Goal: Task Accomplishment & Management: Manage account settings

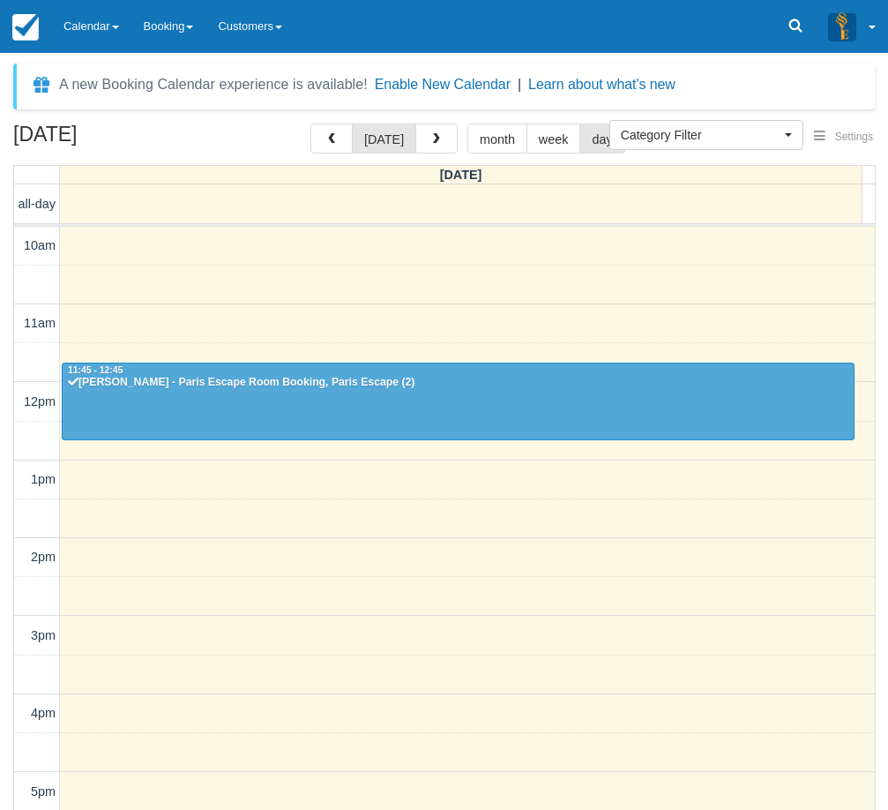
select select
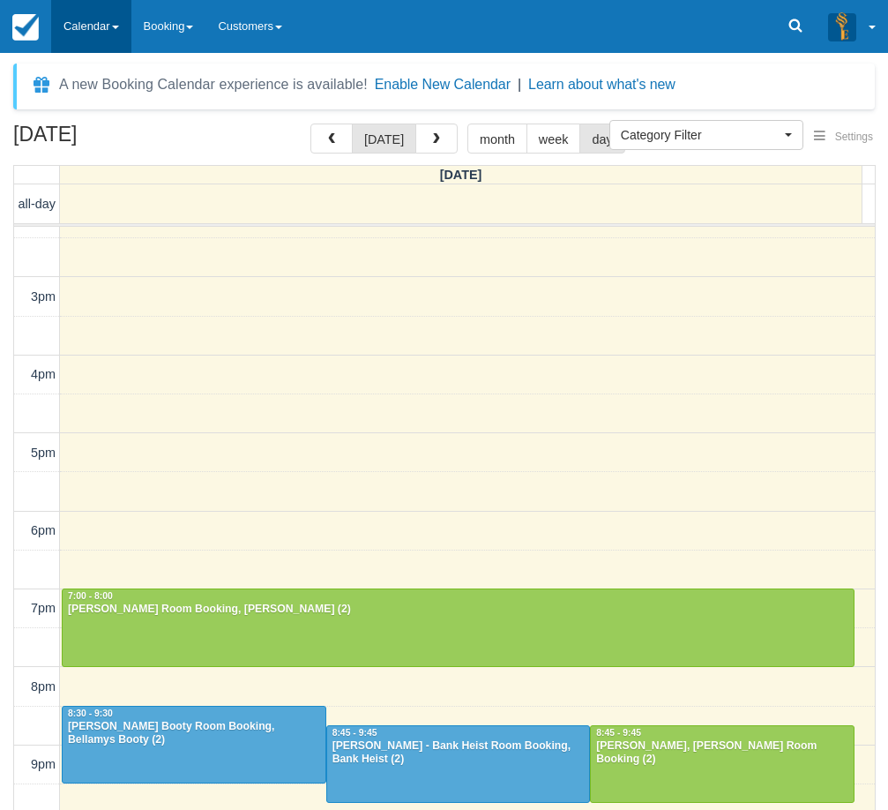
click at [93, 30] on link "Calendar" at bounding box center [91, 26] width 80 height 53
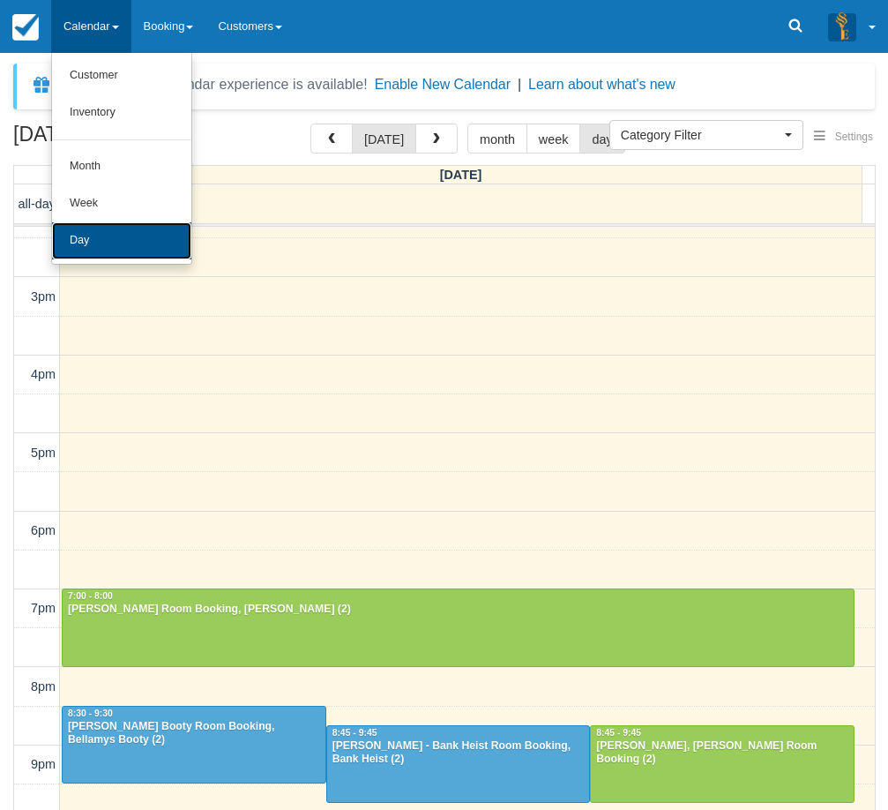
click at [101, 238] on link "Day" at bounding box center [121, 240] width 139 height 37
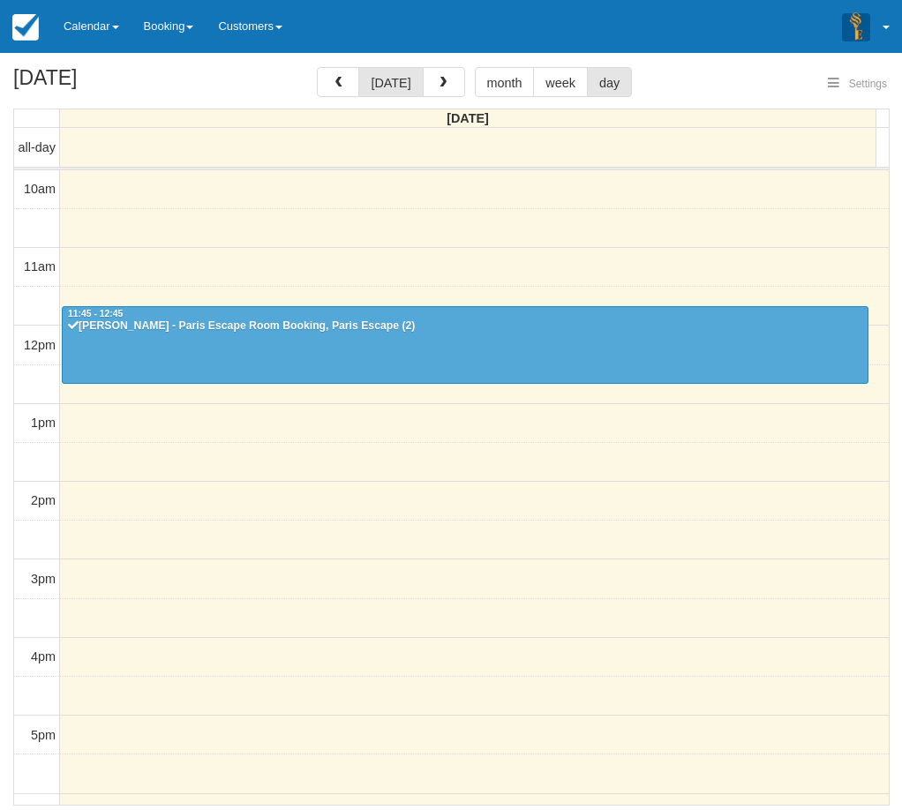
select select
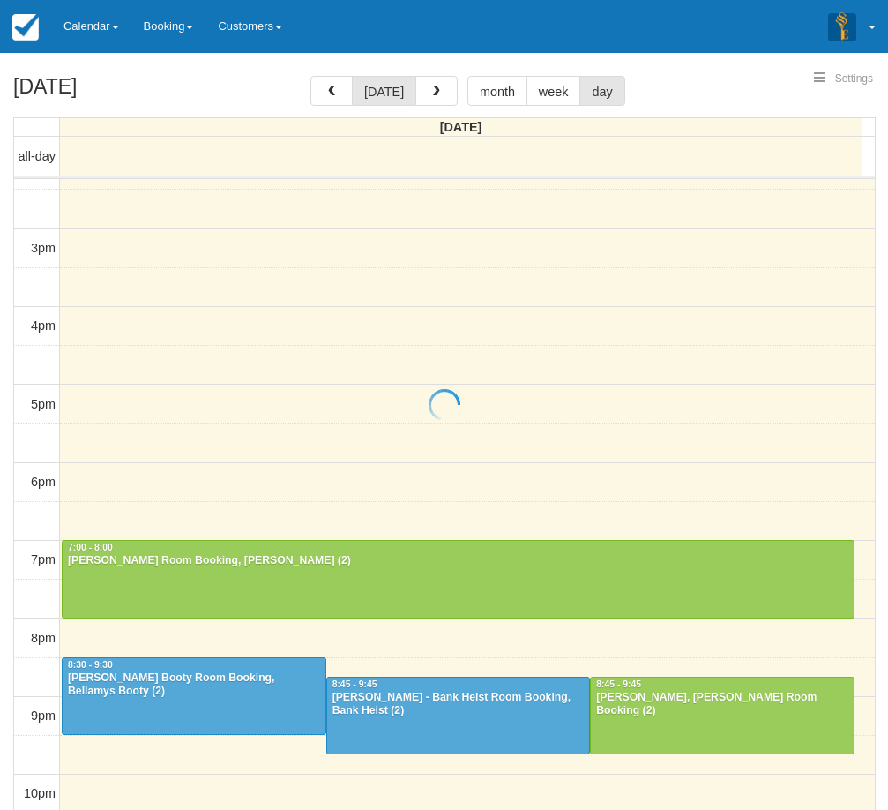
select select
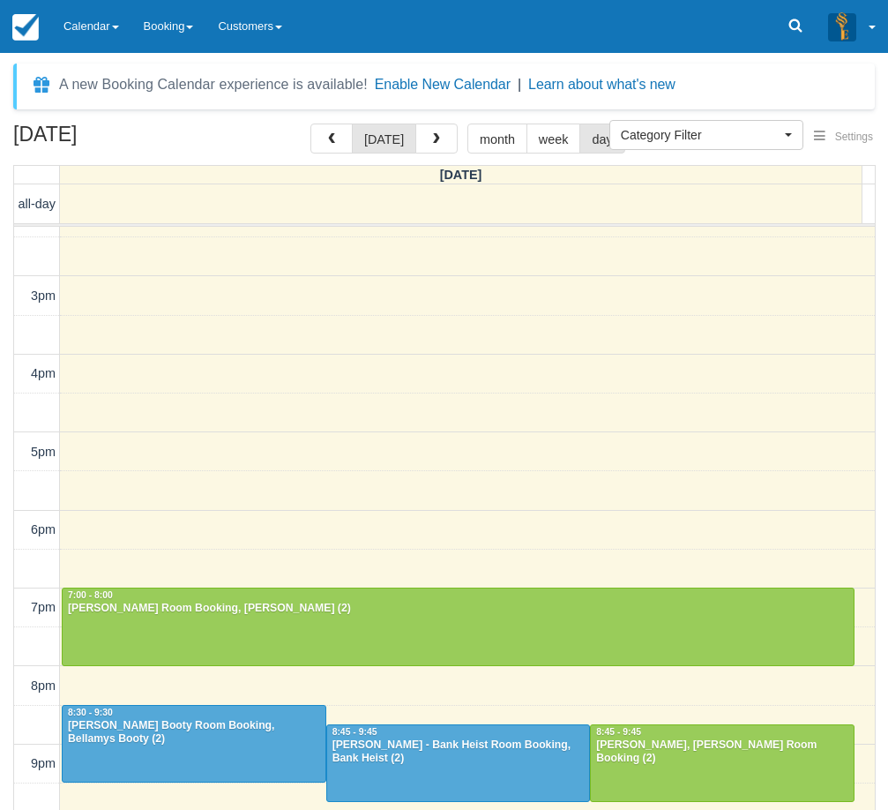
click at [218, 404] on div "10am 11am 12pm 1pm 2pm 3pm 4pm 5pm 6pm 7pm 8pm 9pm 10pm 11:45 - 12:45 Lily Gold…" at bounding box center [444, 374] width 861 height 974
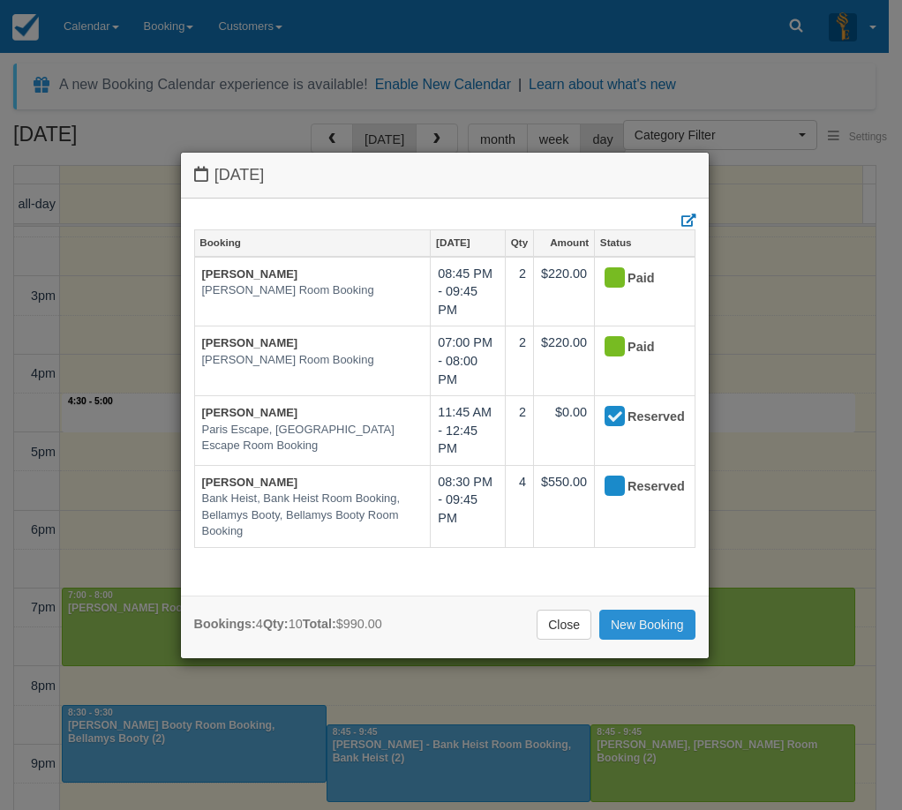
click at [634, 630] on link "New Booking" at bounding box center [647, 625] width 96 height 30
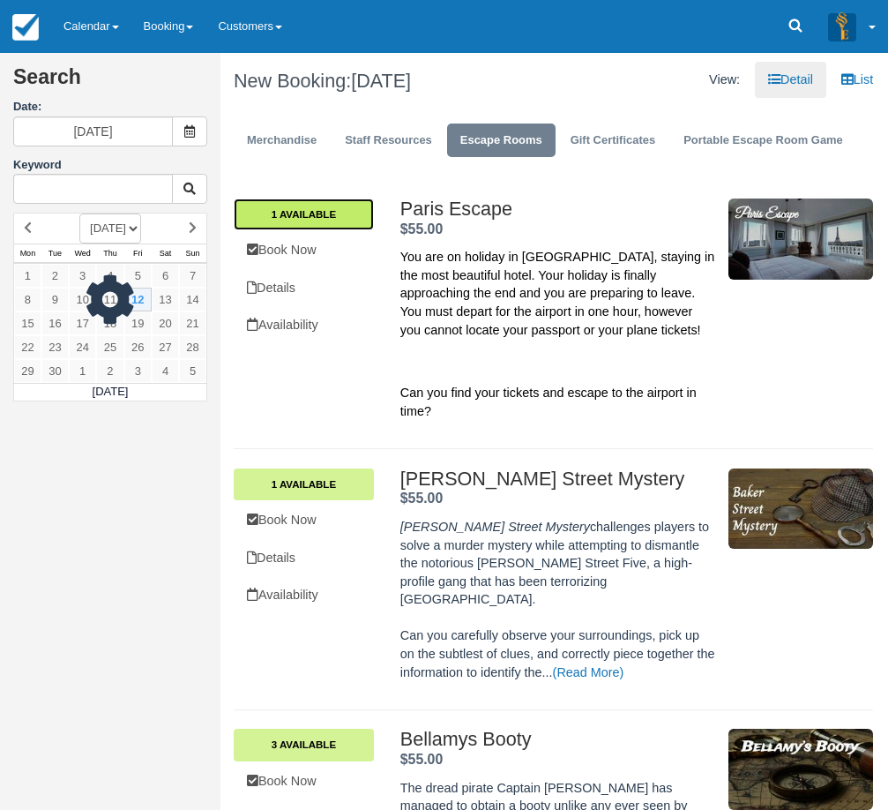
click at [290, 213] on link "1 Available" at bounding box center [304, 214] width 140 height 32
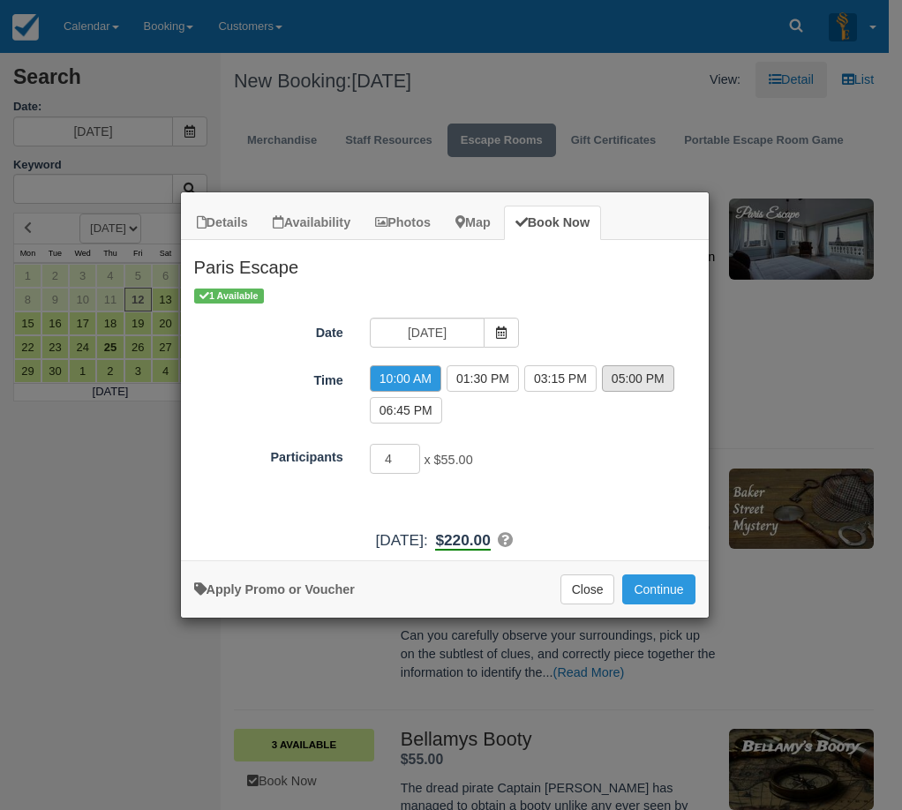
click at [606, 379] on label "05:00 PM" at bounding box center [638, 378] width 72 height 26
radio input "true"
click at [408, 461] on input "3" at bounding box center [395, 459] width 51 height 30
type input "2"
click at [408, 461] on input "2" at bounding box center [395, 459] width 51 height 30
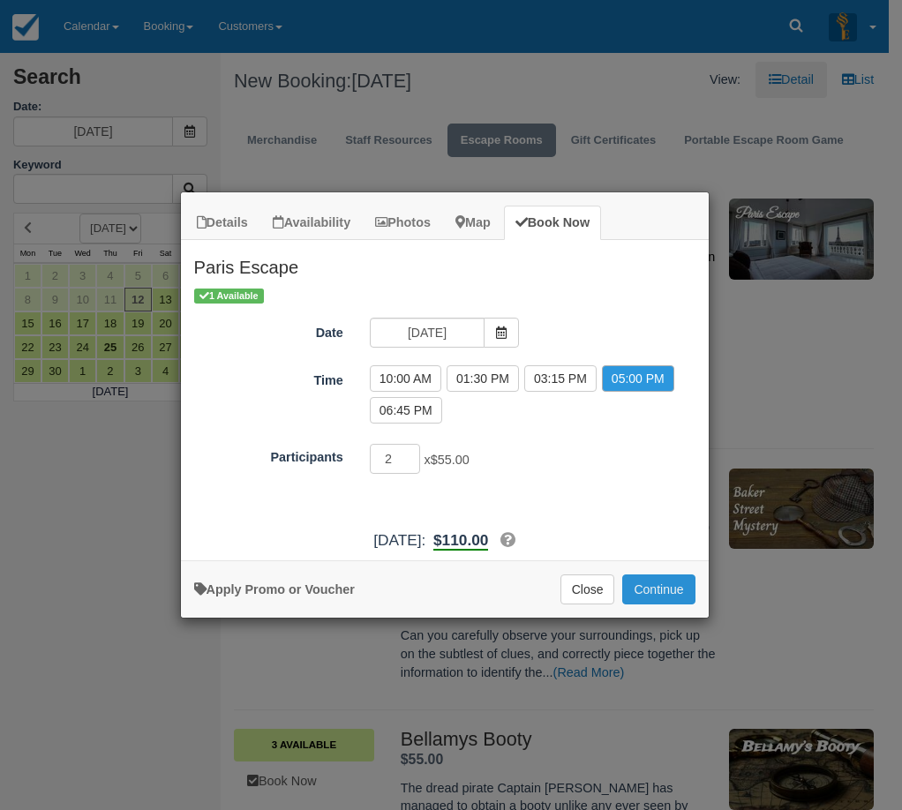
click at [658, 592] on button "Continue" at bounding box center [658, 589] width 72 height 30
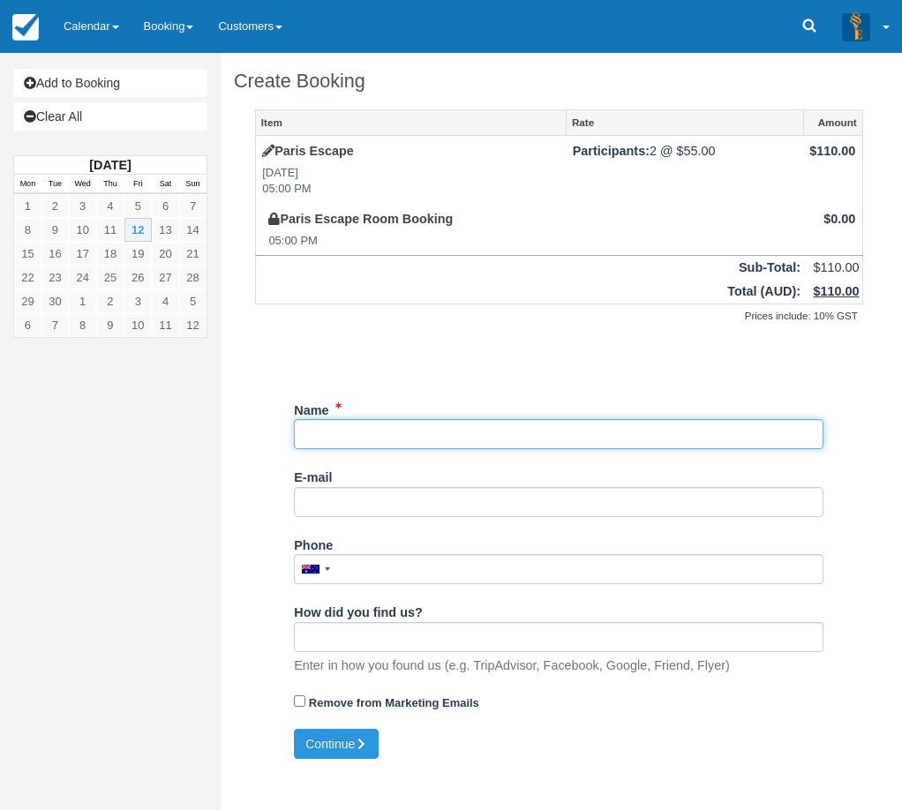
click at [410, 432] on input "Name" at bounding box center [558, 434] width 529 height 30
type input "Jo"
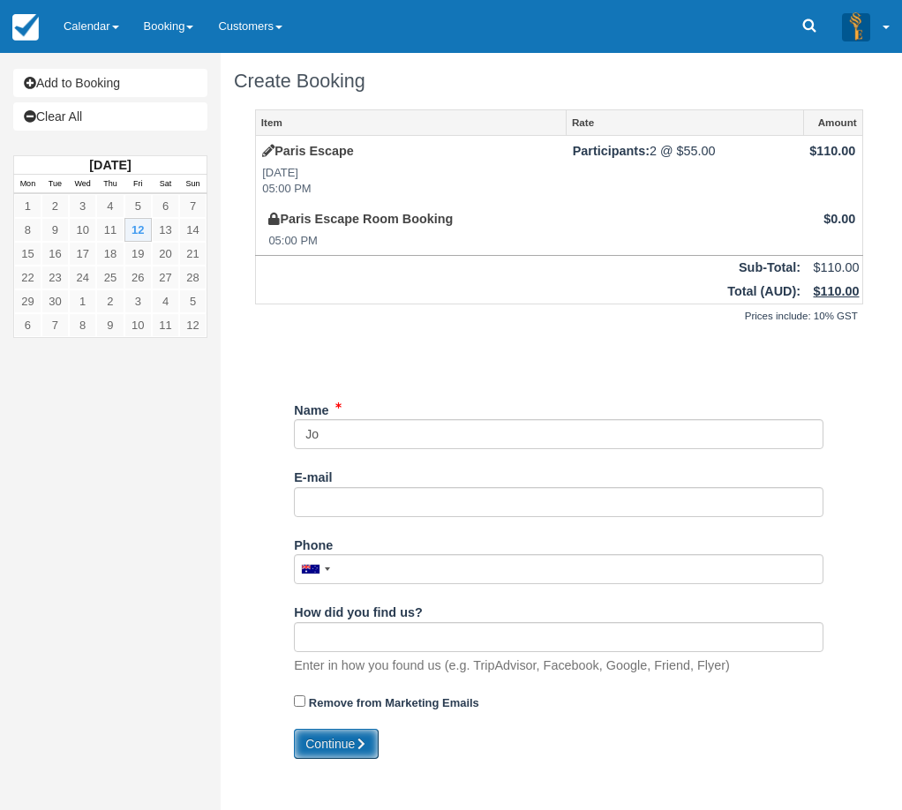
click at [351, 749] on button "Continue" at bounding box center [336, 744] width 85 height 30
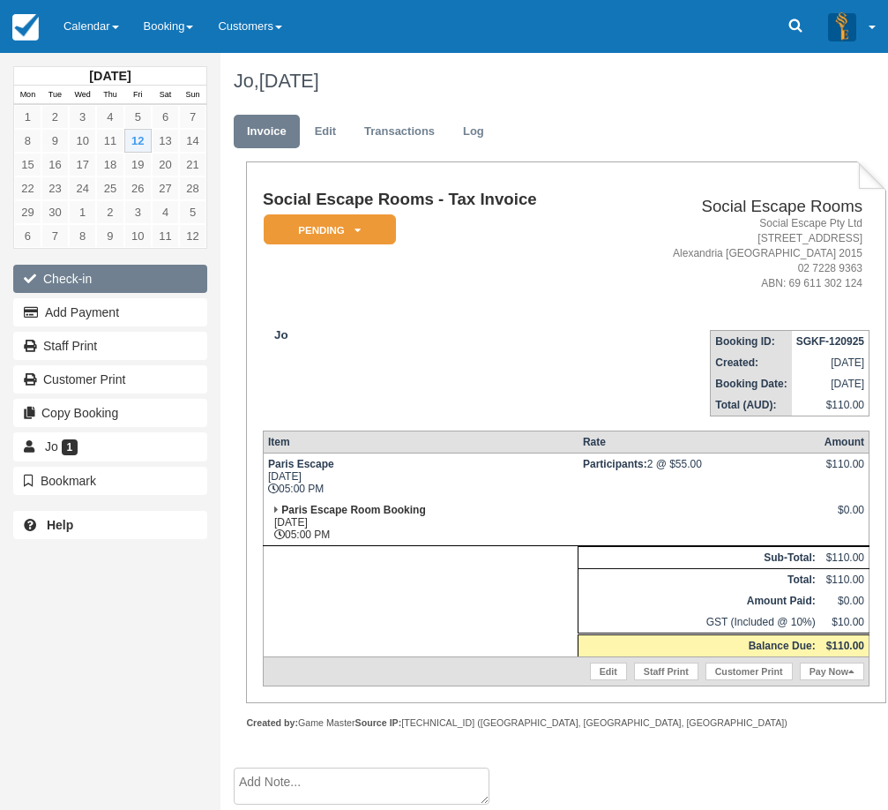
click at [125, 270] on button "Check-in" at bounding box center [110, 279] width 194 height 28
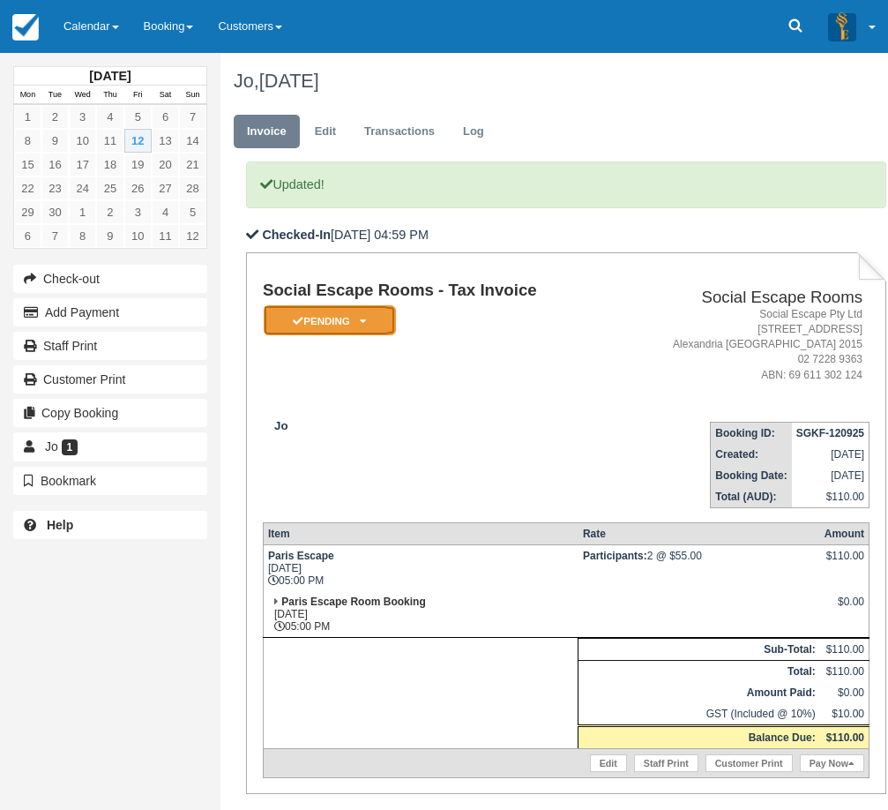
click at [349, 324] on em "Pending" at bounding box center [330, 320] width 132 height 31
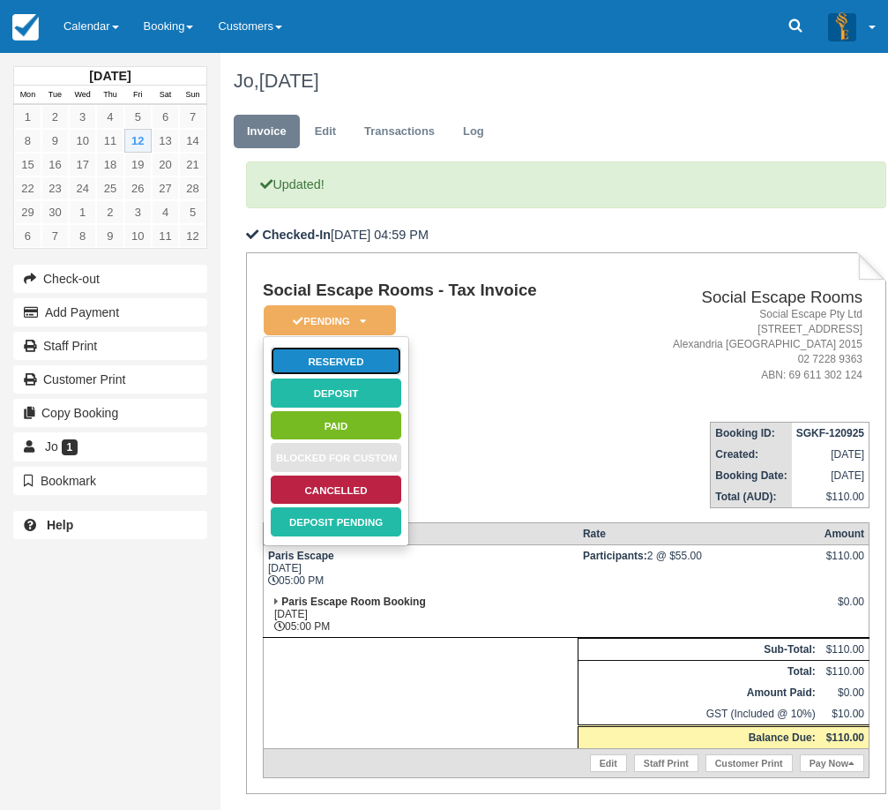
click at [362, 359] on link "Reserved" at bounding box center [336, 361] width 132 height 31
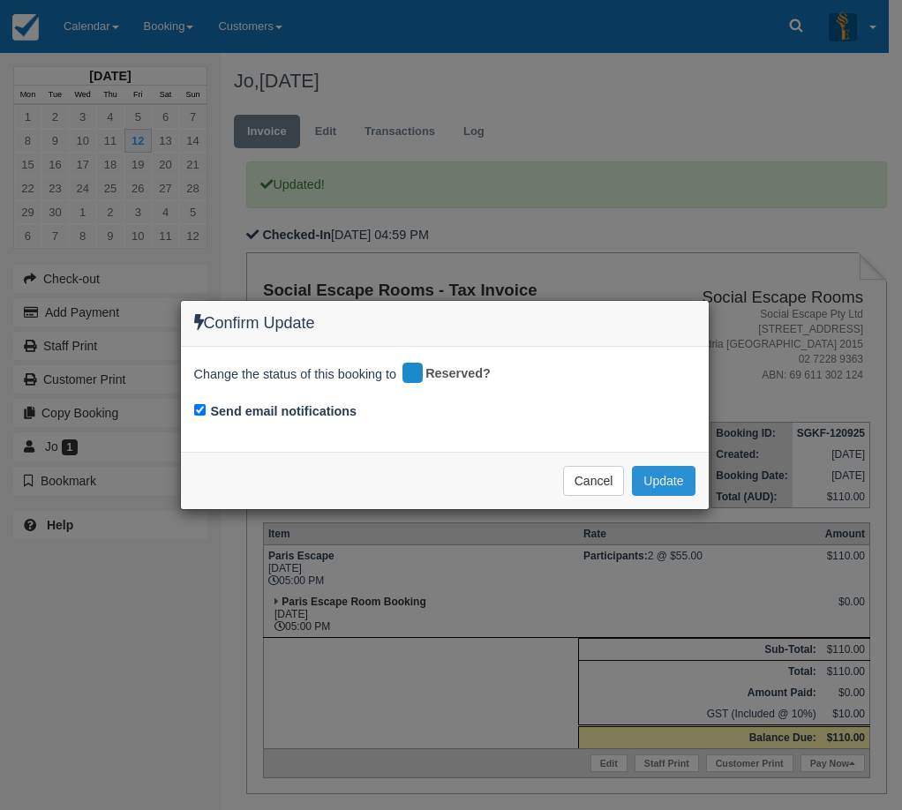
click at [668, 484] on button "Update" at bounding box center [663, 481] width 63 height 30
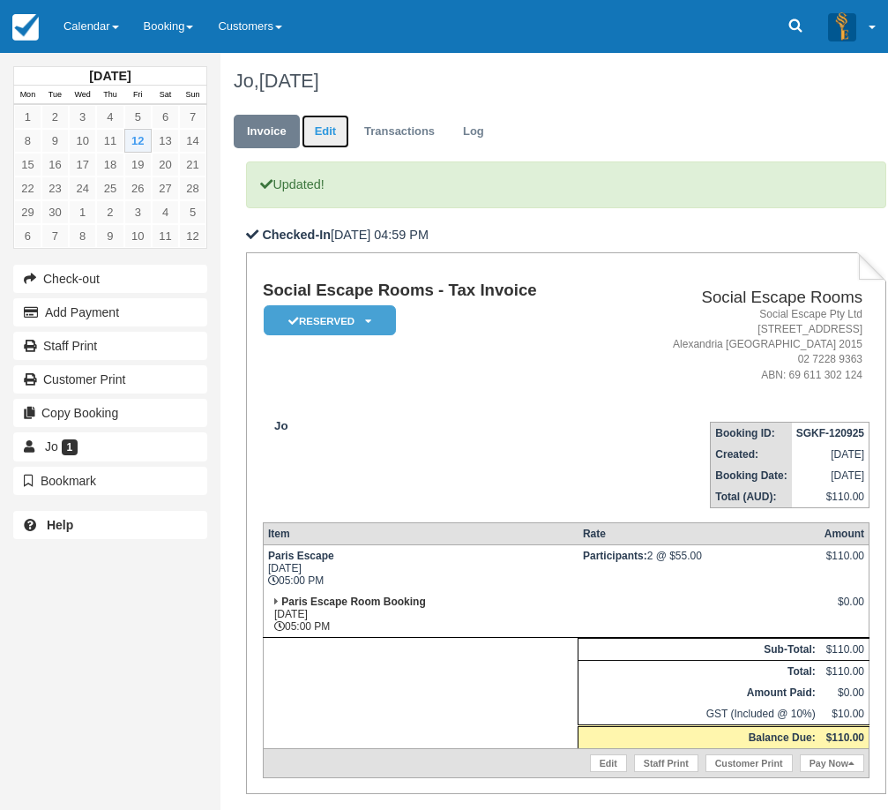
click at [321, 135] on link "Edit" at bounding box center [326, 132] width 48 height 34
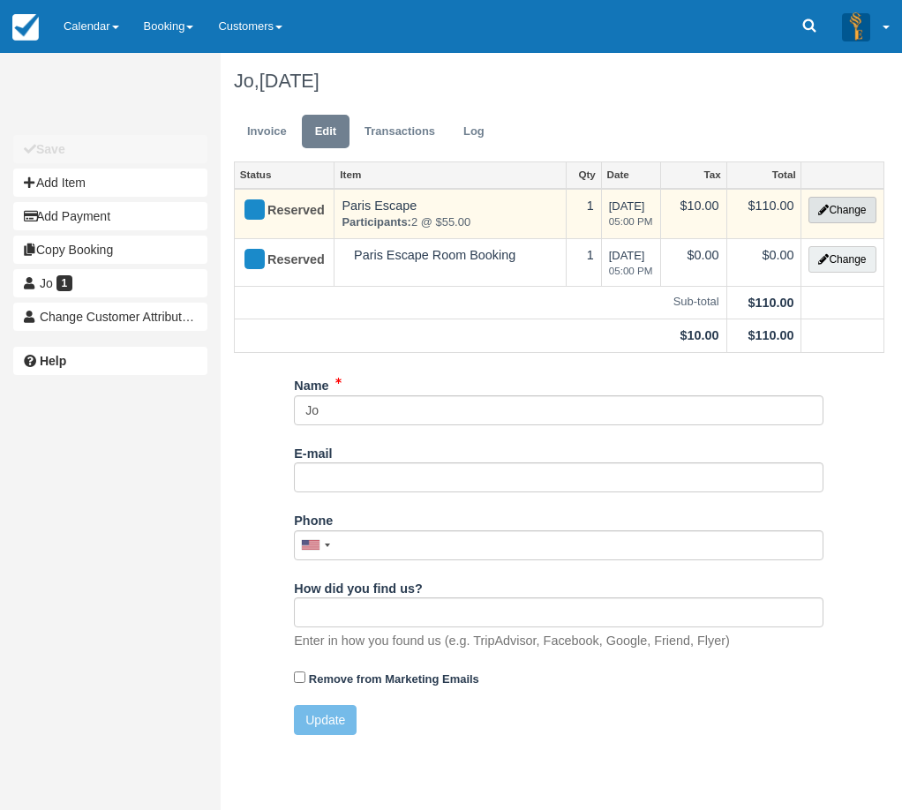
click at [846, 207] on button "Change" at bounding box center [841, 210] width 67 height 26
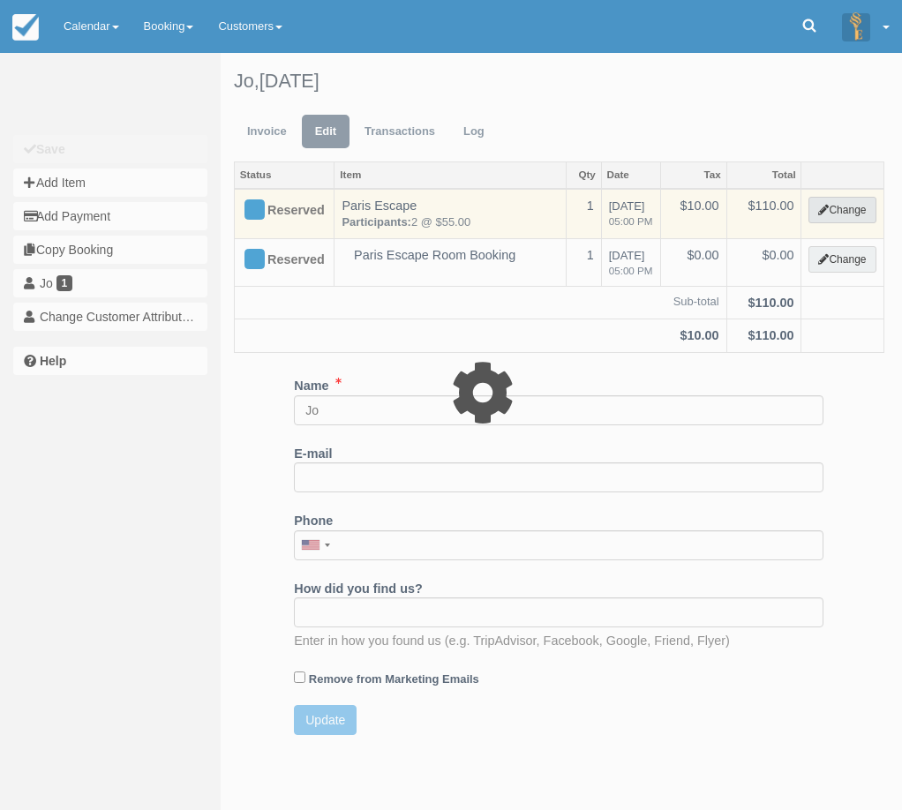
select select "2"
type input "110.00"
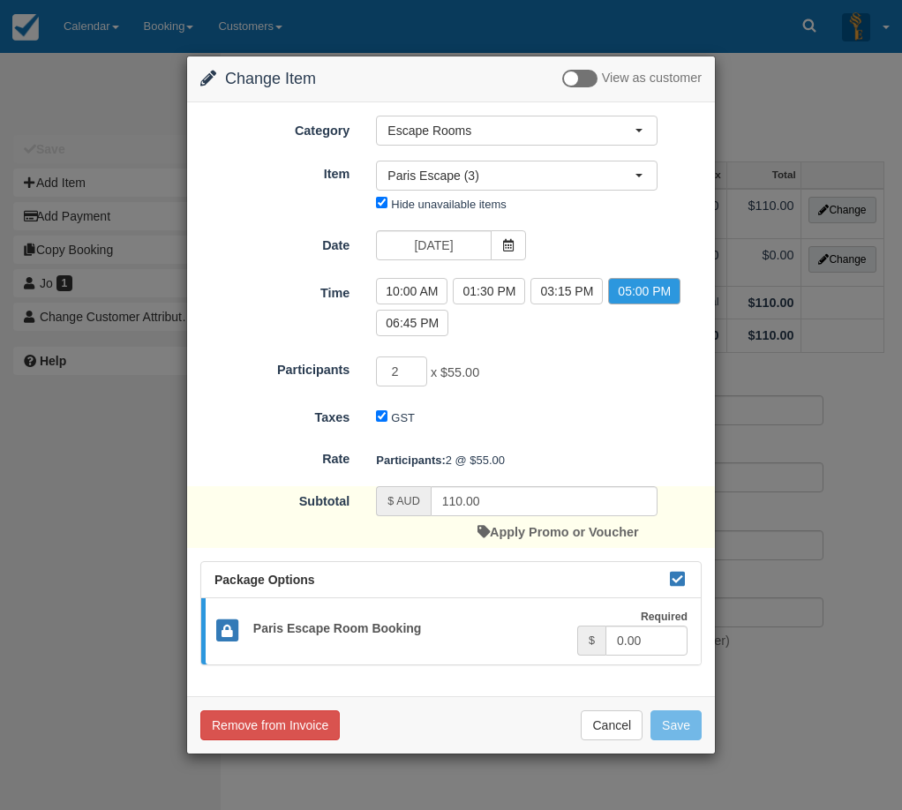
click at [565, 542] on div "Apply Promo or Voucher" at bounding box center [557, 532] width 161 height 32
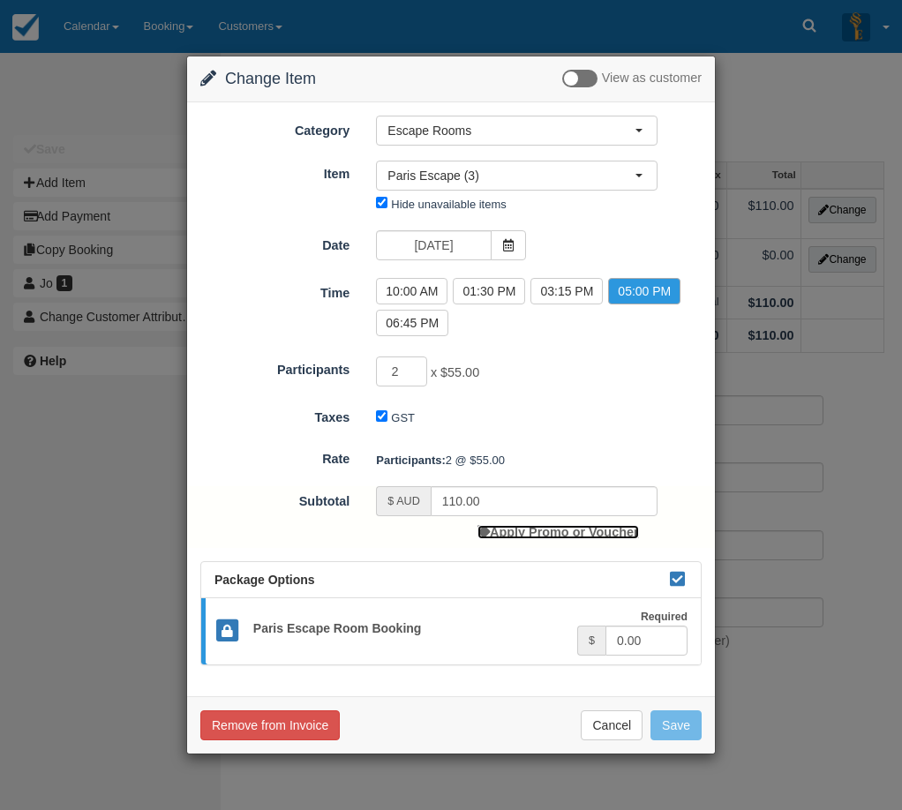
click at [565, 534] on link "Apply Promo or Voucher" at bounding box center [557, 532] width 161 height 14
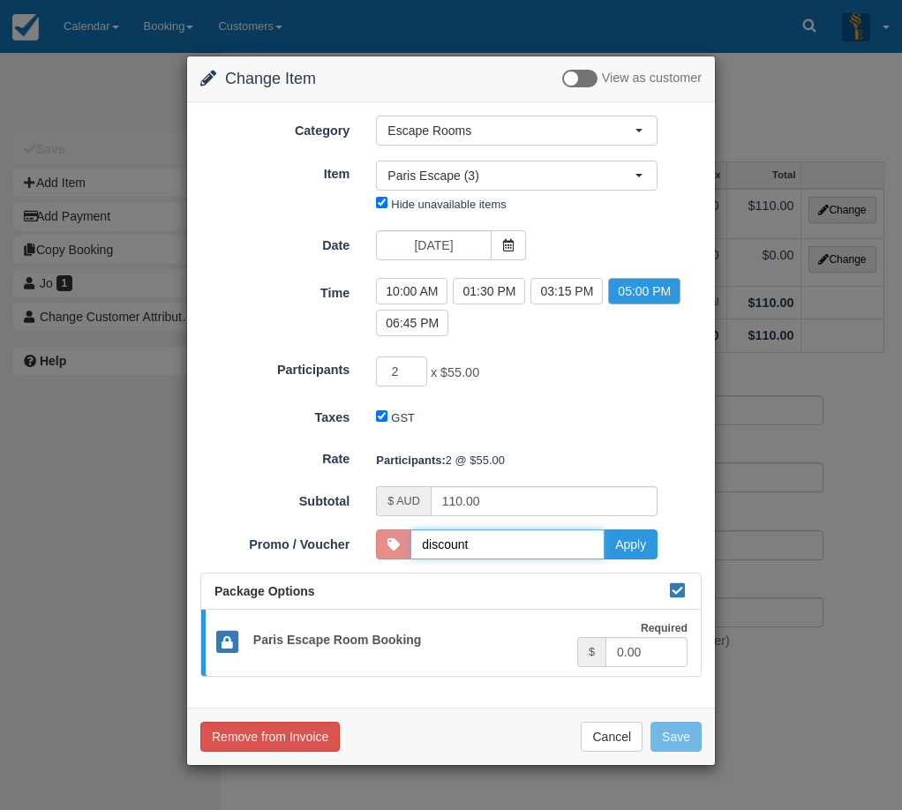
type input "DISCOUNT10"
click at [619, 549] on button "Apply" at bounding box center [630, 544] width 54 height 30
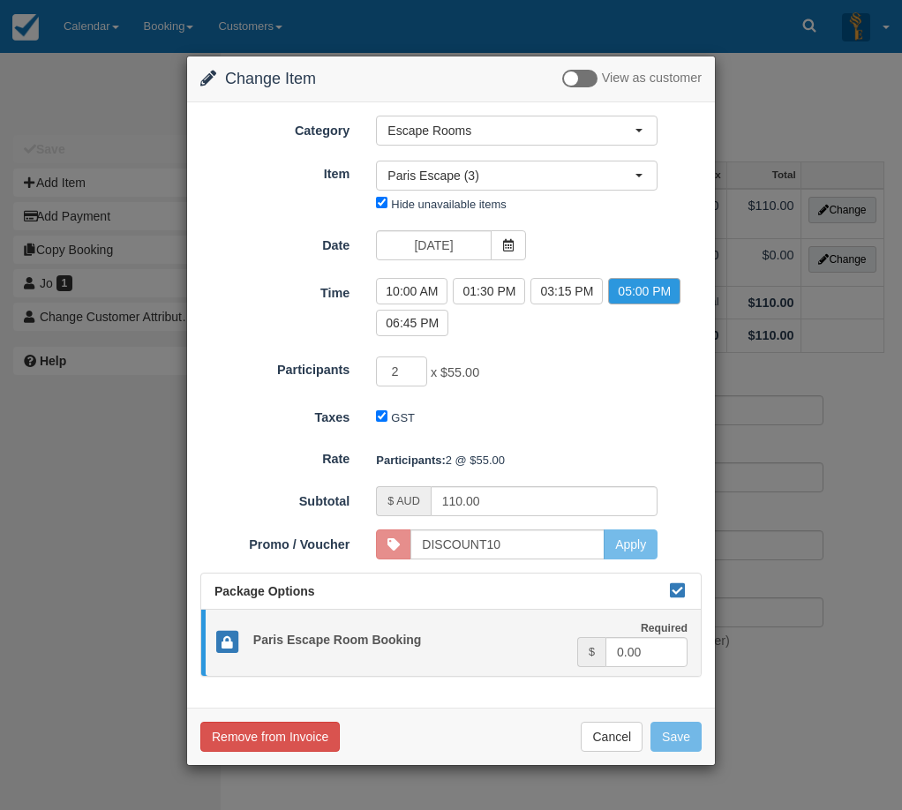
type input "90.00"
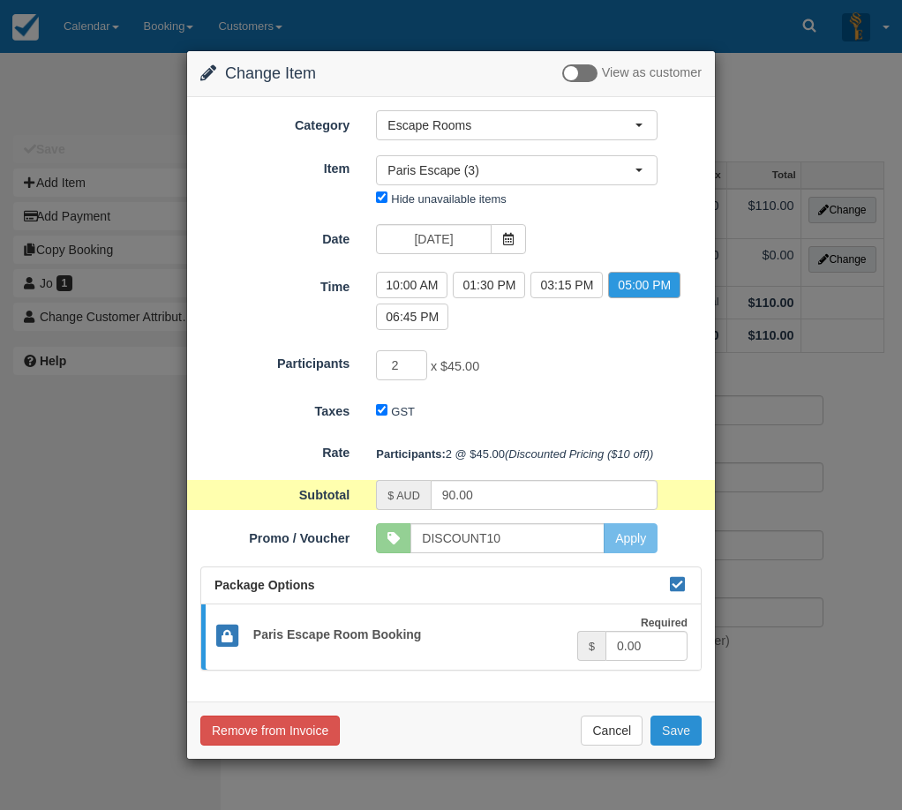
click at [682, 726] on button "Save" at bounding box center [675, 730] width 51 height 30
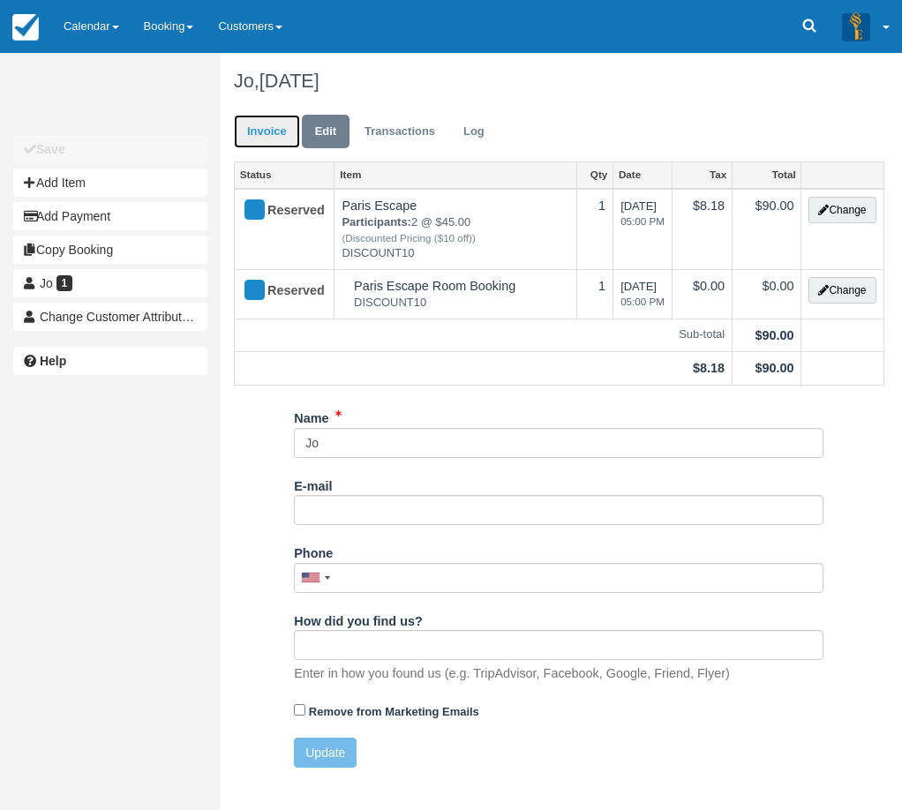
click at [279, 134] on link "Invoice" at bounding box center [267, 132] width 66 height 34
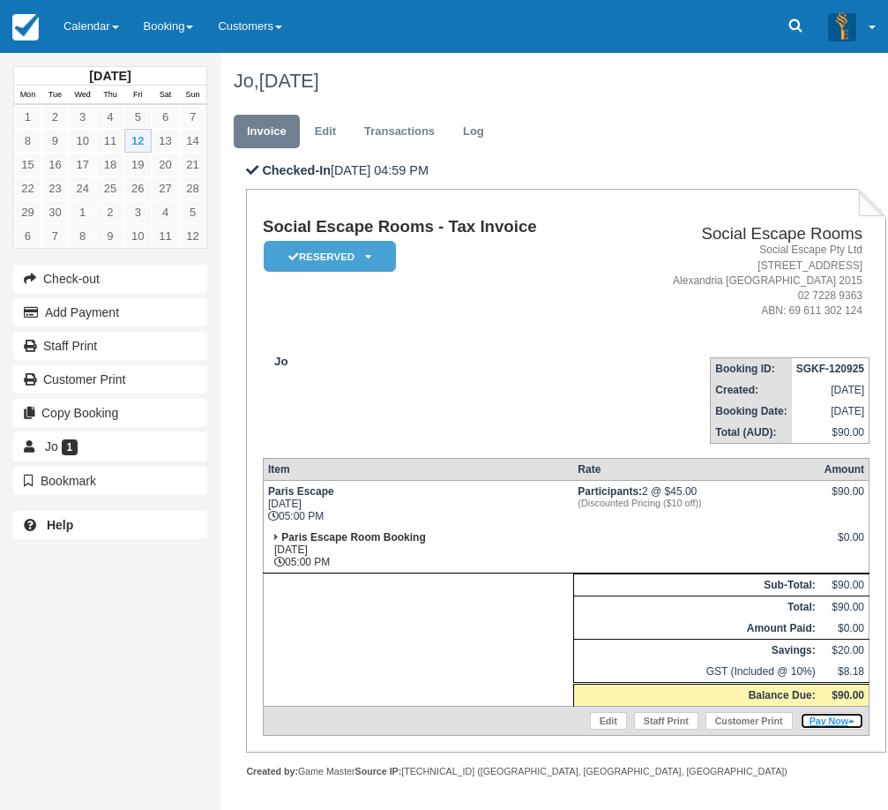
click at [827, 723] on link "Pay Now" at bounding box center [832, 721] width 64 height 18
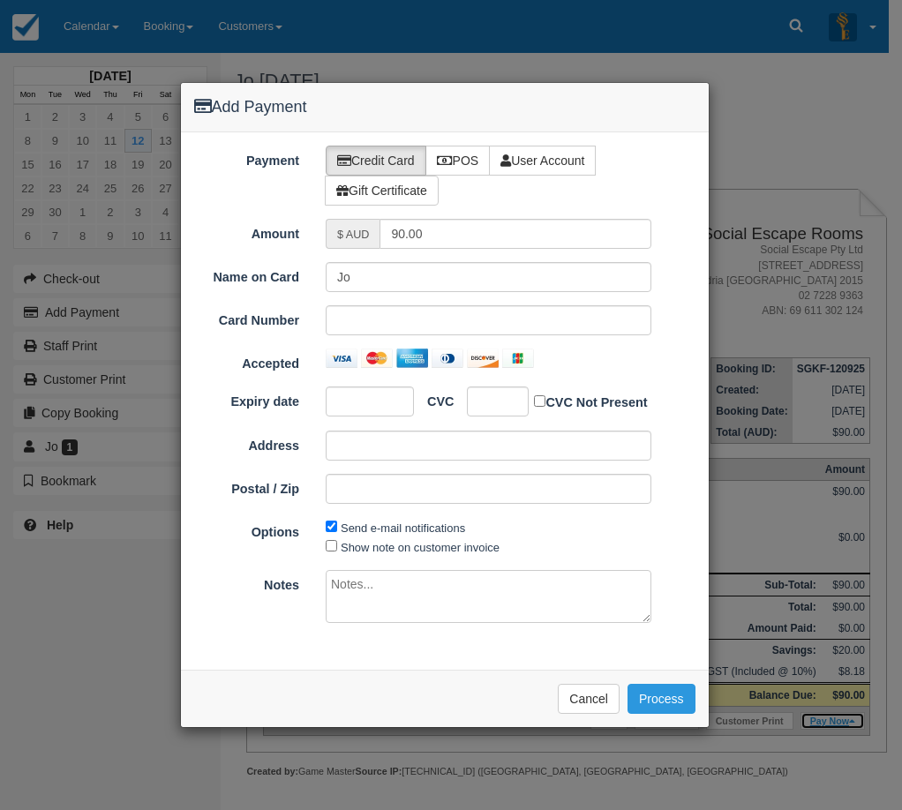
type input "[DATE]"
click at [474, 163] on label "POS" at bounding box center [457, 161] width 65 height 30
radio input "true"
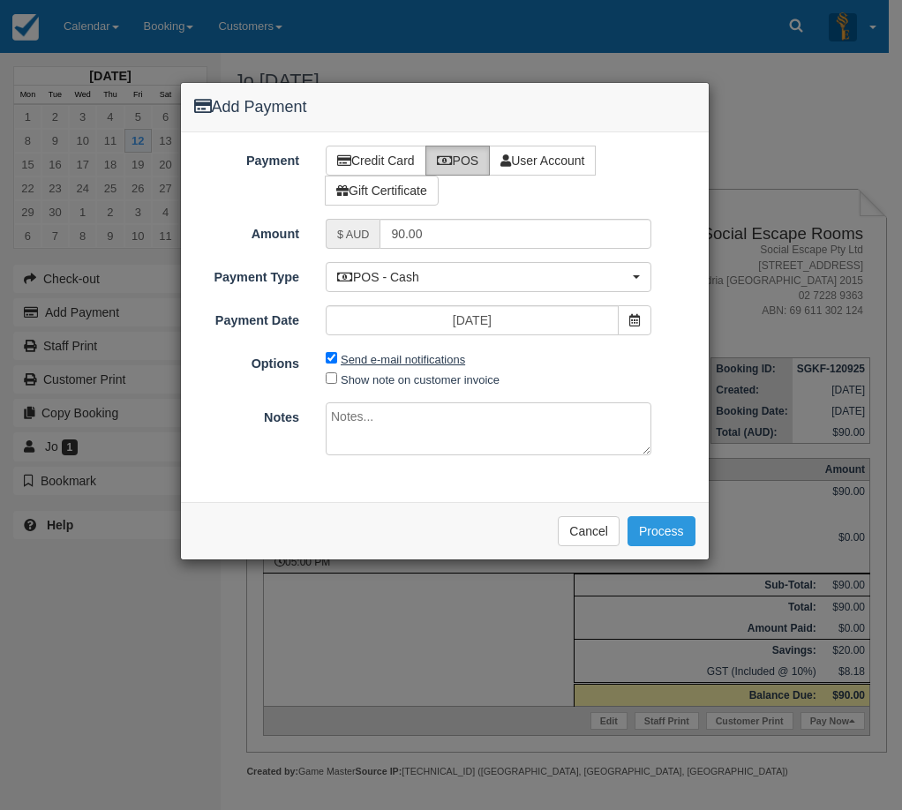
click at [400, 356] on label "Send e-mail notifications" at bounding box center [403, 359] width 124 height 13
click at [337, 356] on input "Send e-mail notifications" at bounding box center [331, 357] width 11 height 11
checkbox input "false"
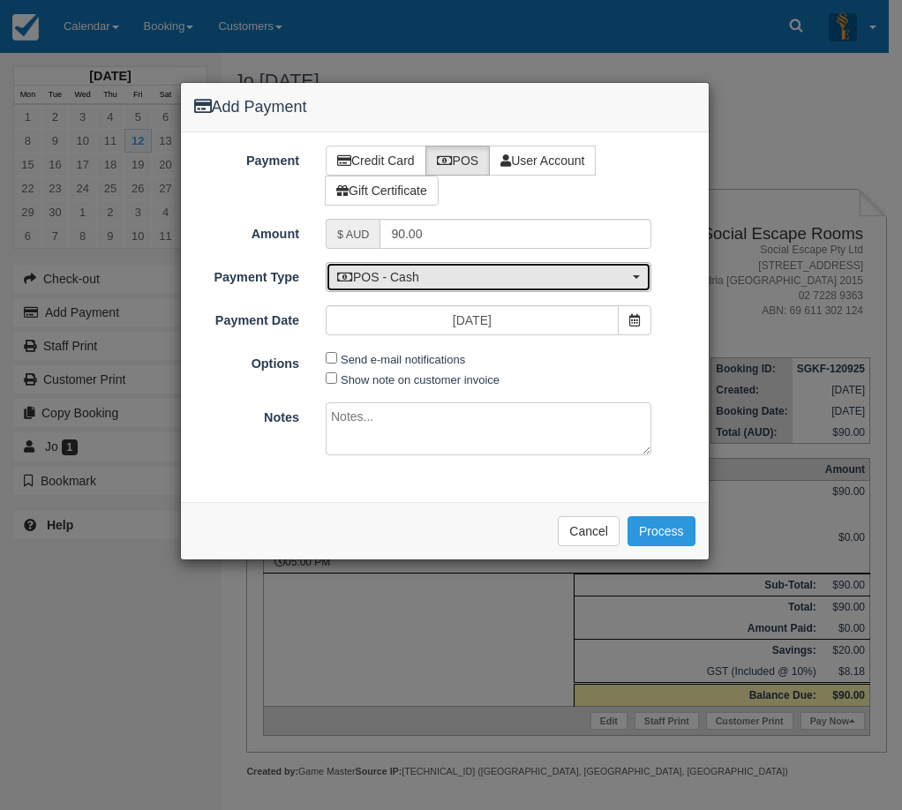
click at [408, 270] on span "POS - Cash" at bounding box center [482, 277] width 291 height 18
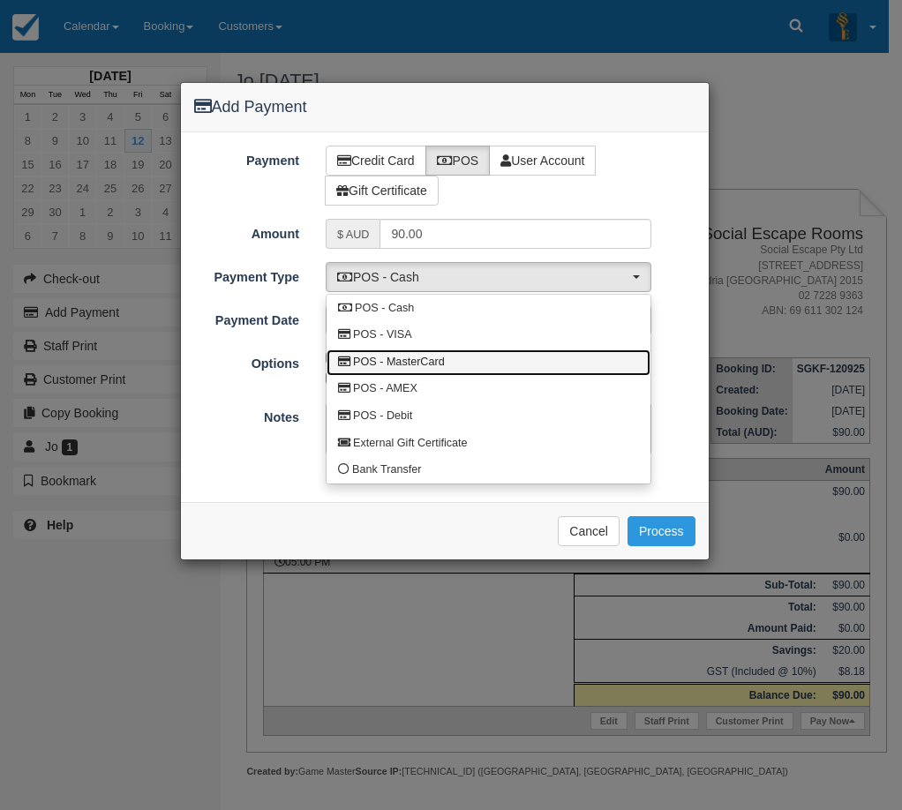
click at [444, 363] on span "POS - MasterCard" at bounding box center [399, 363] width 92 height 16
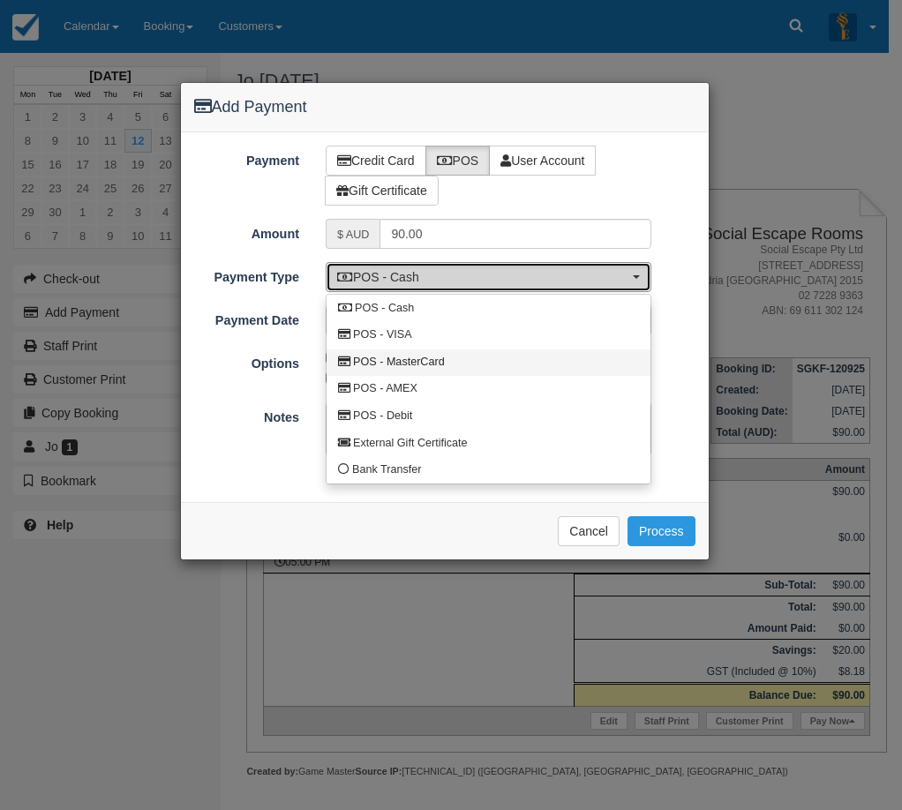
select select "MC"
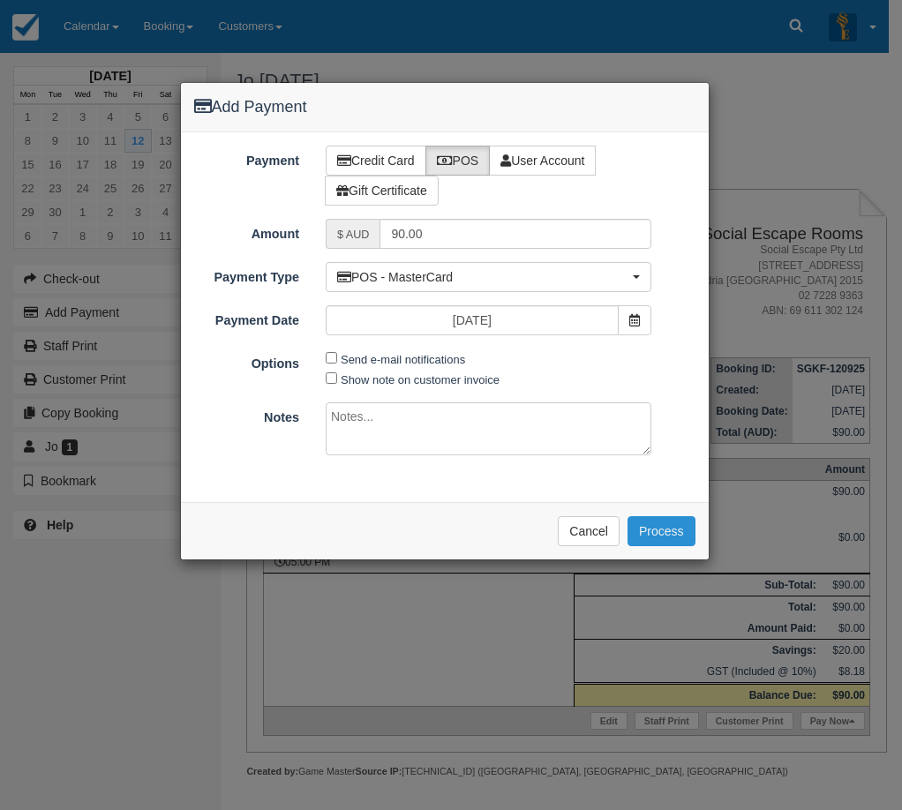
click at [670, 531] on button "Process" at bounding box center [661, 531] width 68 height 30
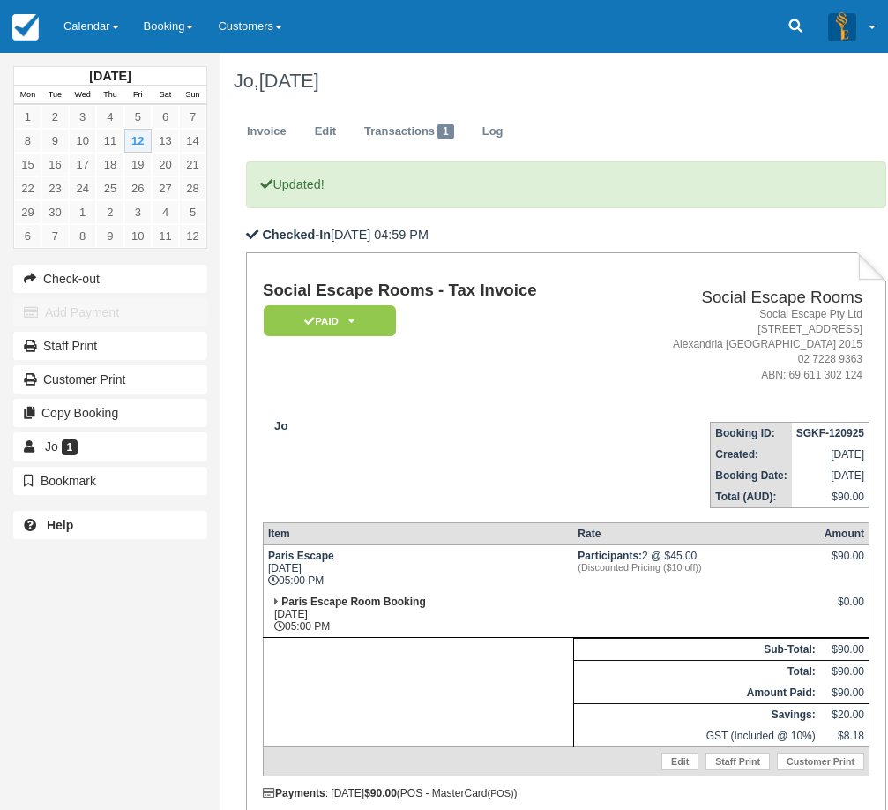
click at [479, 402] on td "Social Escape Rooms - Tax Invoice Paid   Pending Reserved Deposit Blocked for C…" at bounding box center [437, 343] width 348 height 125
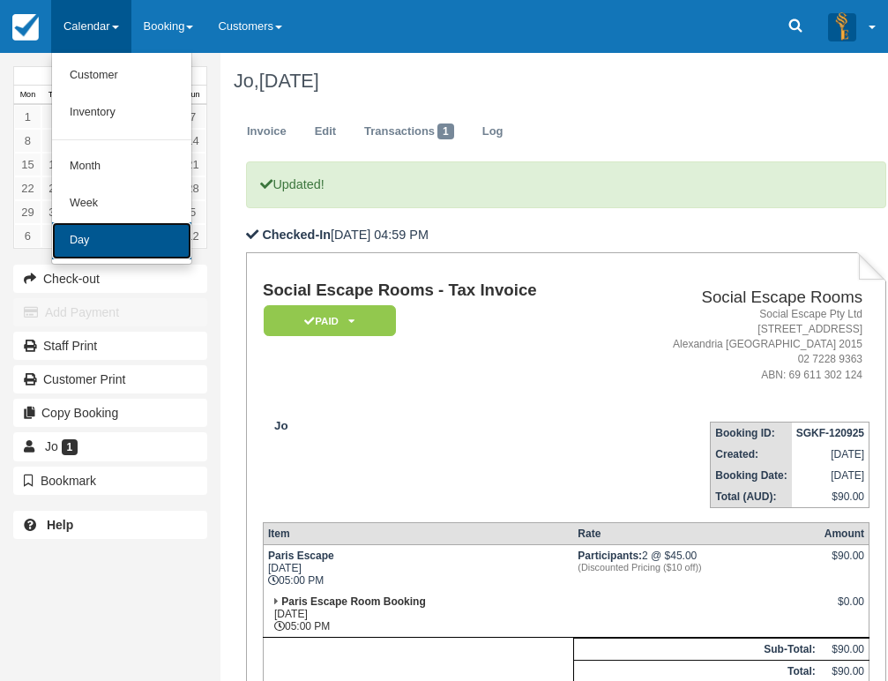
click at [116, 227] on link "Day" at bounding box center [121, 240] width 139 height 37
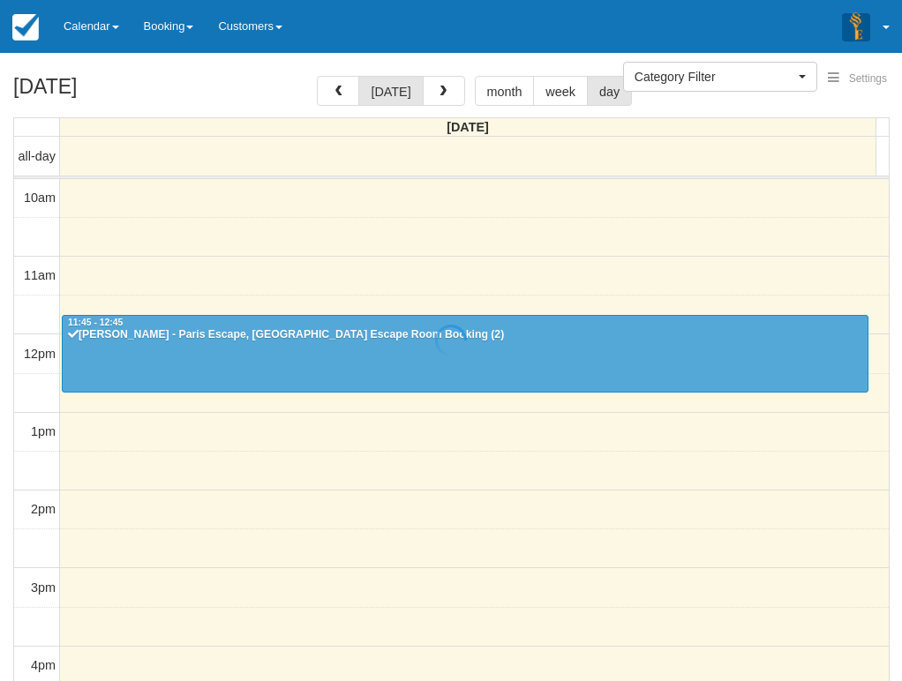
select select
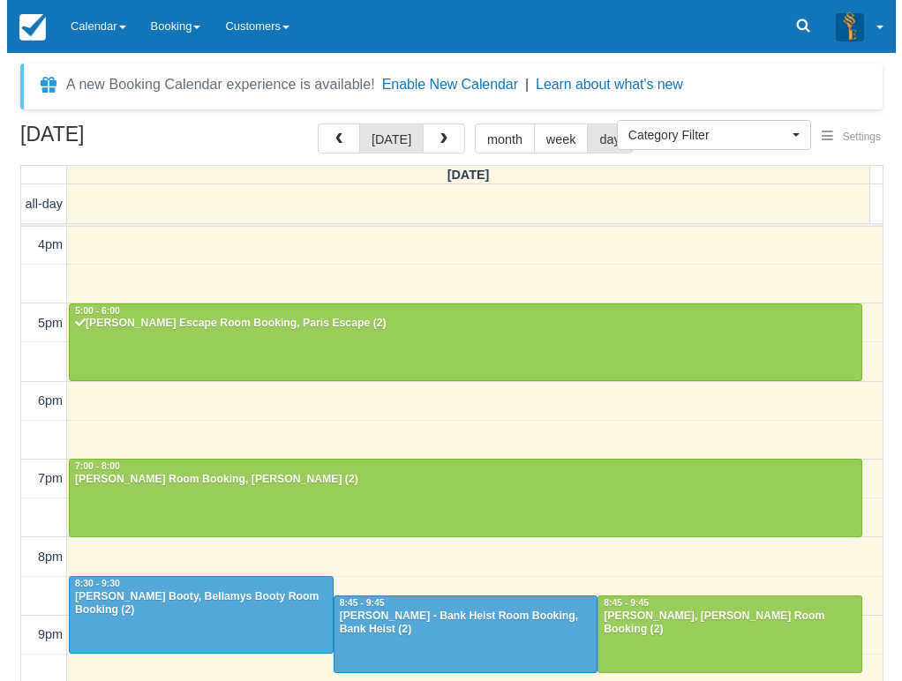
scroll to position [468, 0]
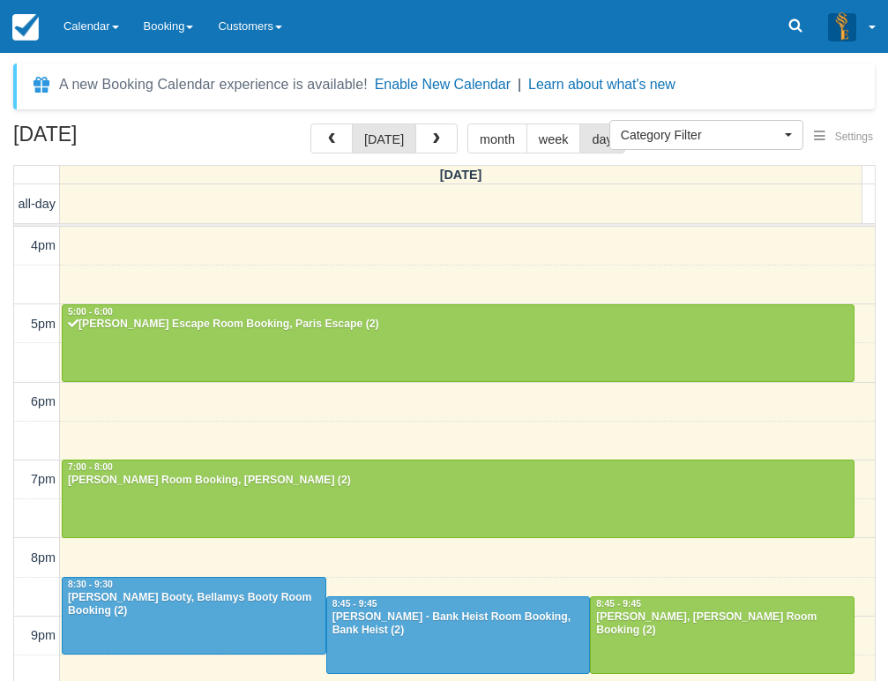
click at [269, 419] on div "10am 11am 12pm 1pm 2pm 3pm 4pm 5pm 6pm 7pm 8pm 9pm 10pm 11:45 - 12:45 [PERSON_N…" at bounding box center [444, 246] width 861 height 974
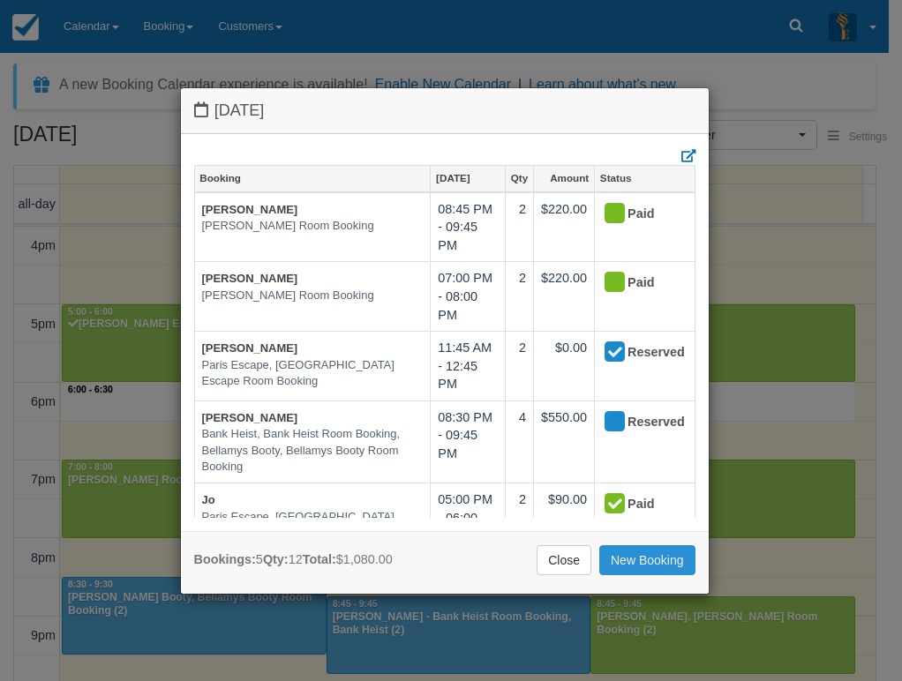
click at [636, 556] on link "New Booking" at bounding box center [647, 560] width 96 height 30
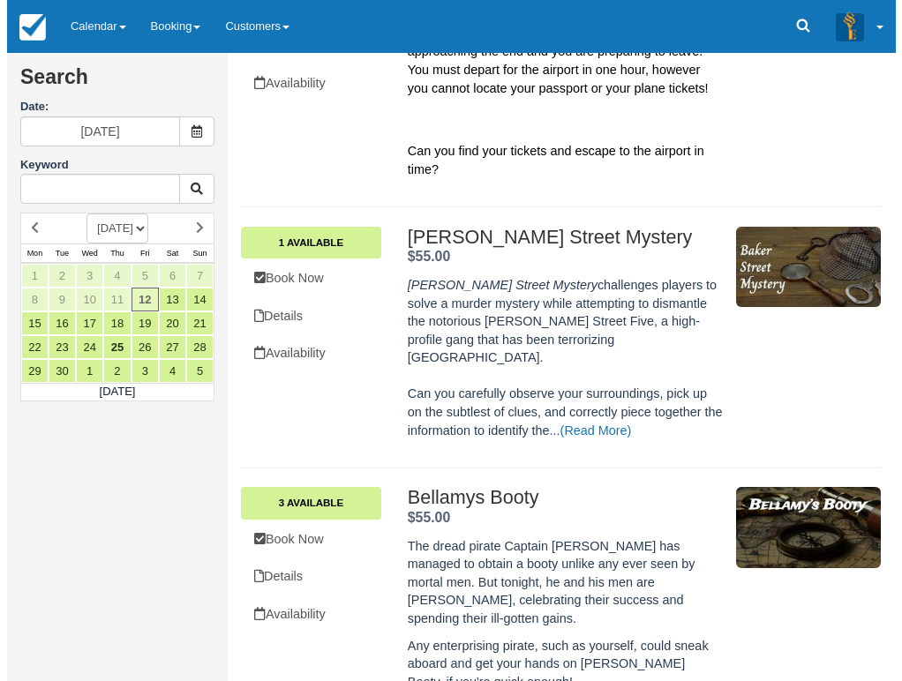
scroll to position [265, 0]
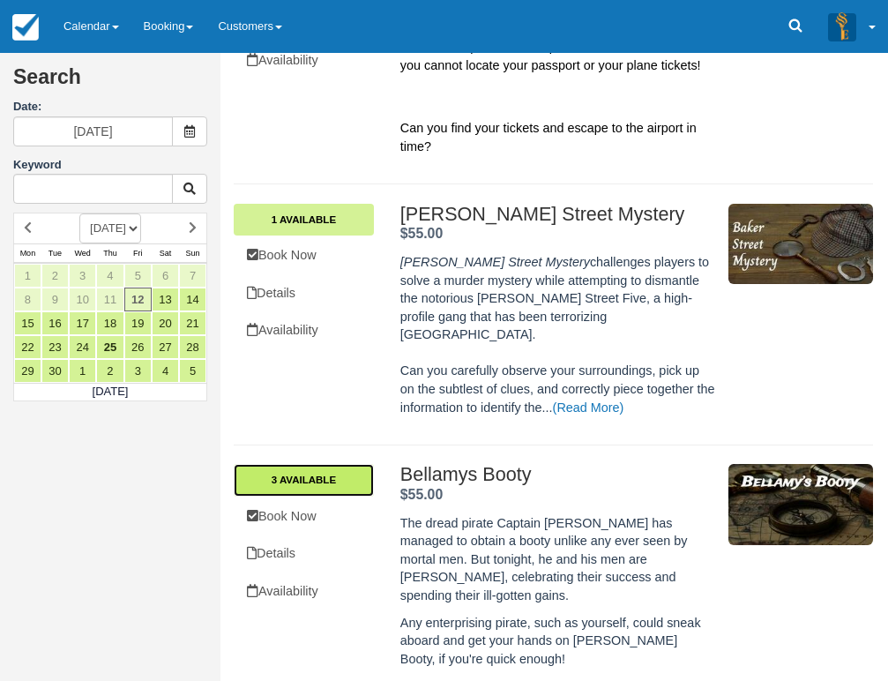
click at [342, 466] on link "3 Available" at bounding box center [304, 480] width 140 height 32
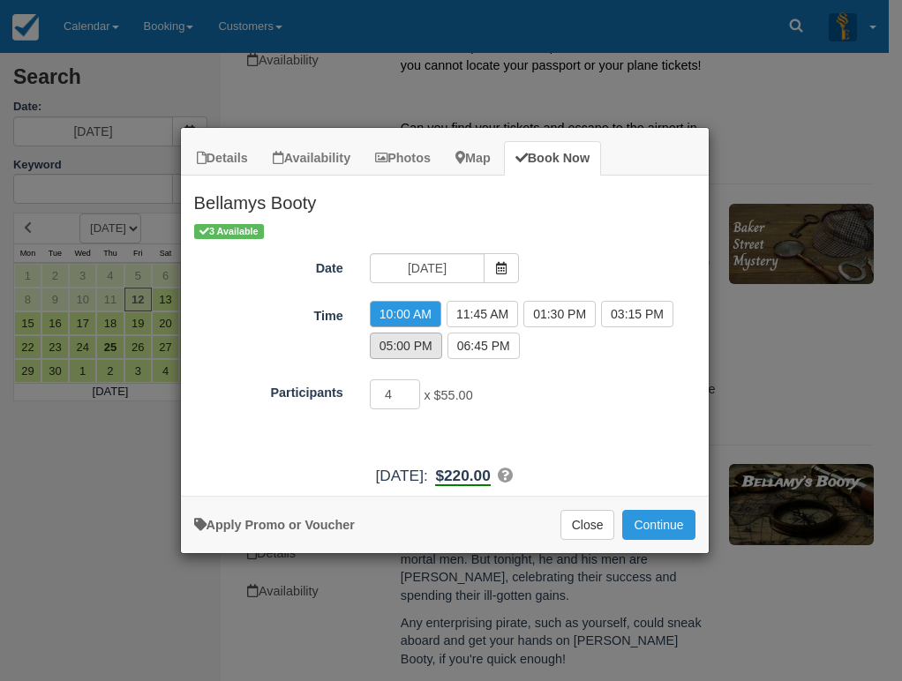
click at [401, 354] on label "05:00 PM" at bounding box center [406, 346] width 72 height 26
radio input "true"
click at [410, 401] on input "3" at bounding box center [395, 394] width 51 height 30
type input "2"
click at [410, 400] on input "2" at bounding box center [395, 394] width 51 height 30
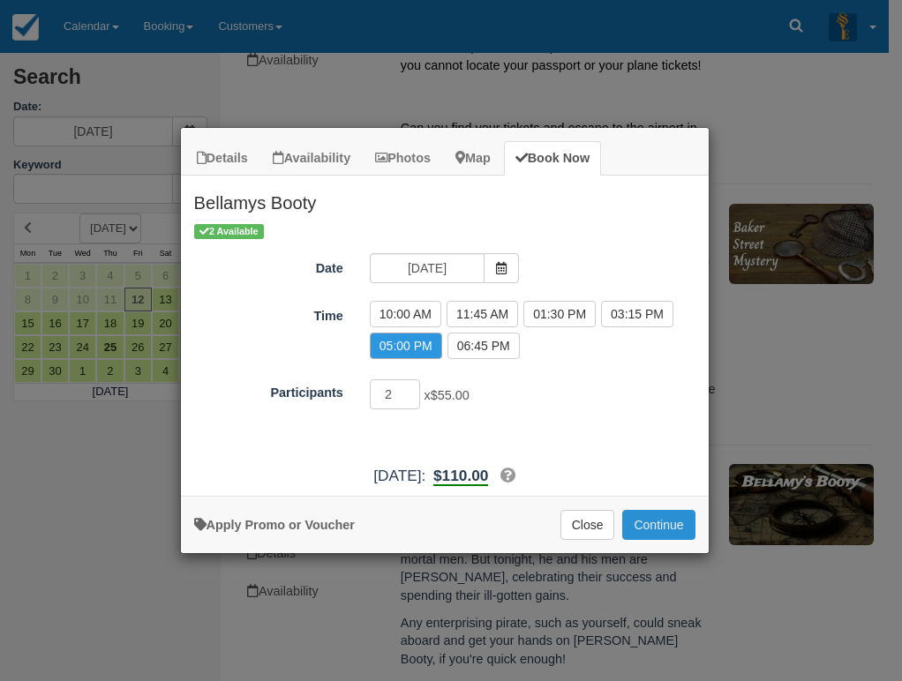
click at [663, 526] on button "Continue" at bounding box center [658, 525] width 72 height 30
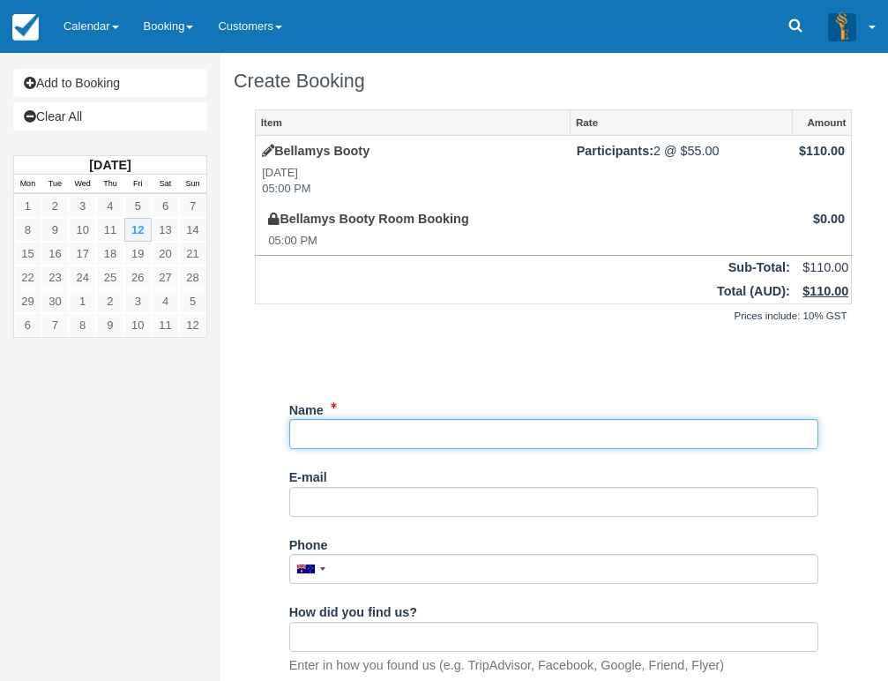
click at [385, 431] on input "Name" at bounding box center [553, 434] width 529 height 30
type input "[PERSON_NAME]"
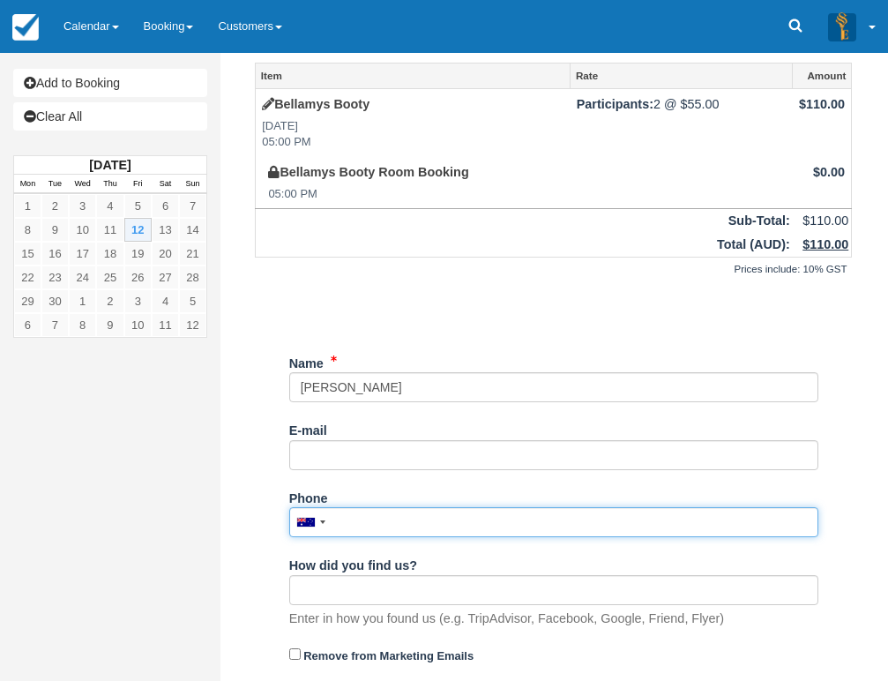
scroll to position [91, 0]
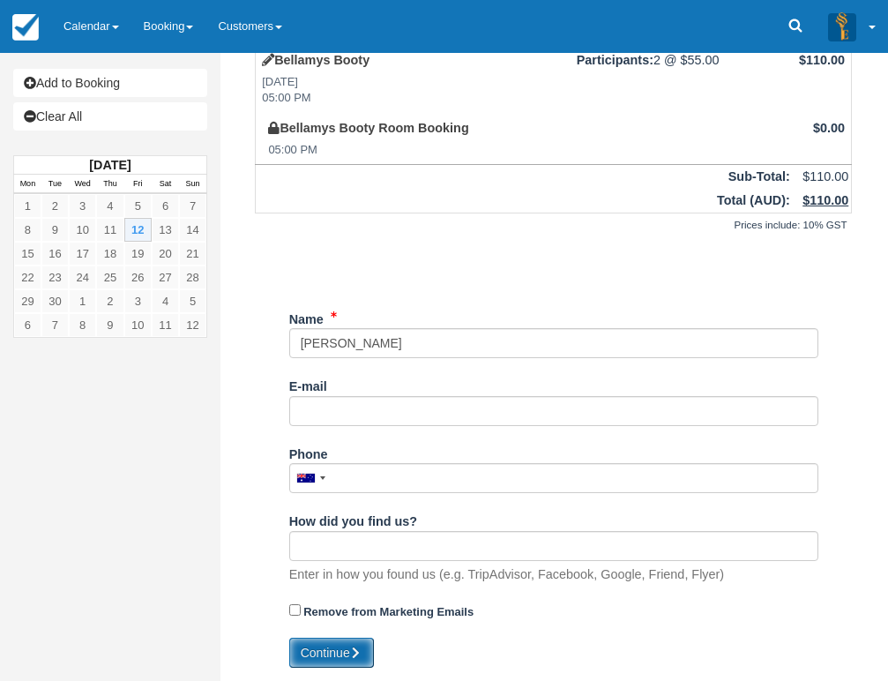
click at [339, 652] on button "Continue" at bounding box center [331, 653] width 85 height 30
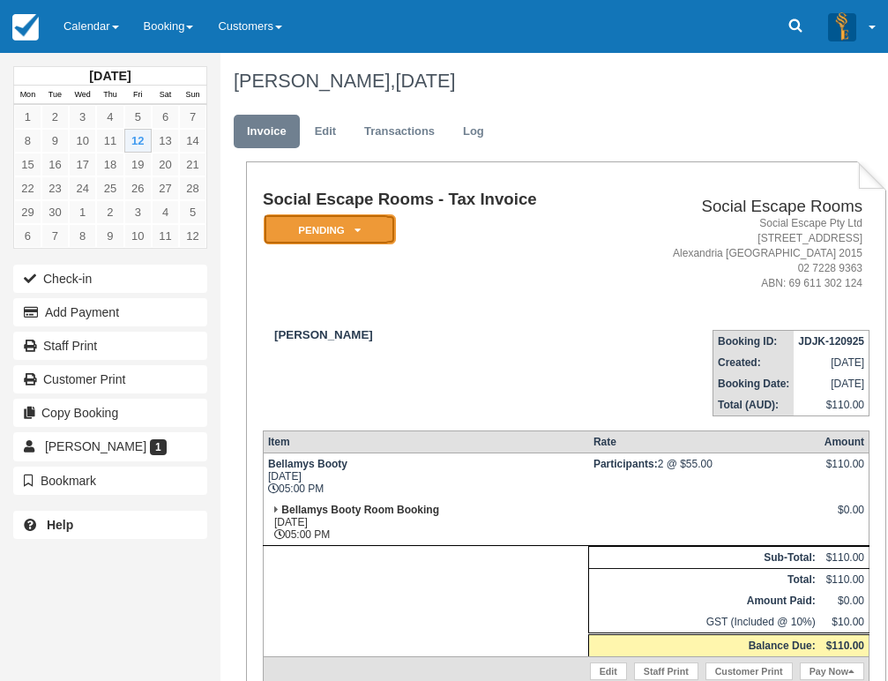
click at [331, 223] on em "Pending" at bounding box center [330, 229] width 132 height 31
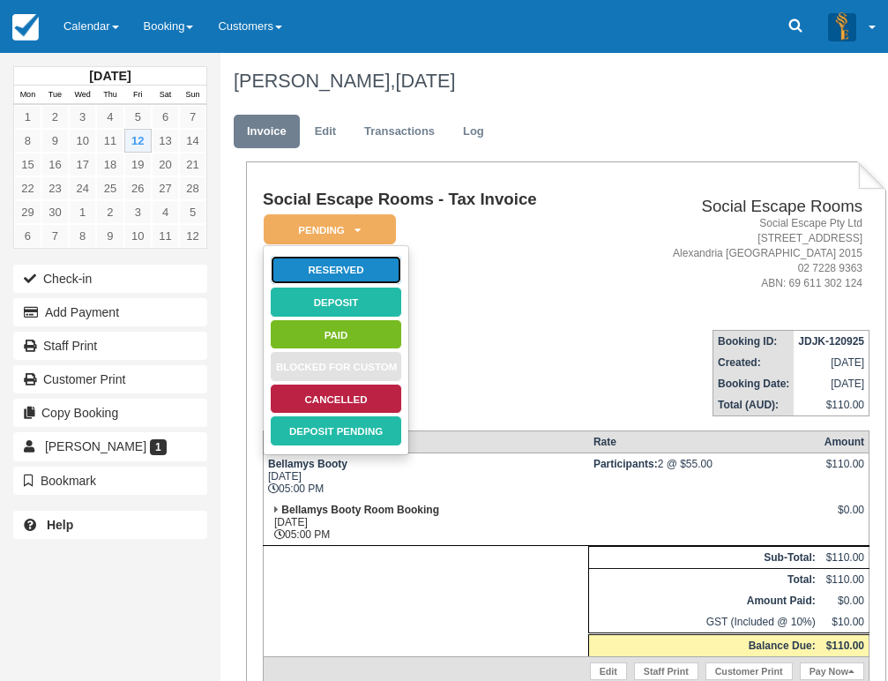
click at [353, 266] on link "Reserved" at bounding box center [336, 270] width 132 height 31
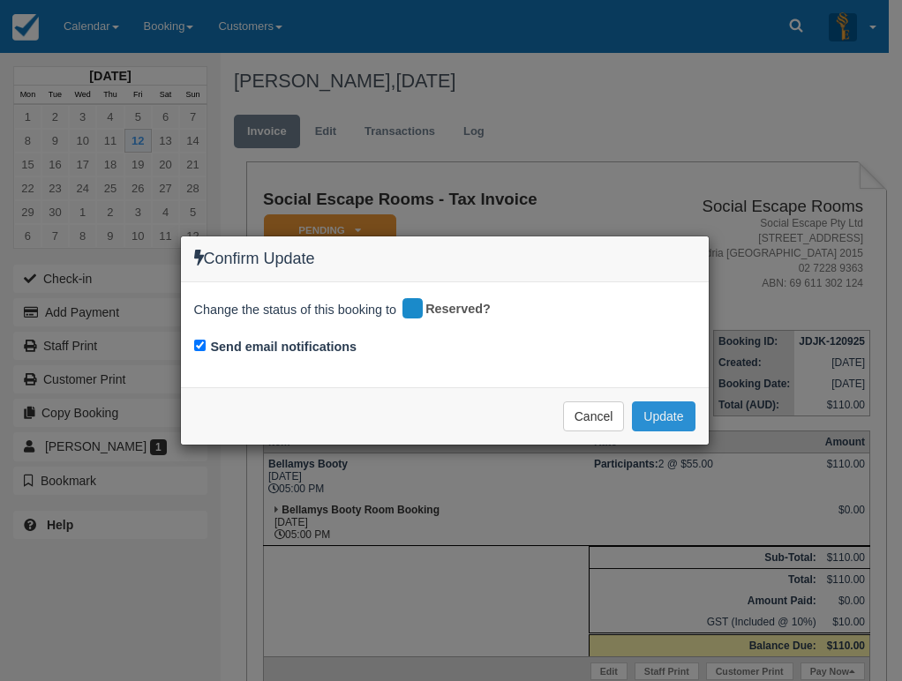
click at [670, 420] on button "Update" at bounding box center [663, 416] width 63 height 30
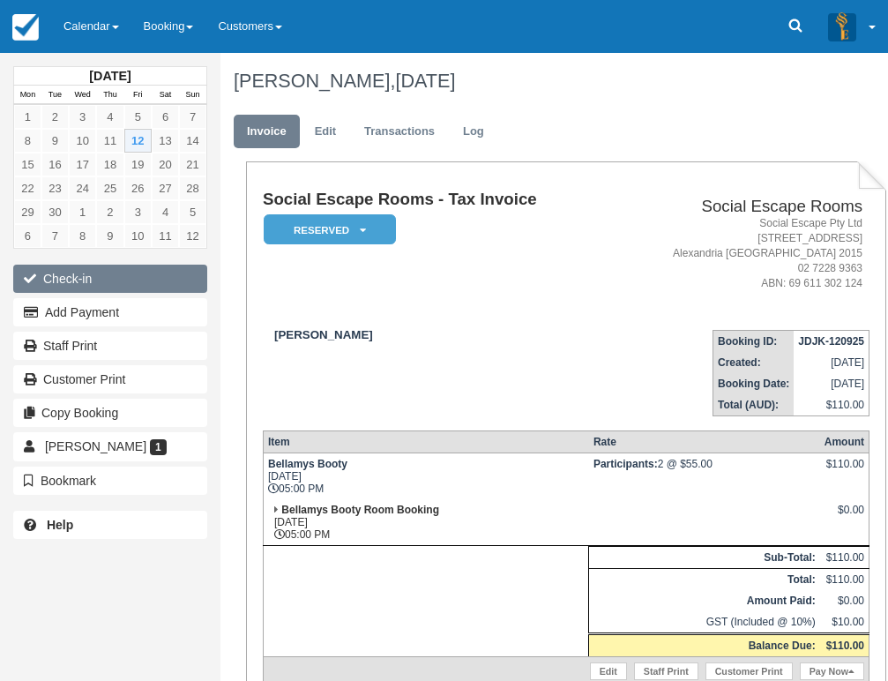
click at [91, 279] on button "Check-in" at bounding box center [110, 279] width 194 height 28
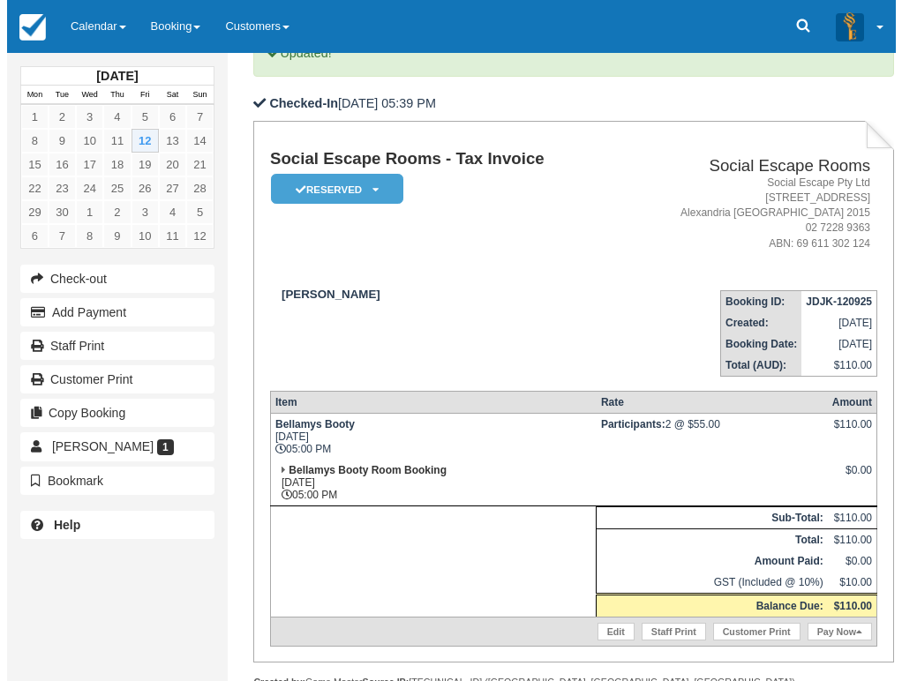
scroll to position [265, 0]
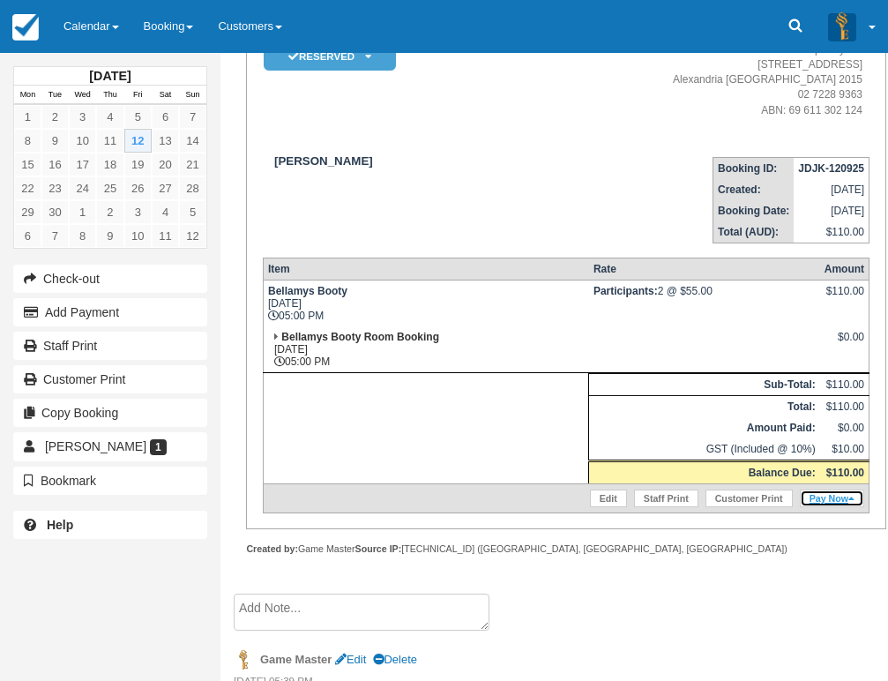
click at [838, 491] on link "Pay Now" at bounding box center [832, 499] width 64 height 18
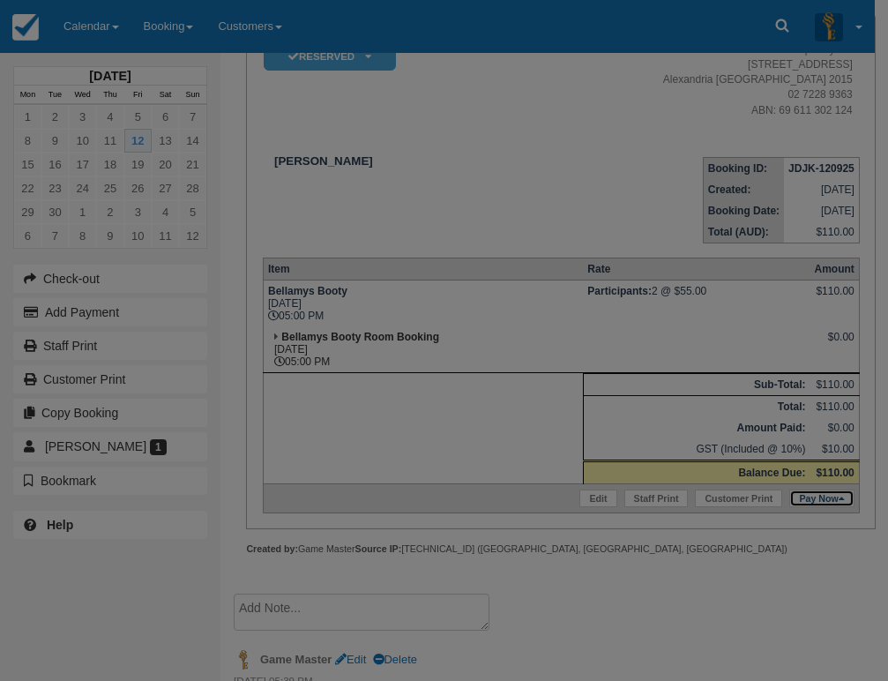
type input "12/09/2025"
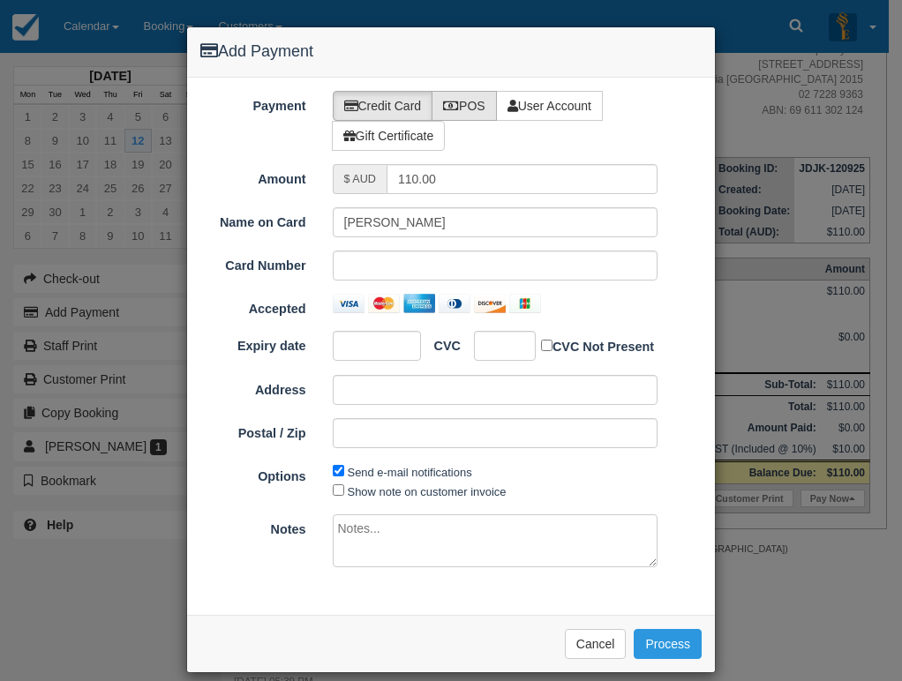
click at [451, 106] on icon at bounding box center [451, 106] width 16 height 12
radio input "true"
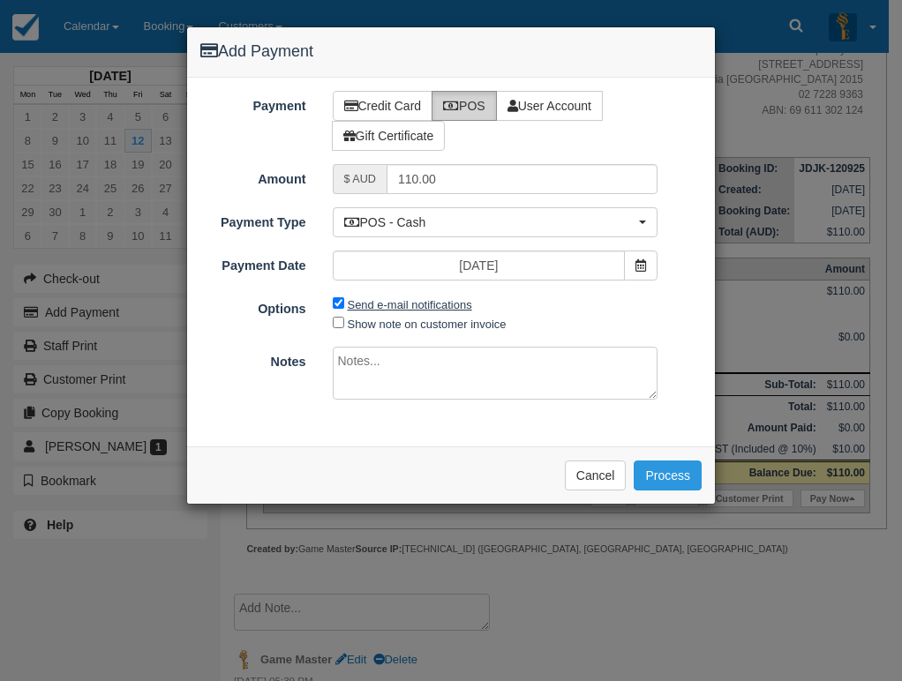
click at [393, 310] on label "Send e-mail notifications" at bounding box center [410, 304] width 124 height 13
click at [344, 309] on input "Send e-mail notifications" at bounding box center [338, 302] width 11 height 11
checkbox input "false"
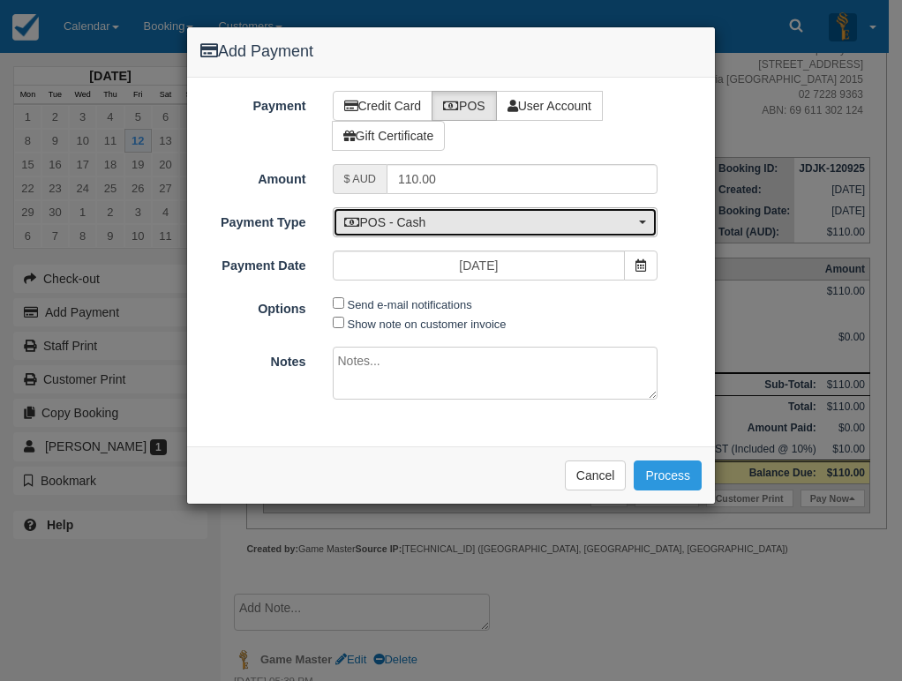
click at [412, 232] on button "POS - Cash" at bounding box center [496, 222] width 326 height 30
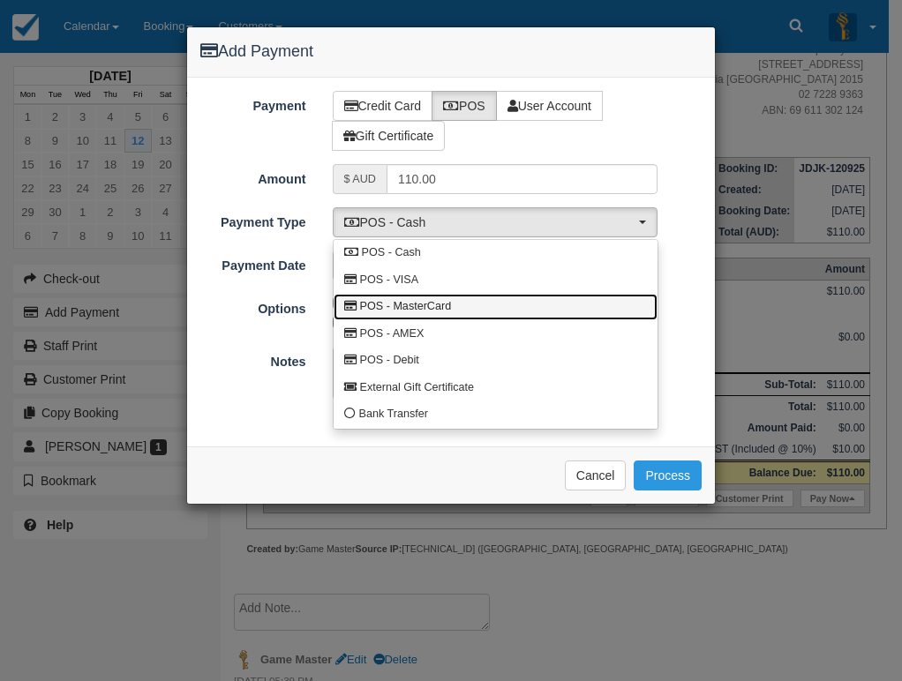
click at [436, 302] on span "POS - MasterCard" at bounding box center [406, 307] width 92 height 16
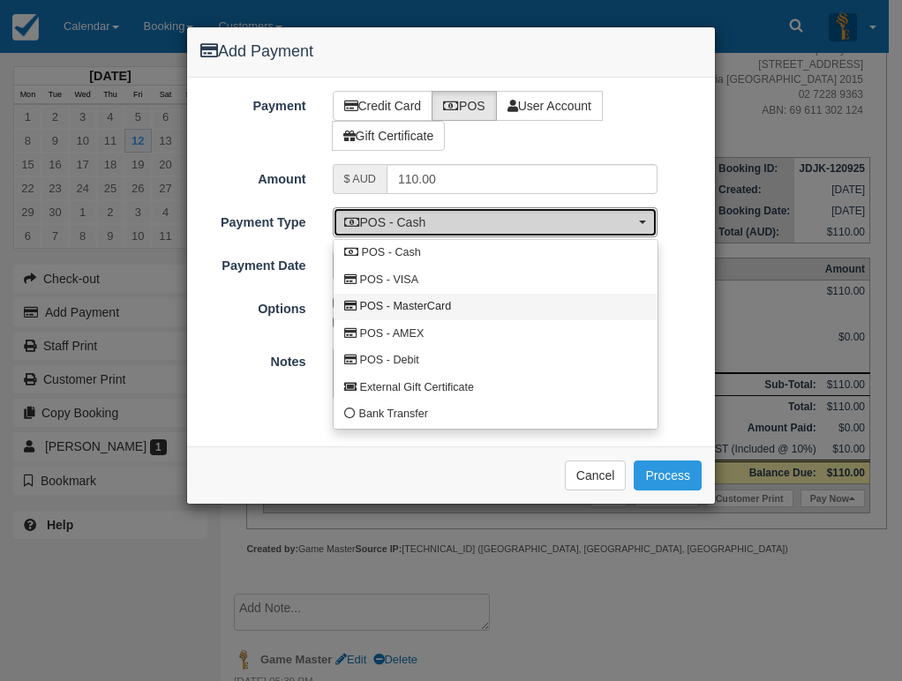
select select "MC"
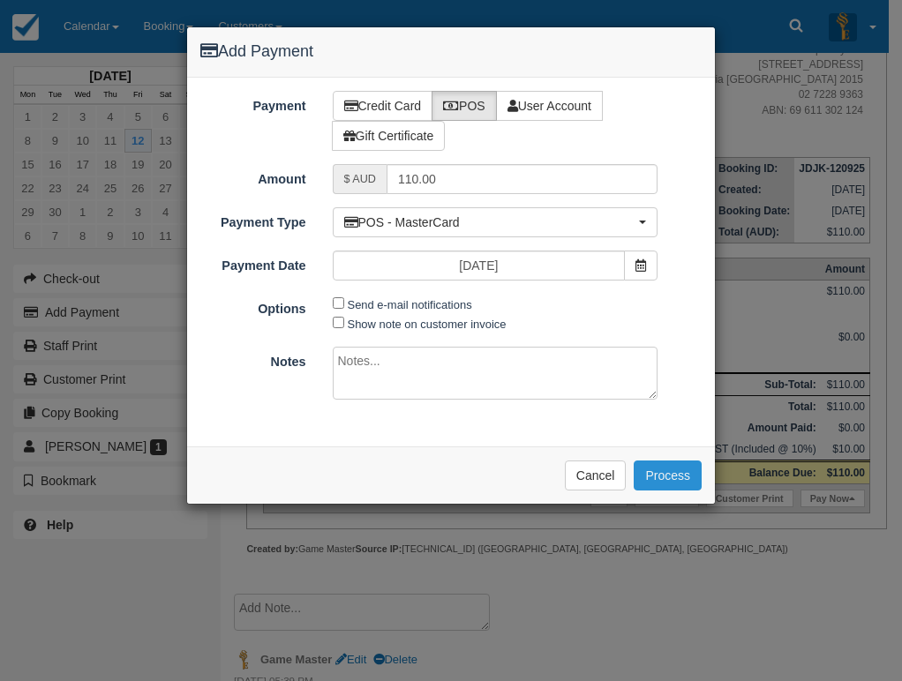
click at [666, 477] on button "Process" at bounding box center [667, 476] width 68 height 30
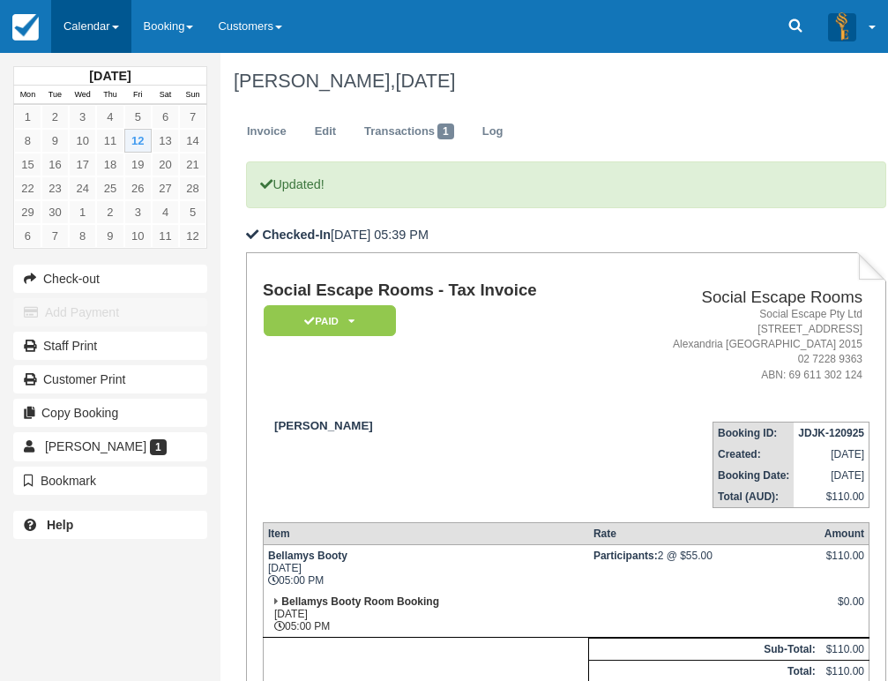
click at [73, 43] on link "Calendar" at bounding box center [91, 26] width 80 height 53
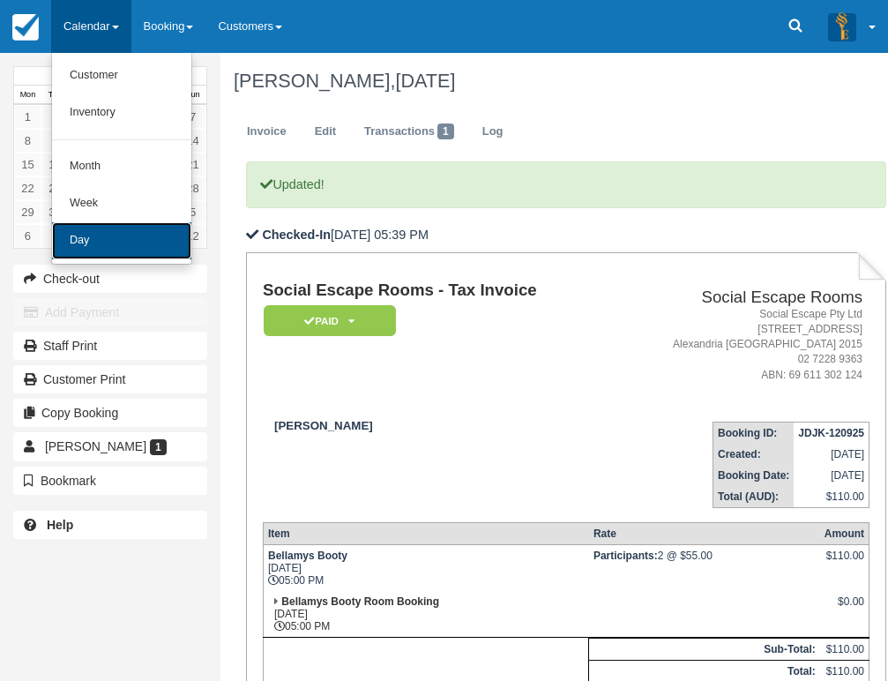
click at [125, 232] on link "Day" at bounding box center [121, 240] width 139 height 37
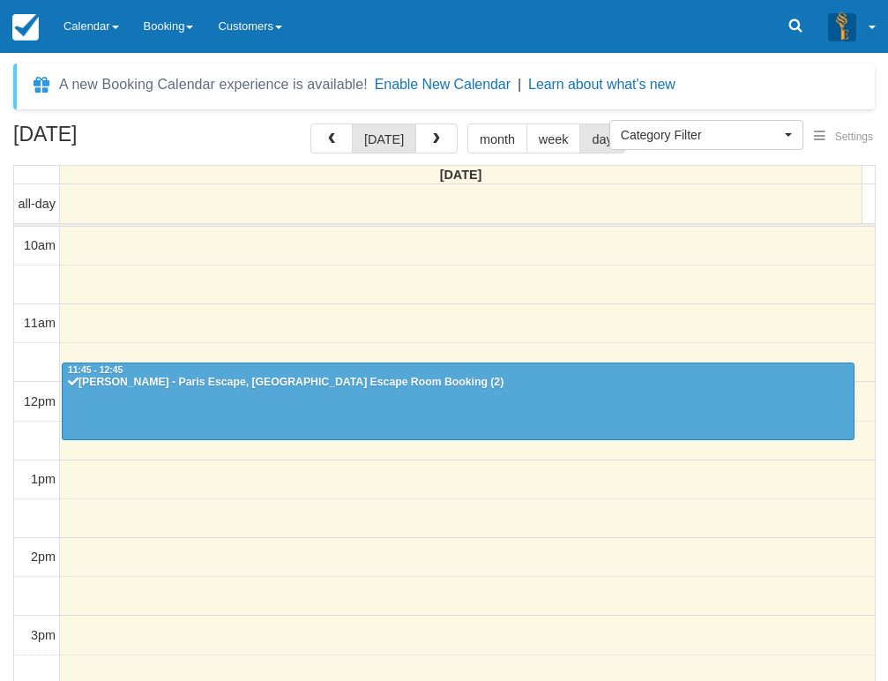
select select
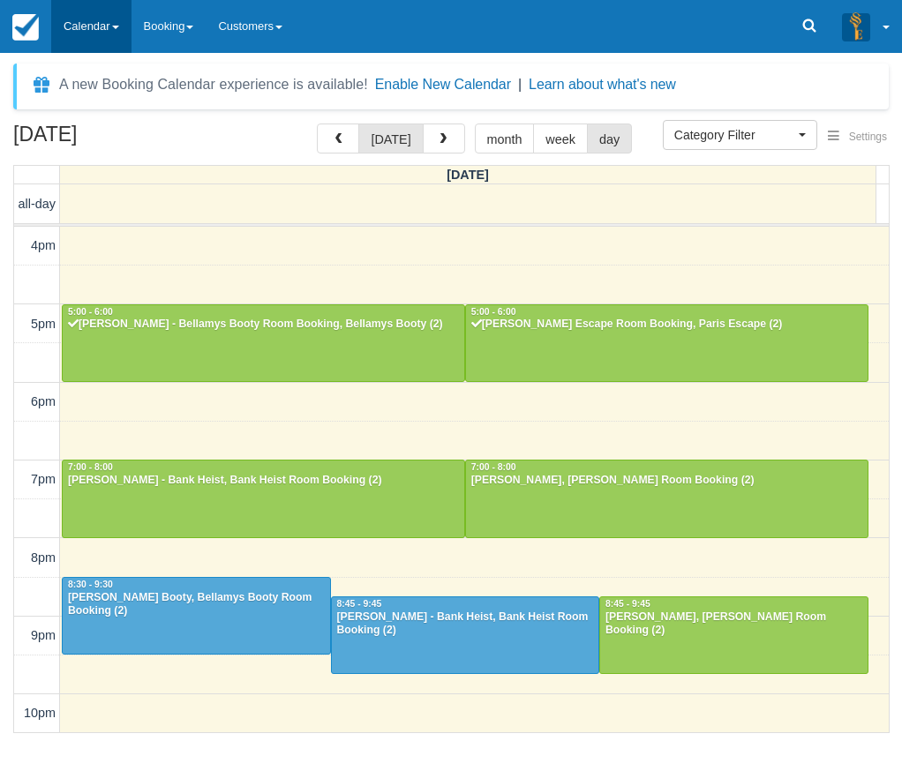
click at [107, 37] on link "Calendar" at bounding box center [91, 26] width 80 height 53
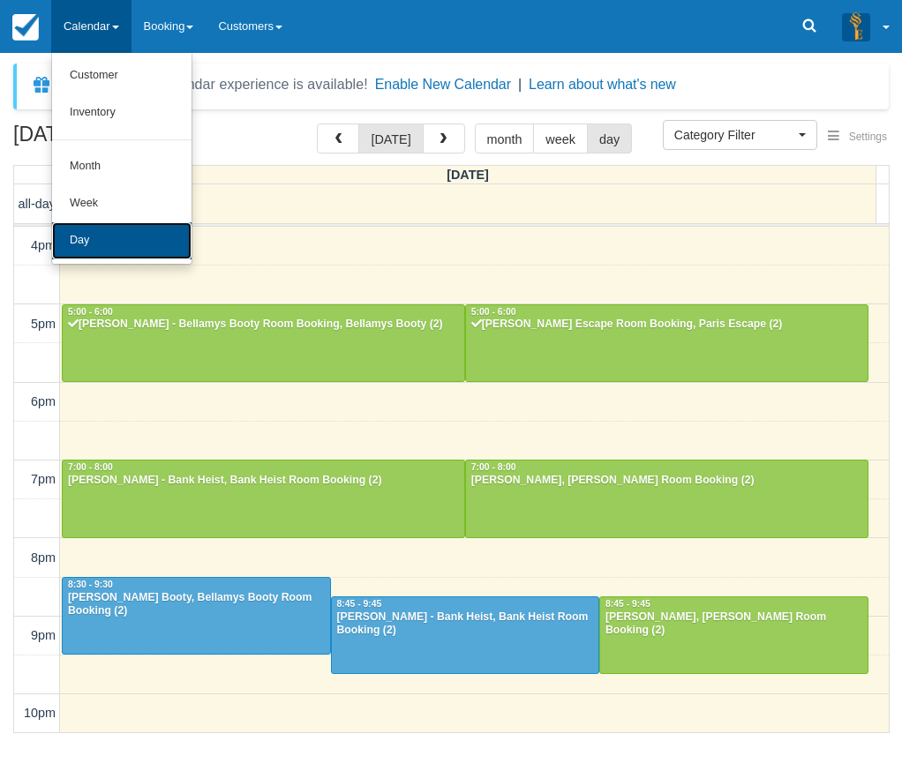
click at [130, 236] on link "Day" at bounding box center [121, 240] width 139 height 37
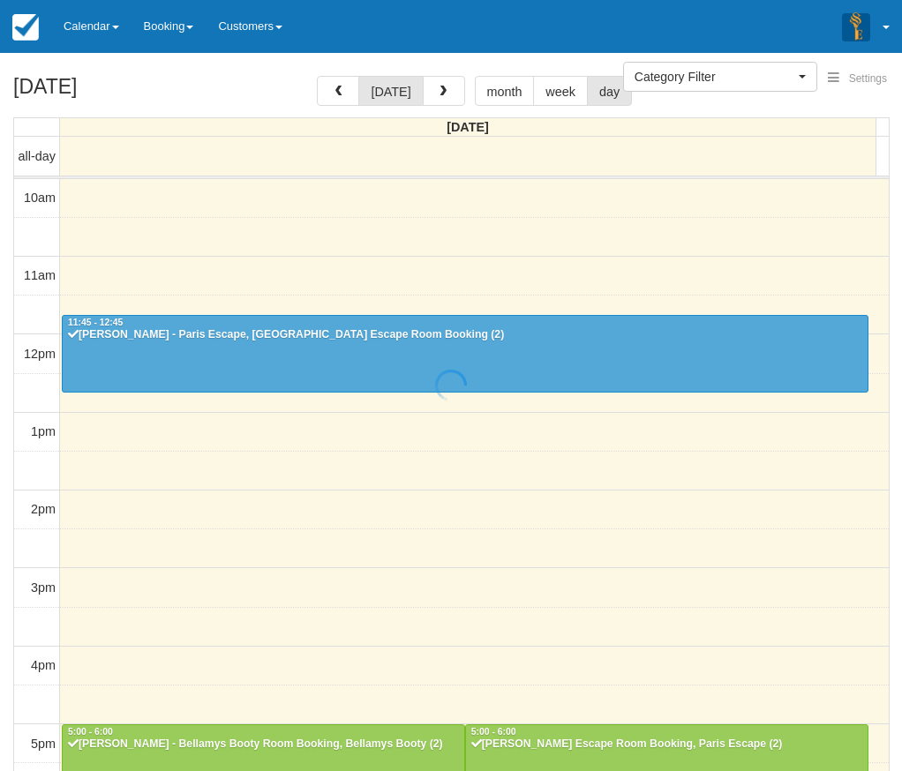
select select
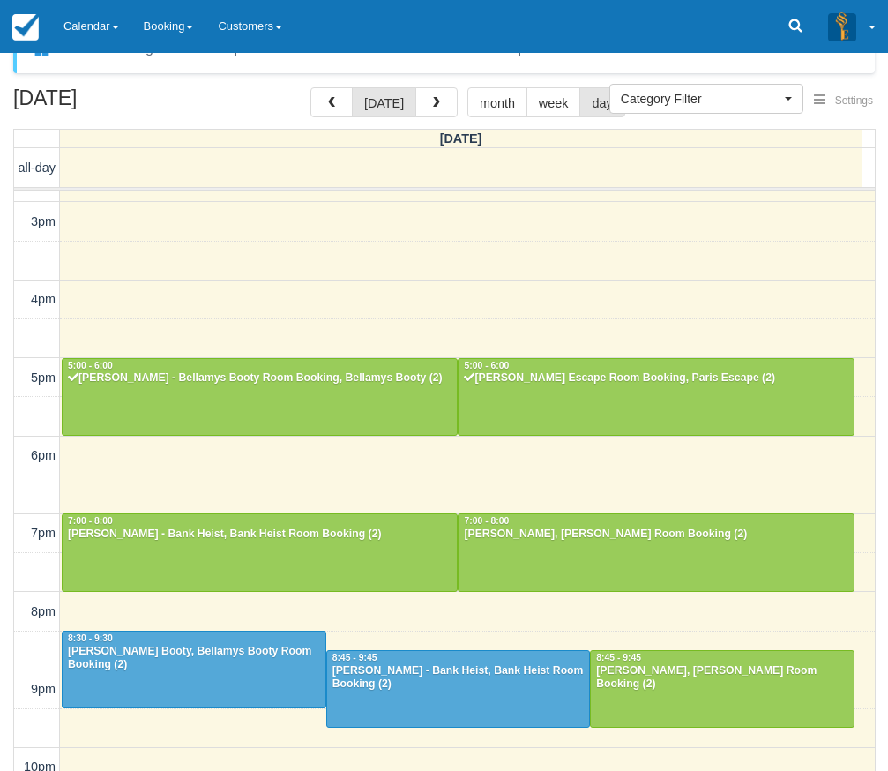
scroll to position [56, 0]
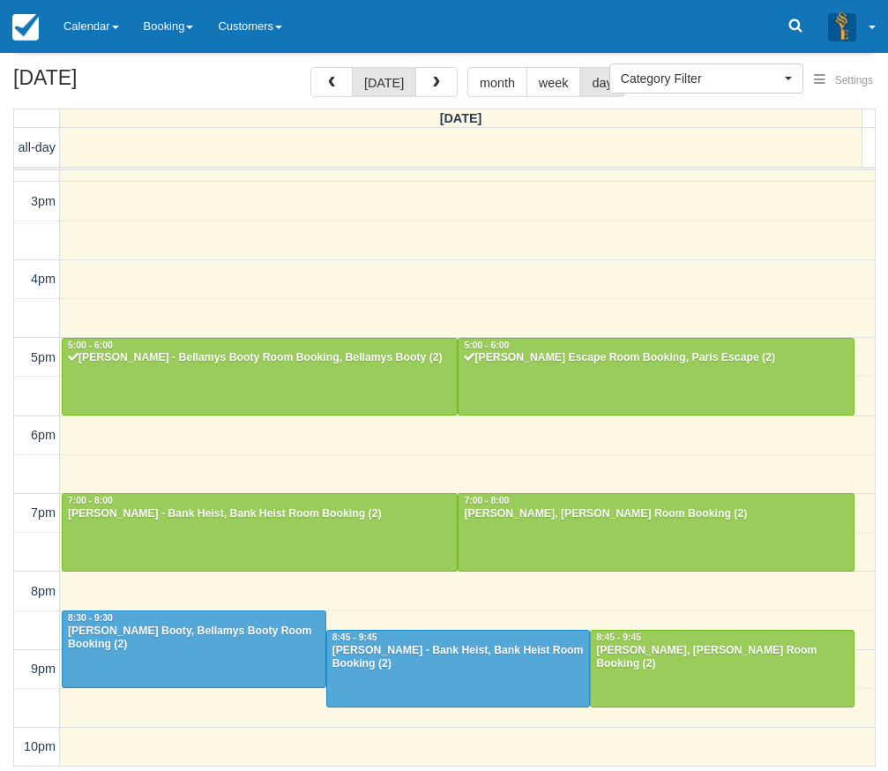
click at [882, 416] on div "September 12, 2025 today month week day Friday all-day 10am 11am 12pm 1pm 2pm 3…" at bounding box center [444, 417] width 888 height 700
click at [880, 439] on div "September 12, 2025 today month week day Friday all-day 10am 11am 12pm 1pm 2pm 3…" at bounding box center [444, 417] width 888 height 700
click at [882, 509] on div "September 12, 2025 today month week day Friday all-day 10am 11am 12pm 1pm 2pm 3…" at bounding box center [444, 417] width 888 height 700
click at [882, 363] on div "September 12, 2025 today month week day Friday all-day 10am 11am 12pm 1pm 2pm 3…" at bounding box center [444, 417] width 888 height 700
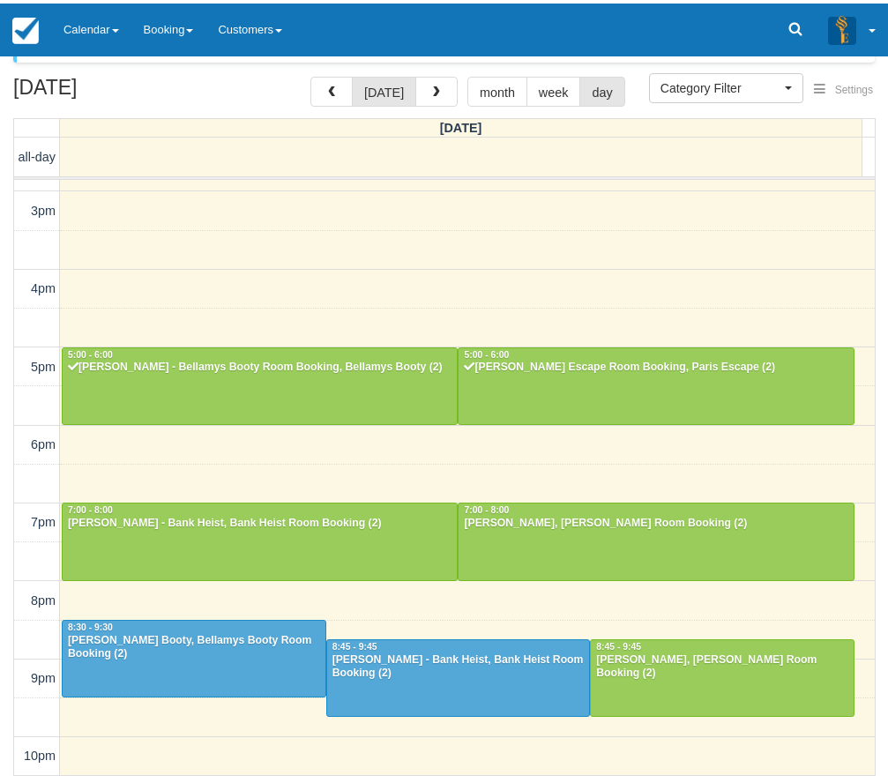
scroll to position [44, 0]
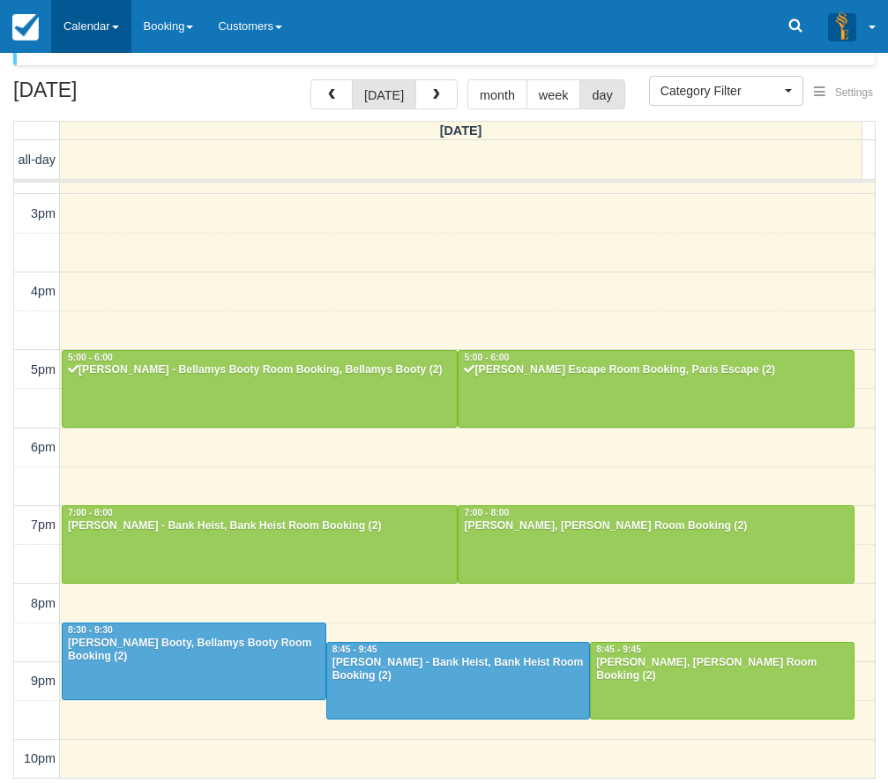
click at [109, 36] on link "Calendar" at bounding box center [91, 26] width 80 height 53
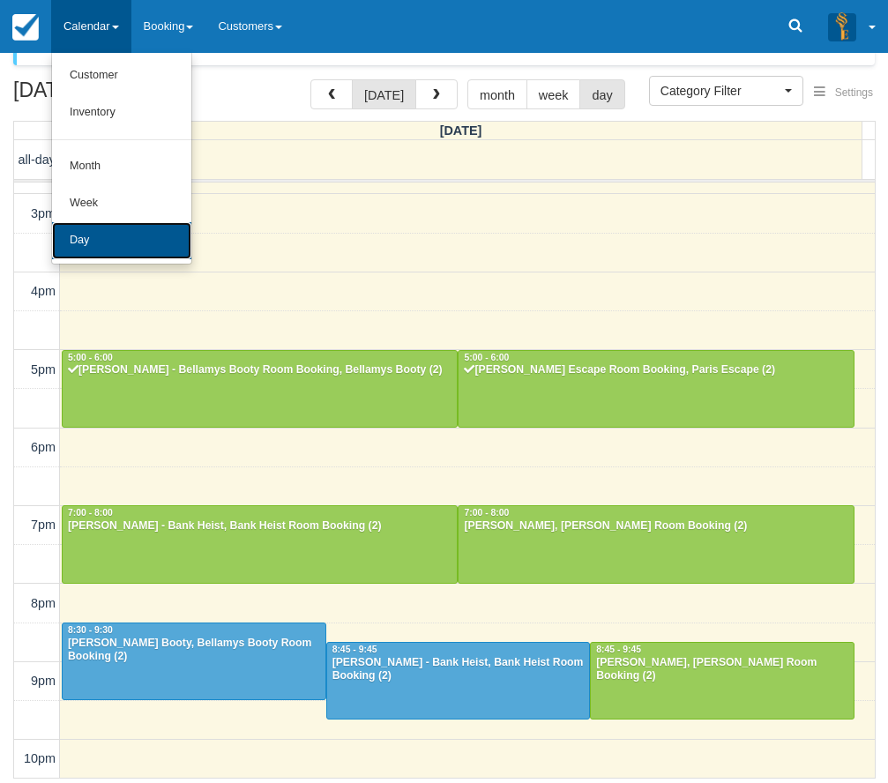
click at [122, 241] on link "Day" at bounding box center [121, 240] width 139 height 37
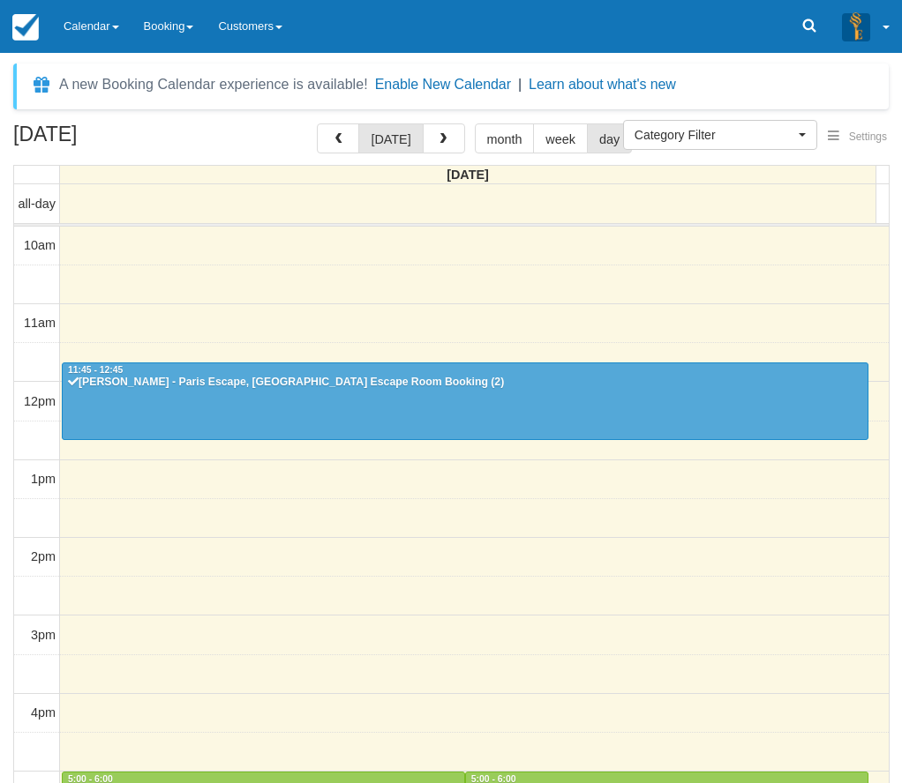
select select
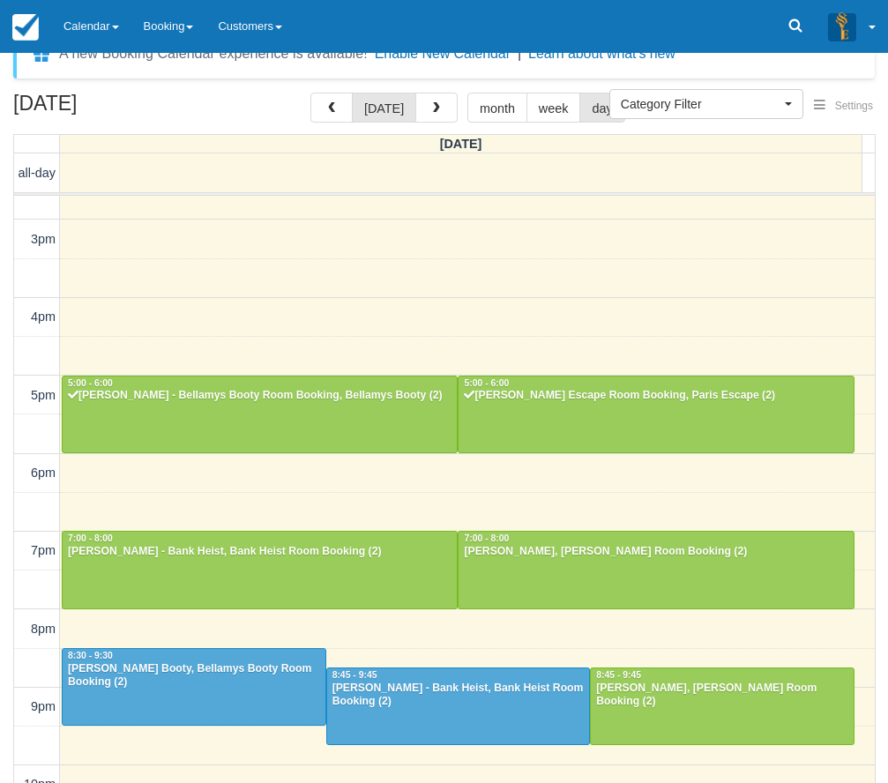
scroll to position [56, 0]
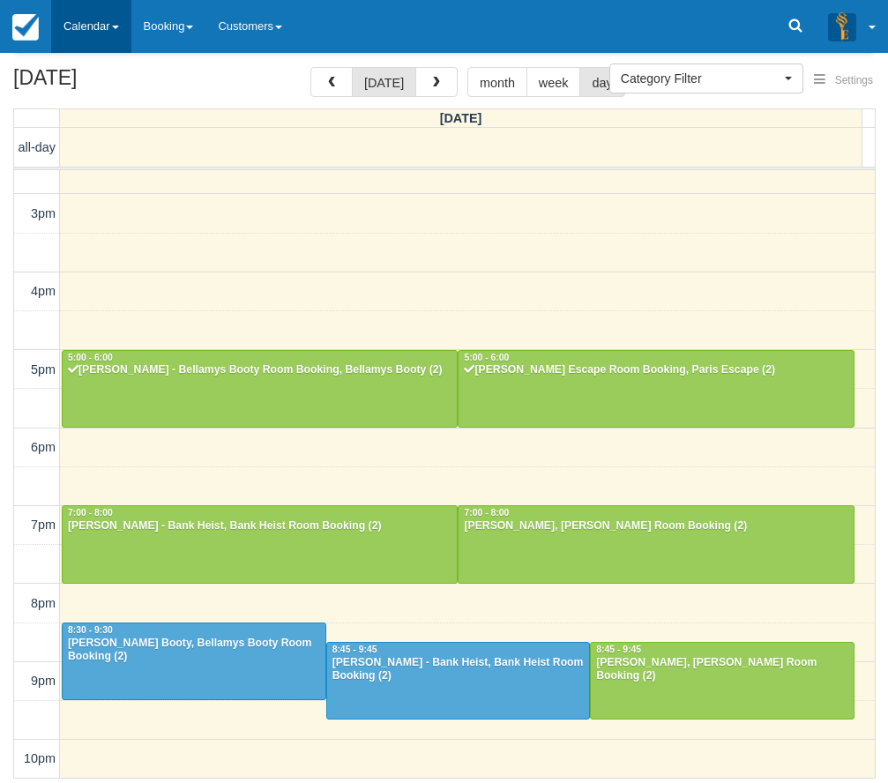
click at [114, 36] on link "Calendar" at bounding box center [91, 26] width 80 height 53
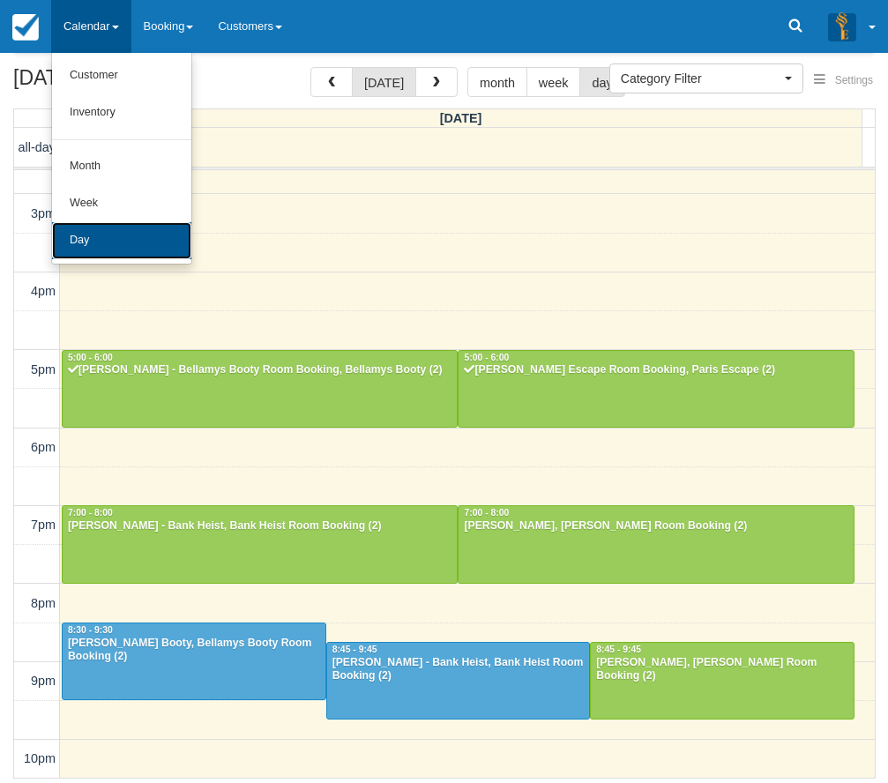
click at [101, 236] on link "Day" at bounding box center [121, 240] width 139 height 37
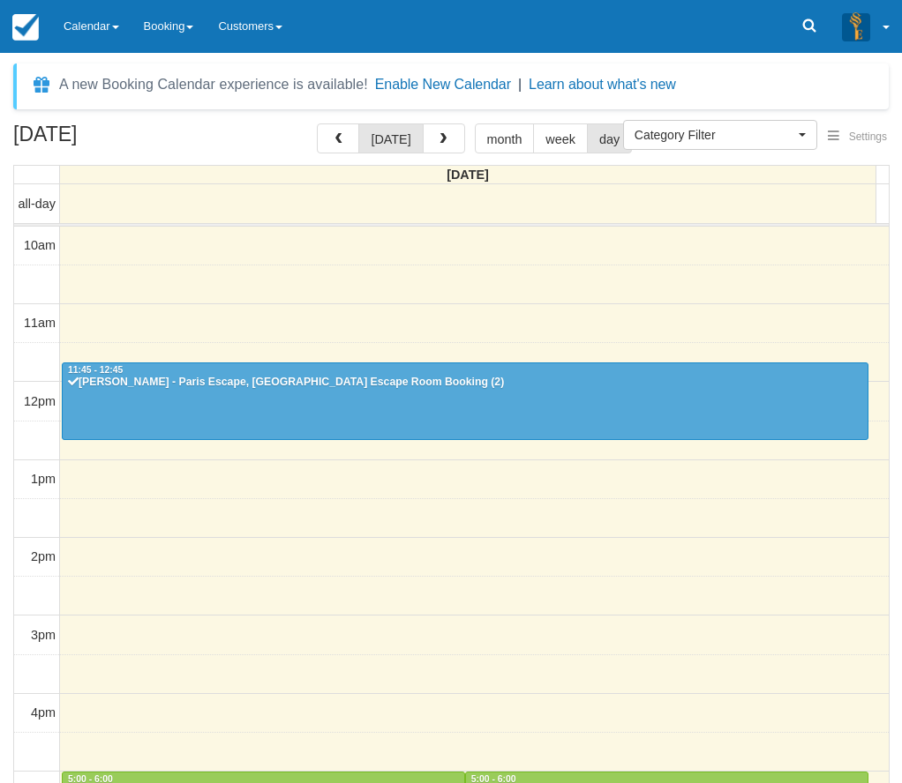
select select
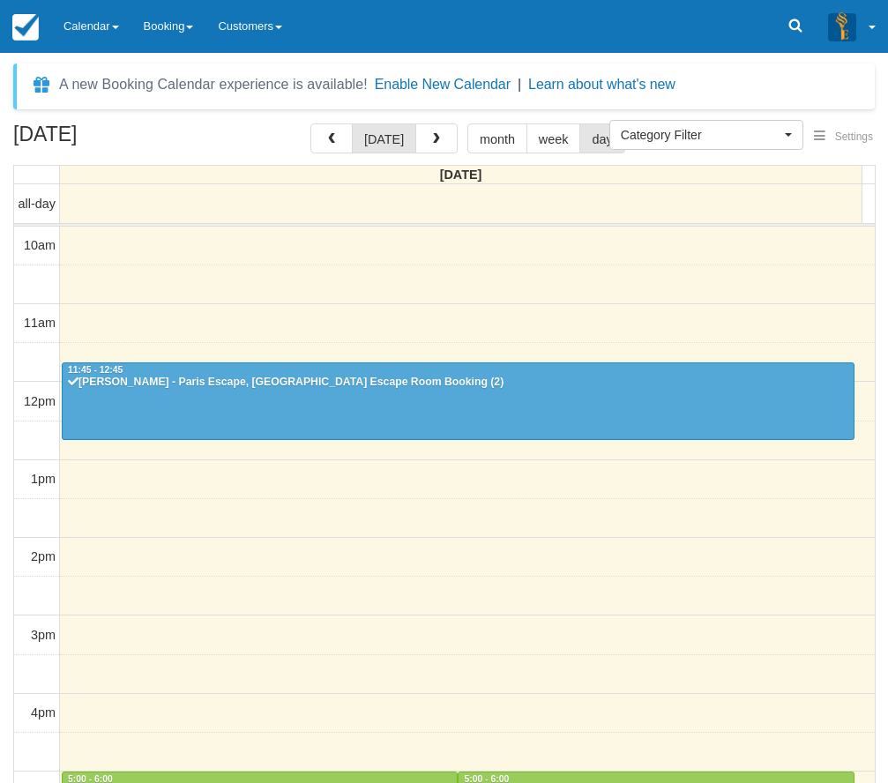
scroll to position [366, 0]
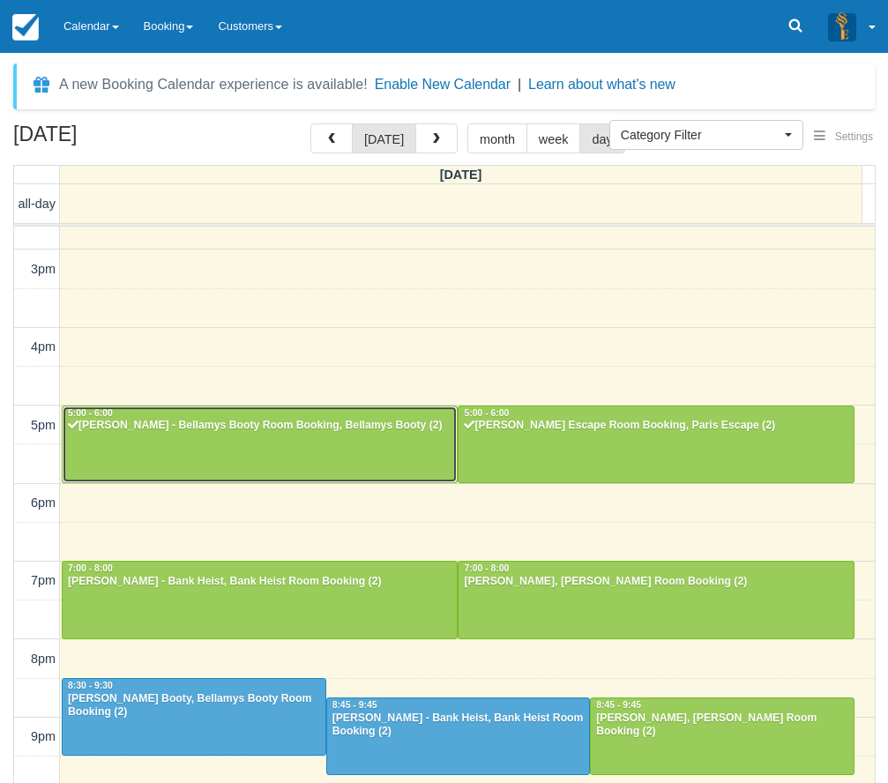
click at [343, 448] on div at bounding box center [260, 445] width 394 height 76
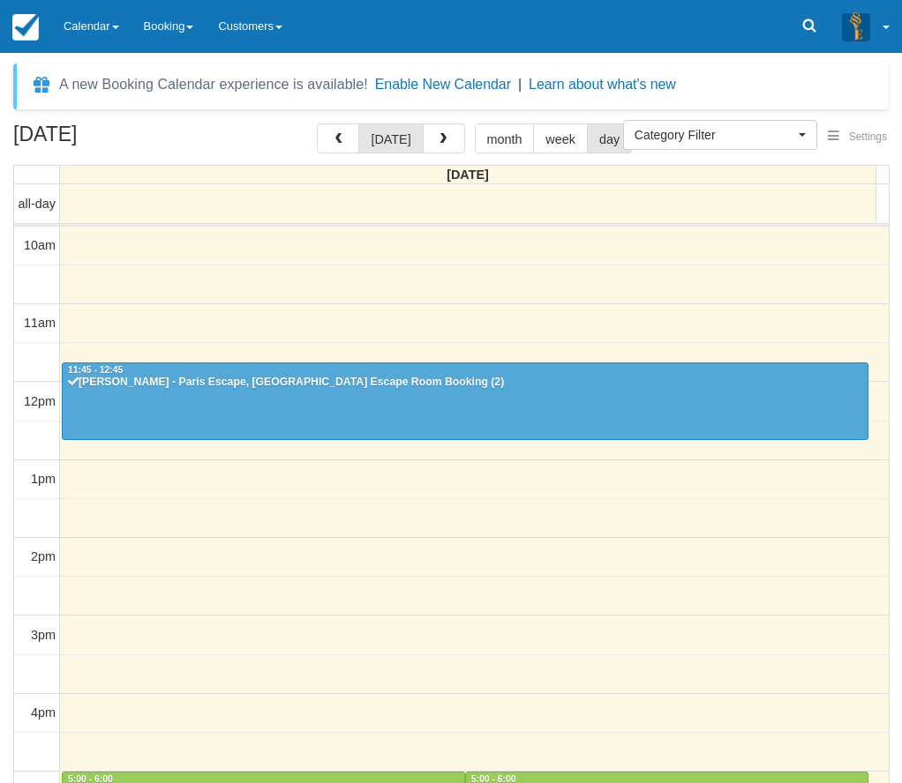
select select
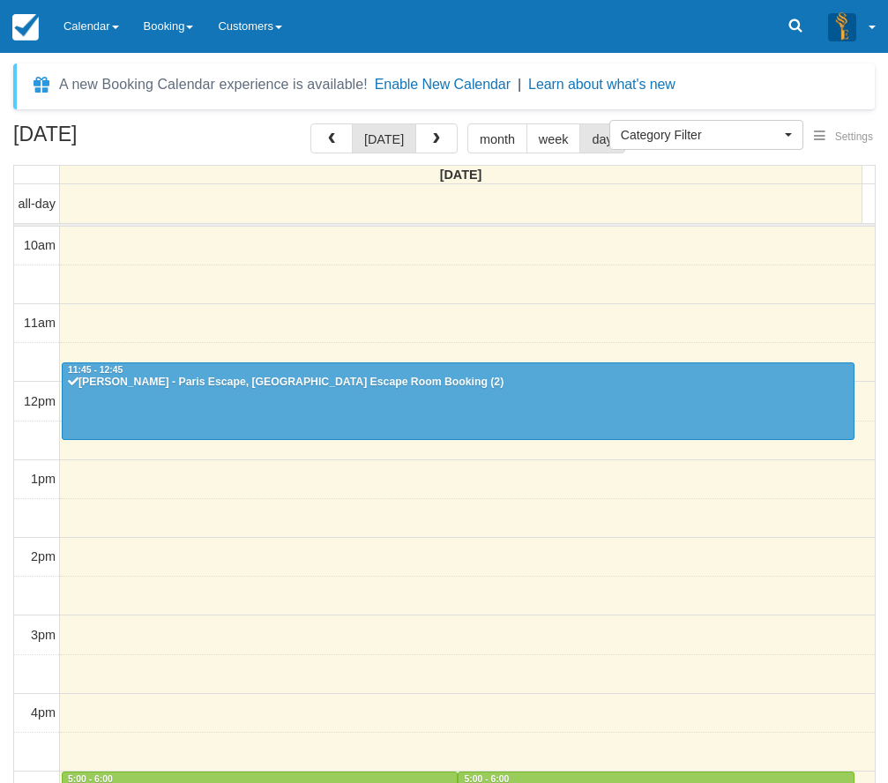
scroll to position [366, 0]
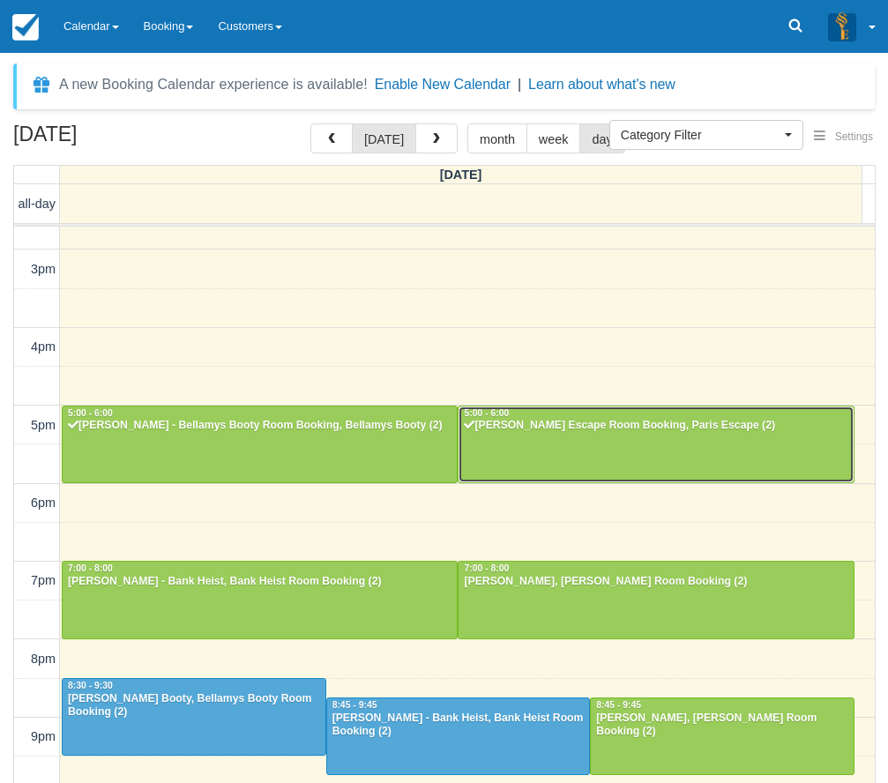
click at [644, 467] on div at bounding box center [656, 445] width 394 height 76
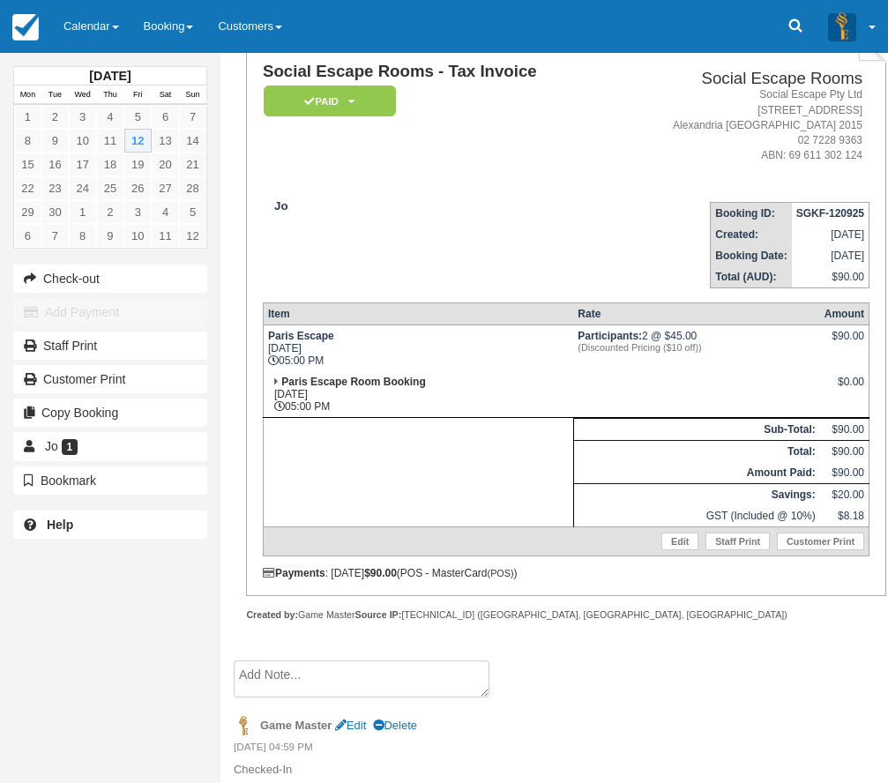
scroll to position [161, 0]
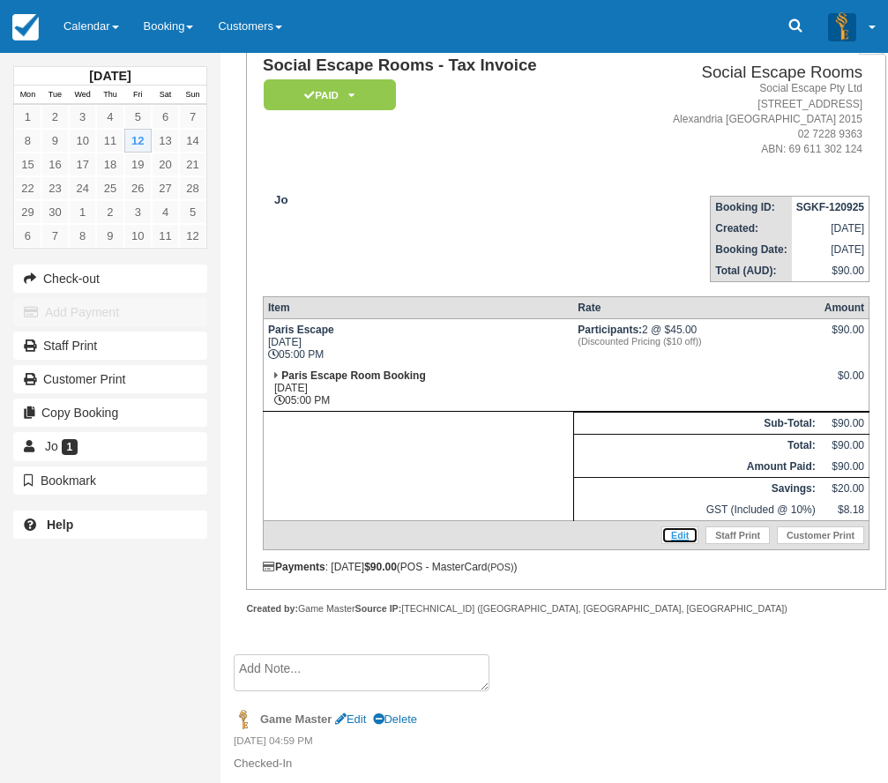
click at [681, 541] on link "Edit" at bounding box center [680, 536] width 37 height 18
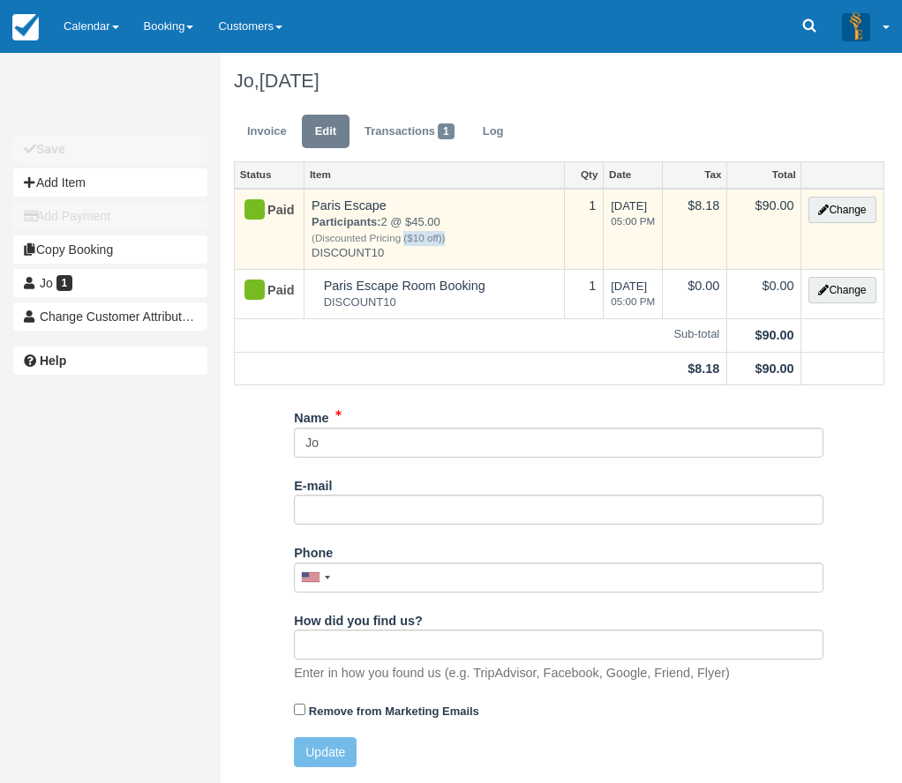
drag, startPoint x: 446, startPoint y: 240, endPoint x: 403, endPoint y: 234, distance: 43.7
click at [403, 234] on em "(Discounted Pricing ($10 off))" at bounding box center [433, 238] width 245 height 15
click at [404, 232] on em "(Discounted Pricing ($10 off))" at bounding box center [433, 238] width 245 height 15
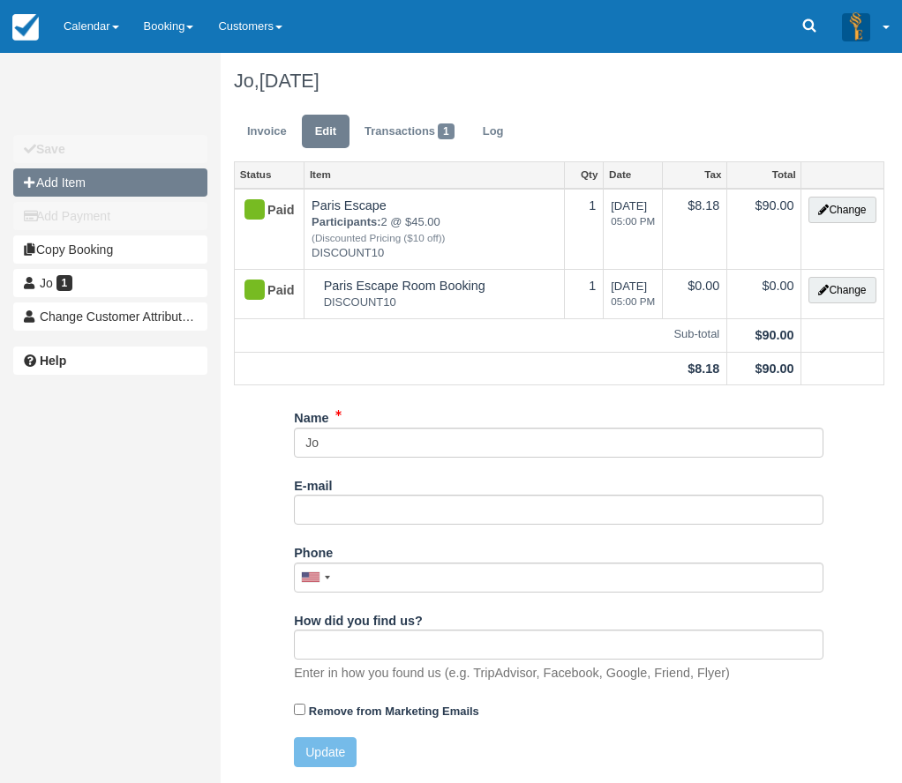
click at [180, 183] on button "Add Item" at bounding box center [110, 182] width 194 height 28
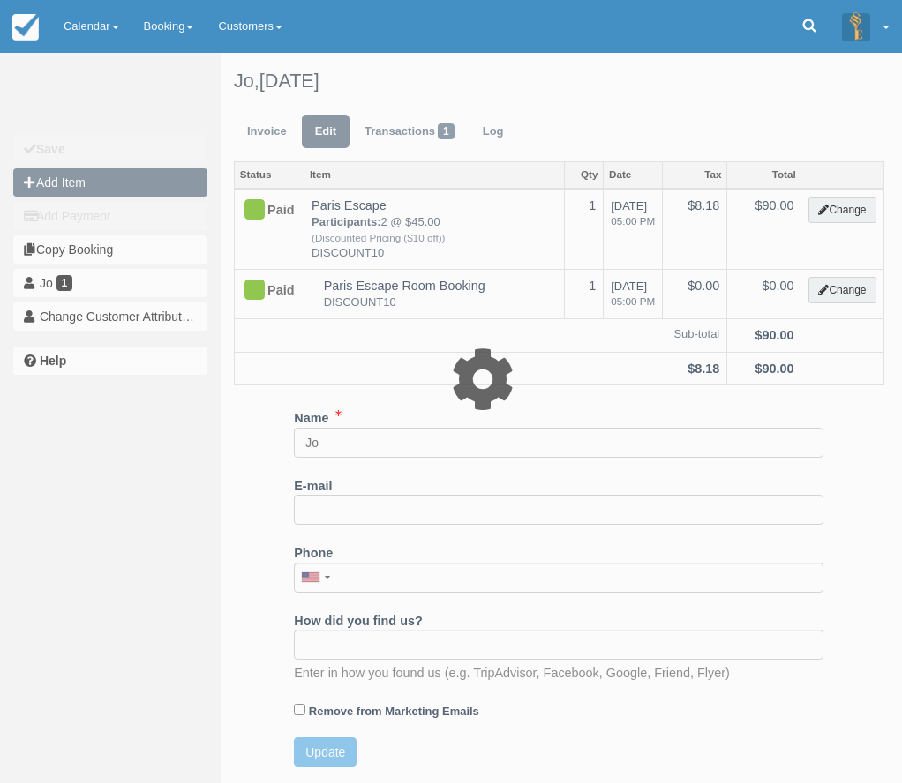
type input "0.00"
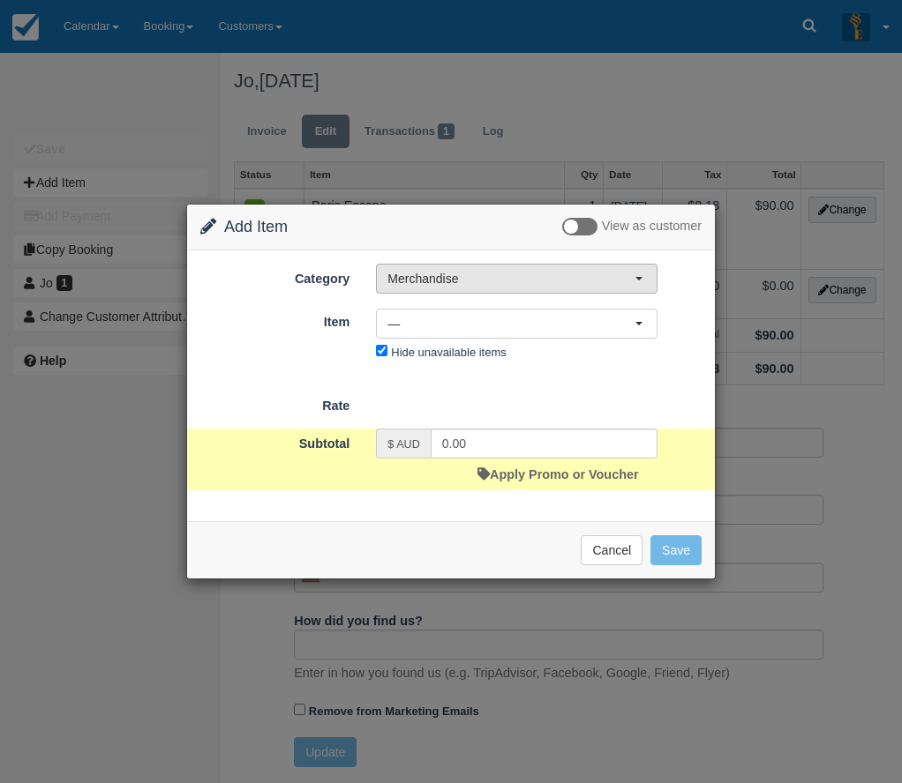
click at [435, 283] on span "Merchandise" at bounding box center [510, 279] width 247 height 18
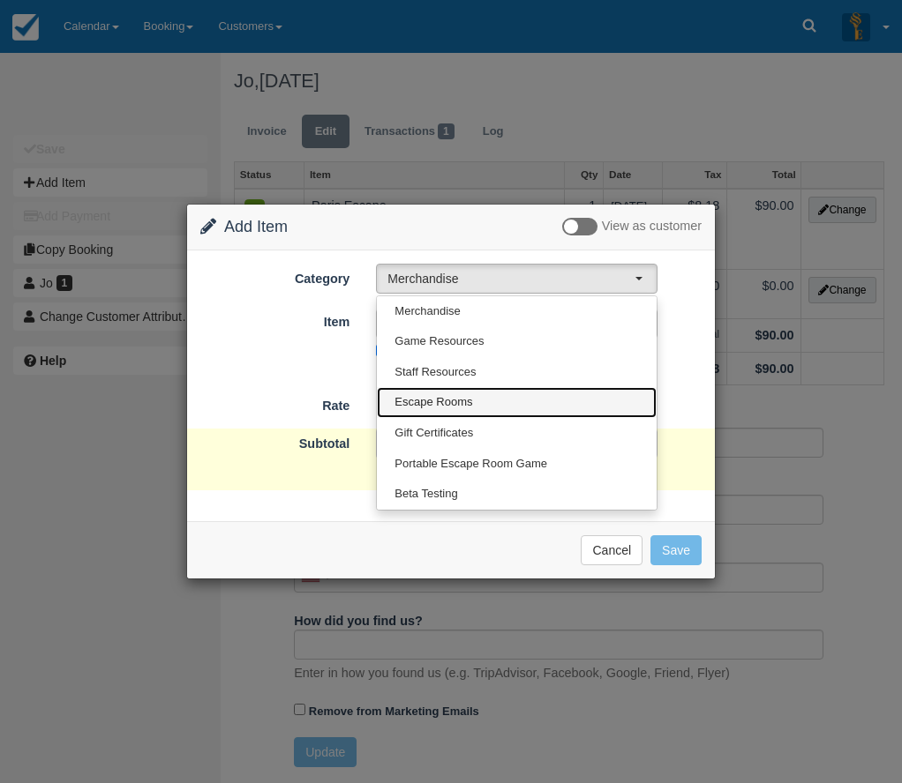
click at [460, 403] on span "Escape Rooms" at bounding box center [433, 402] width 78 height 17
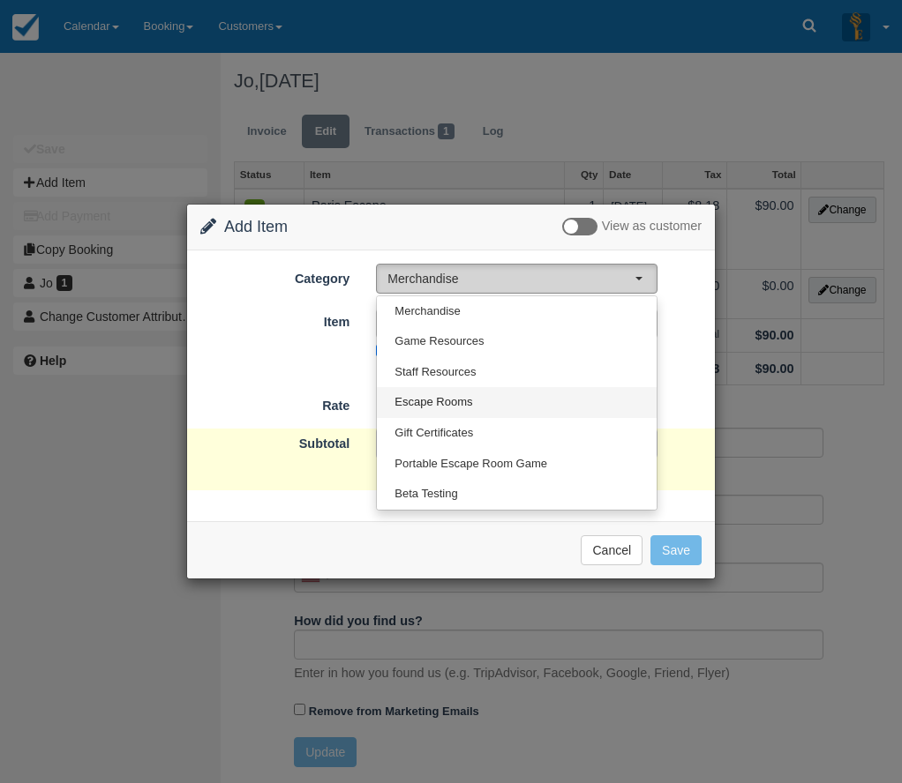
select select "2"
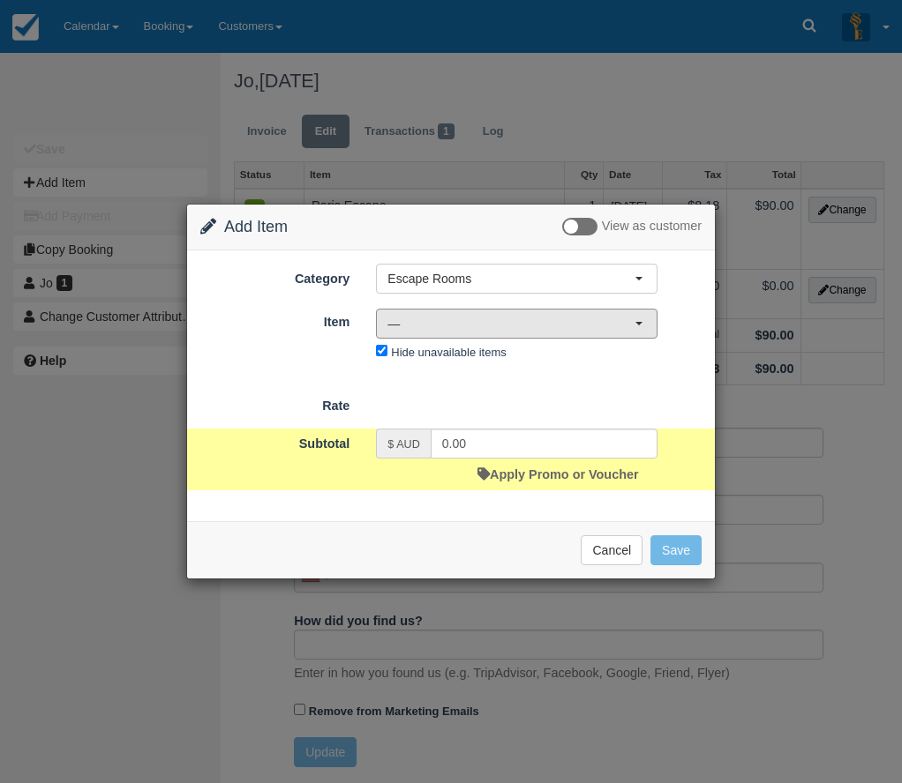
click at [469, 328] on span "—" at bounding box center [510, 324] width 247 height 18
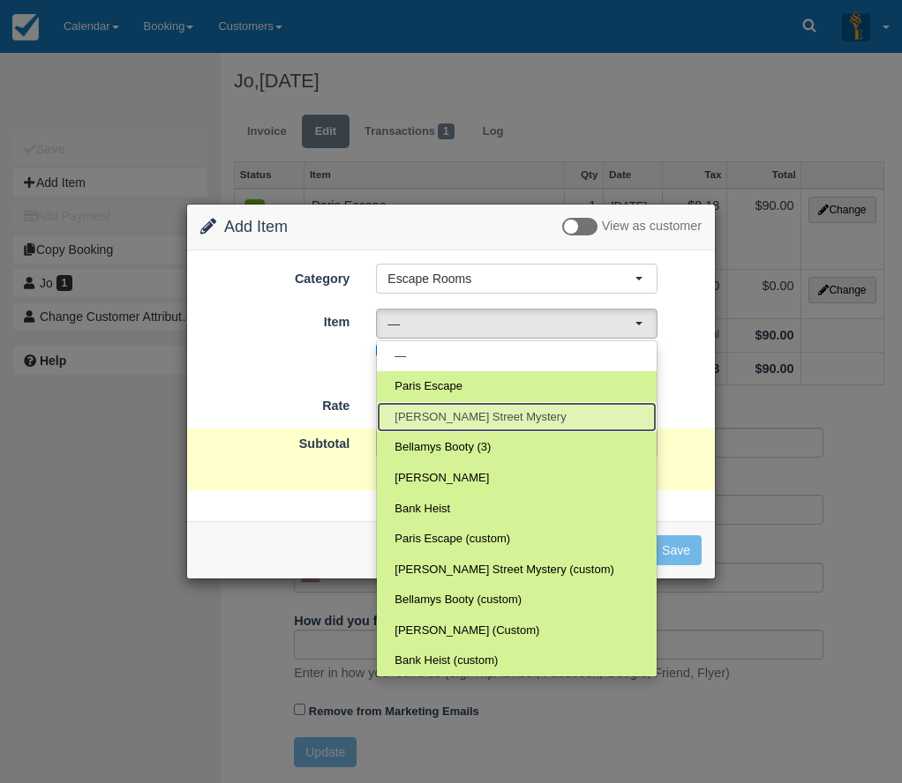
click at [468, 424] on span "Baker Street Mystery" at bounding box center [479, 417] width 171 height 17
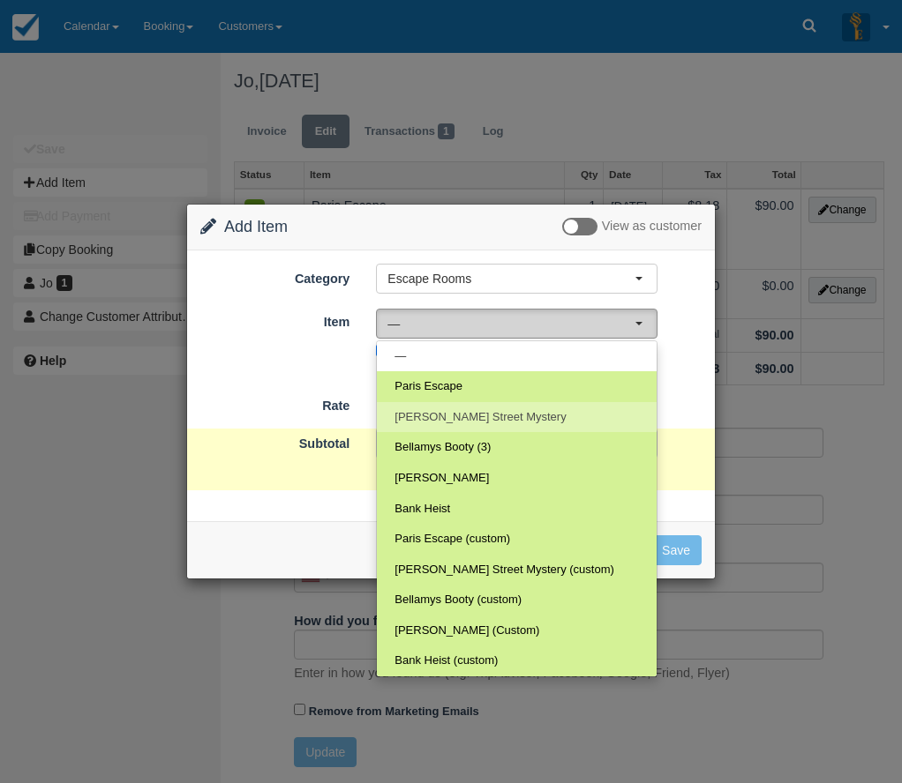
select select "3"
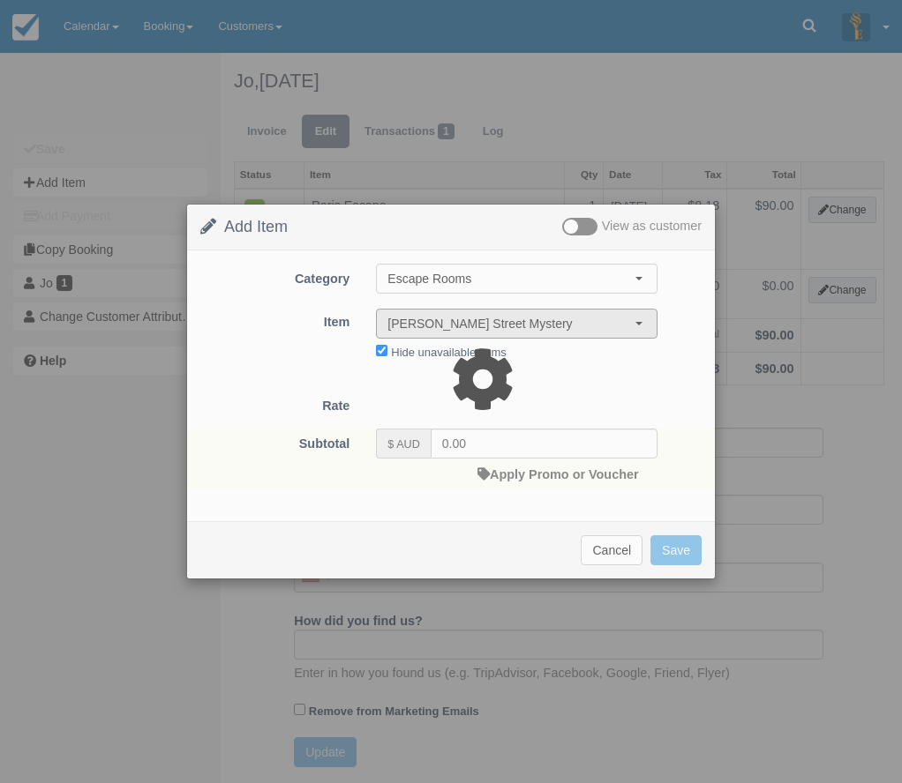
type input "220.00"
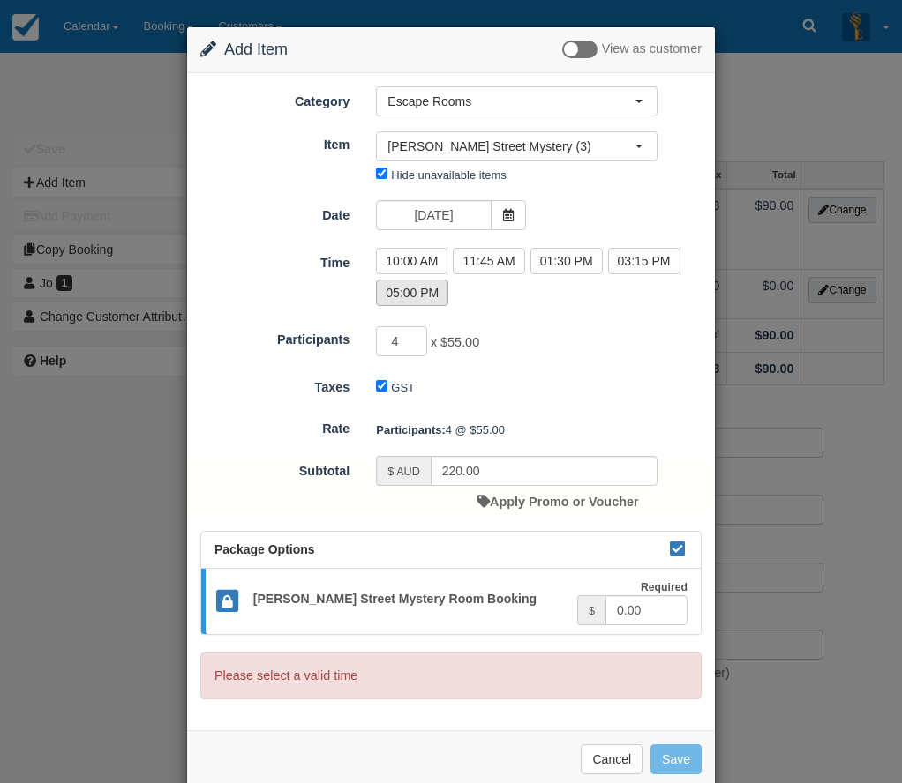
click at [411, 291] on label "05:00 PM" at bounding box center [412, 293] width 72 height 26
radio input "true"
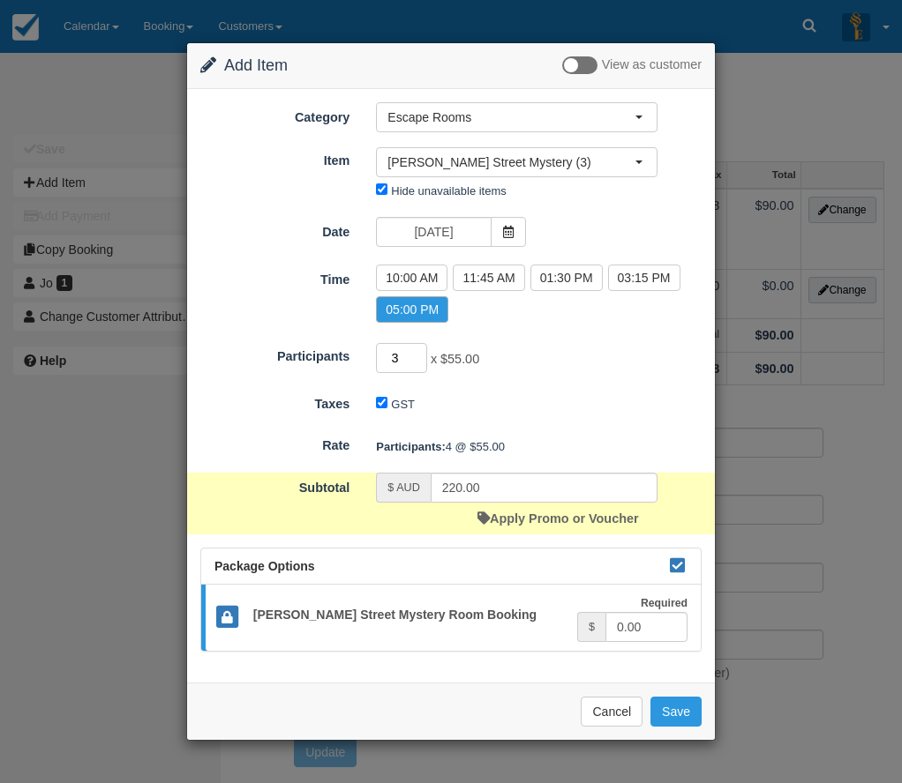
click at [419, 363] on input "3" at bounding box center [401, 358] width 51 height 30
type input "2"
click at [419, 363] on input "2" at bounding box center [401, 358] width 51 height 30
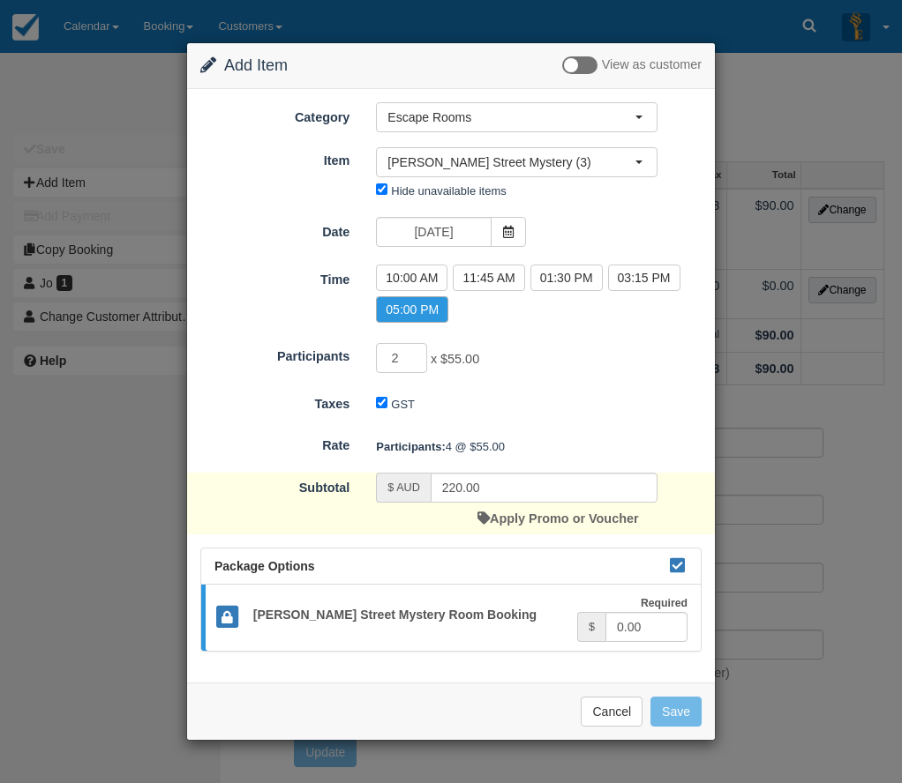
click at [535, 369] on div "2 x $55.00 Minimum of 2Maximum of 8" at bounding box center [517, 360] width 308 height 34
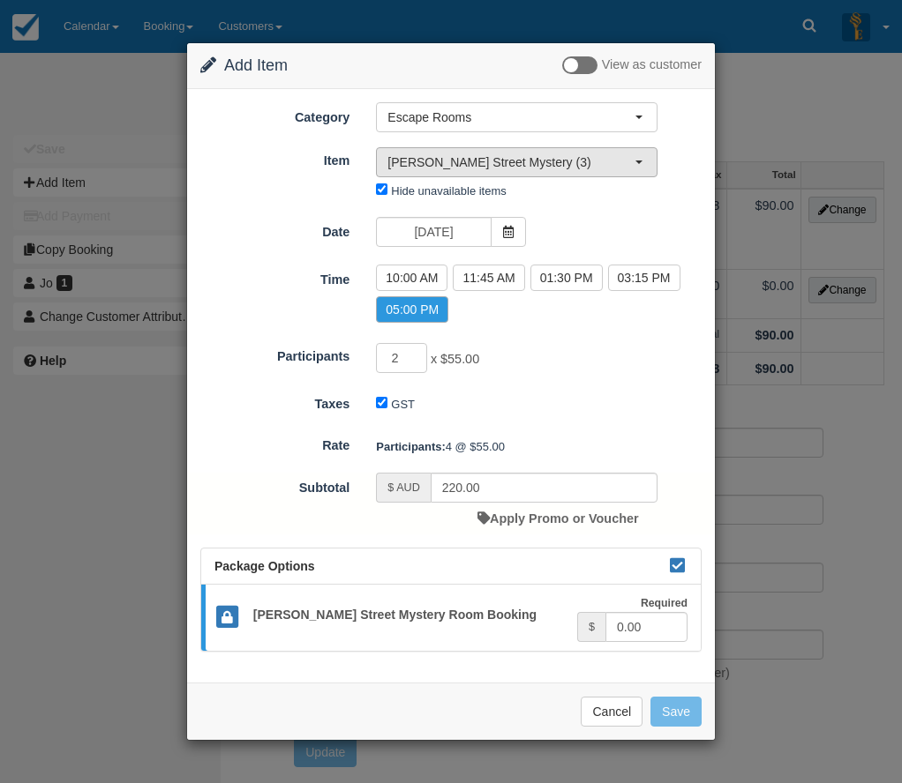
type input "110.00"
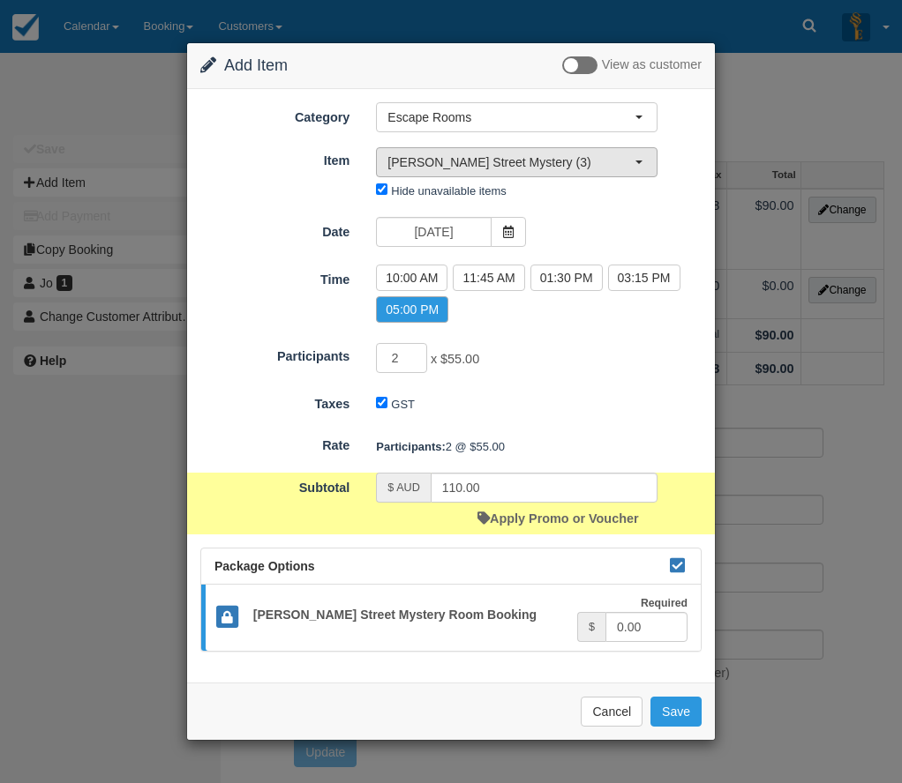
click at [487, 157] on span "Baker Street Mystery (3)" at bounding box center [510, 163] width 247 height 18
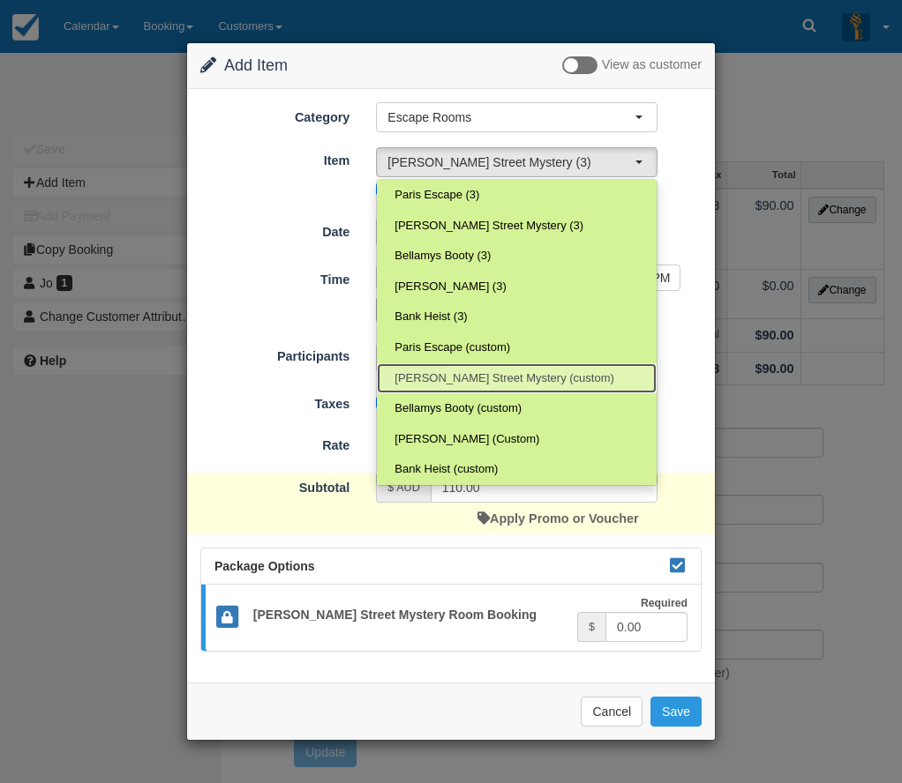
click at [498, 385] on span "Baker Street Mystery (custom)" at bounding box center [504, 379] width 220 height 17
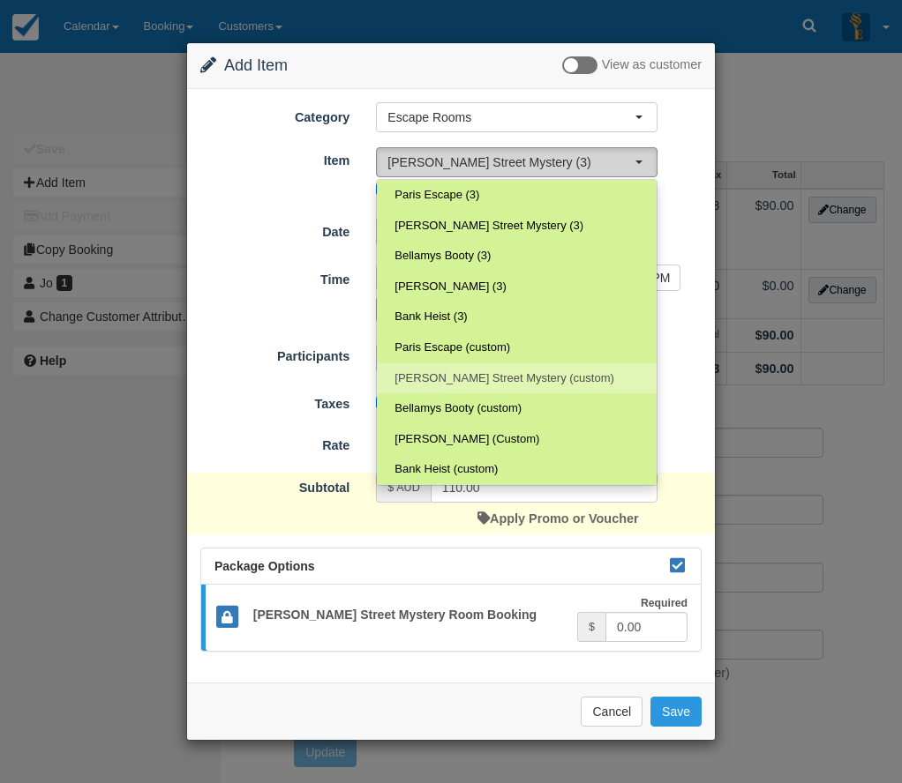
select select "23"
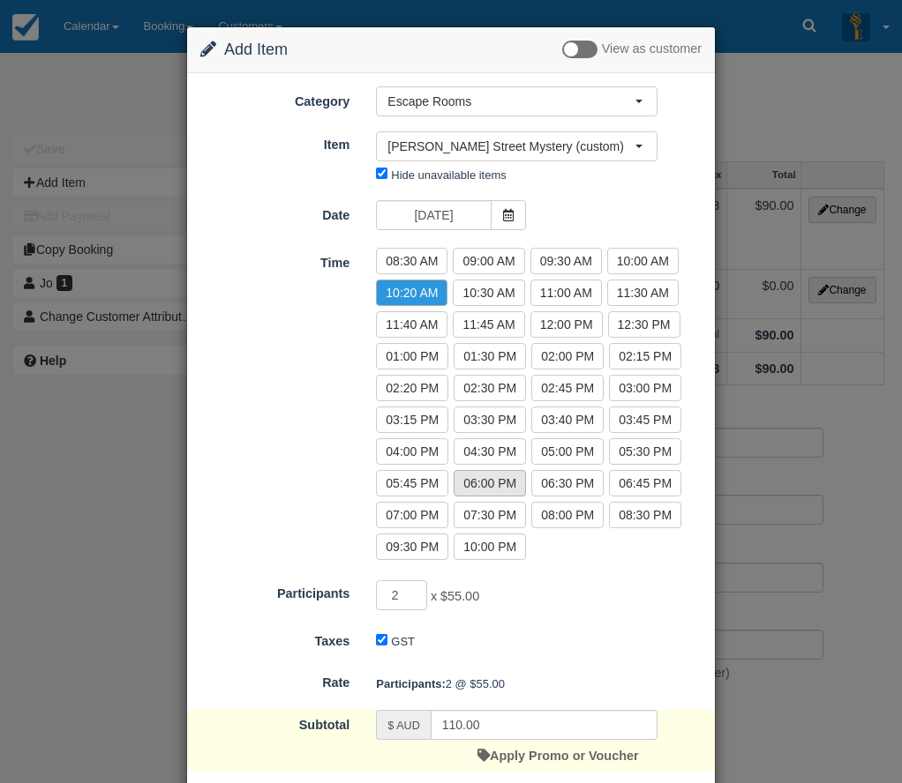
click at [494, 484] on label "06:00 PM" at bounding box center [489, 483] width 72 height 26
radio input "true"
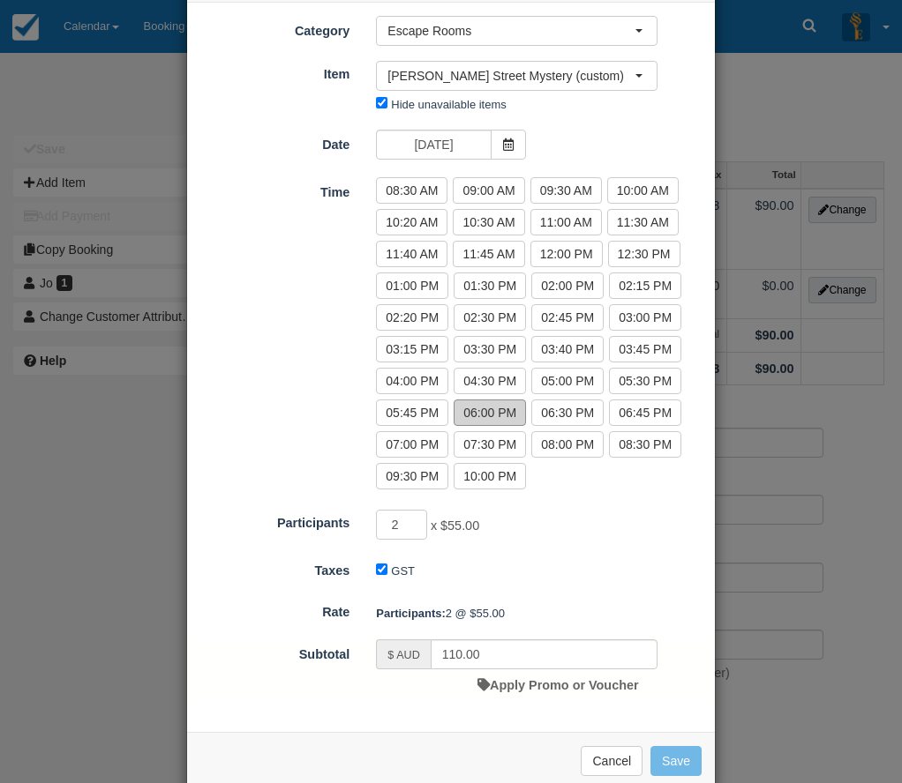
scroll to position [104, 0]
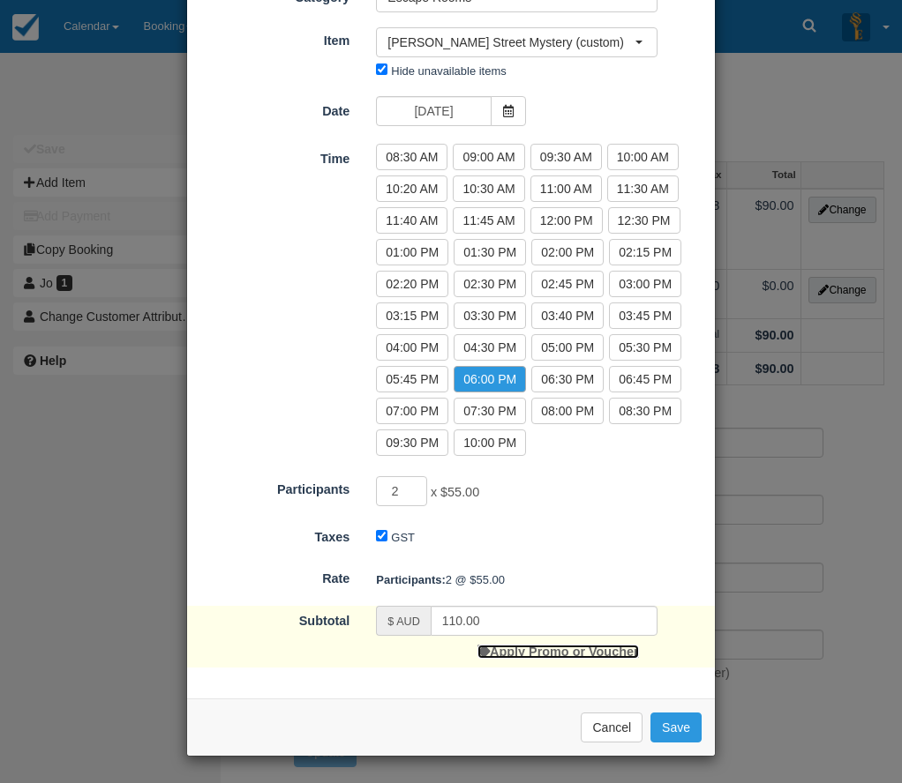
click at [521, 649] on link "Apply Promo or Voucher" at bounding box center [557, 652] width 161 height 14
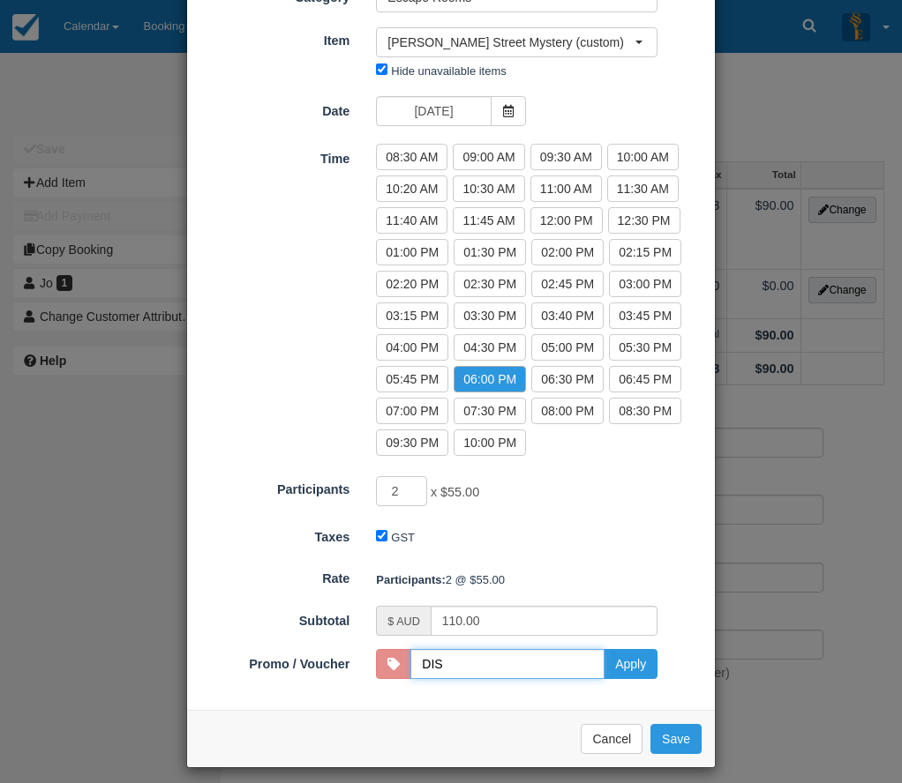
type input "DISCOUNT10"
click at [619, 659] on button "Apply" at bounding box center [630, 664] width 54 height 30
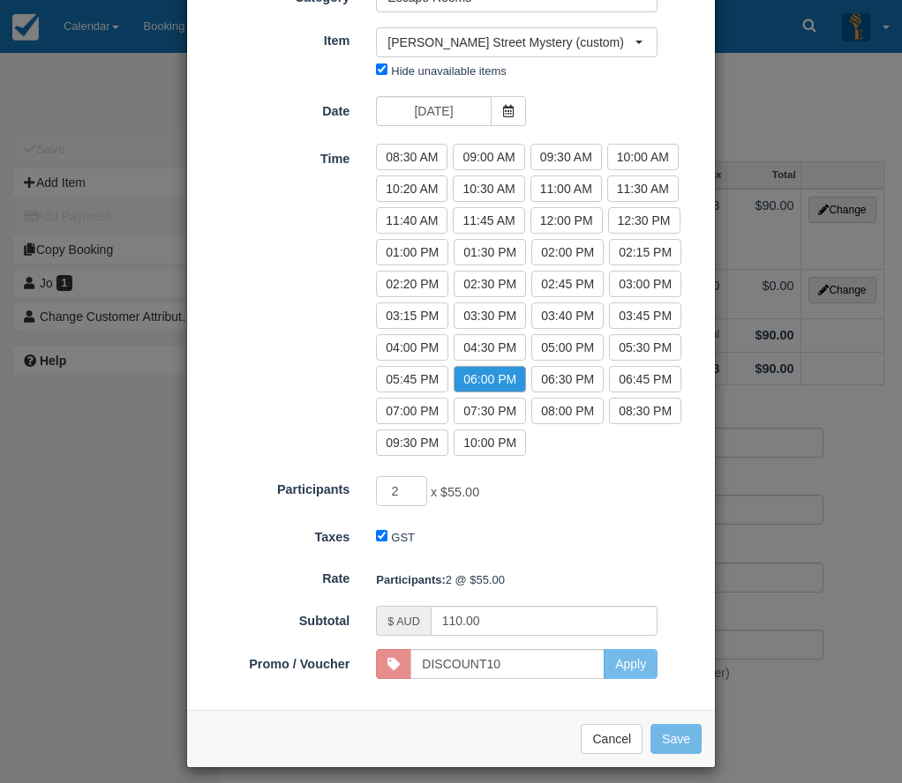
type input "90.00"
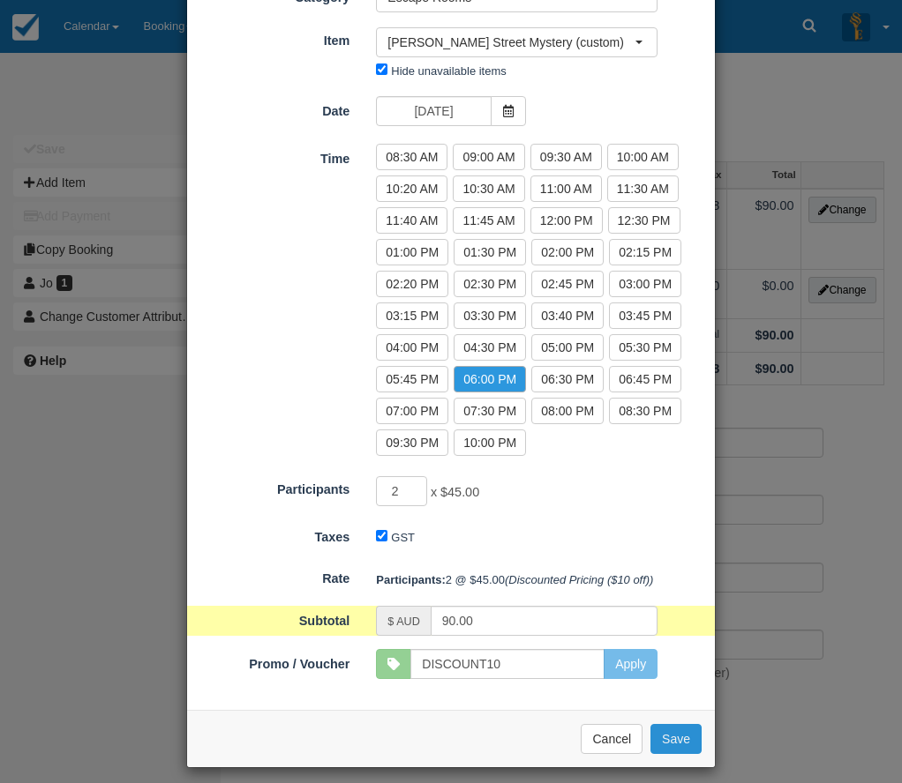
click at [679, 745] on button "Save" at bounding box center [675, 739] width 51 height 30
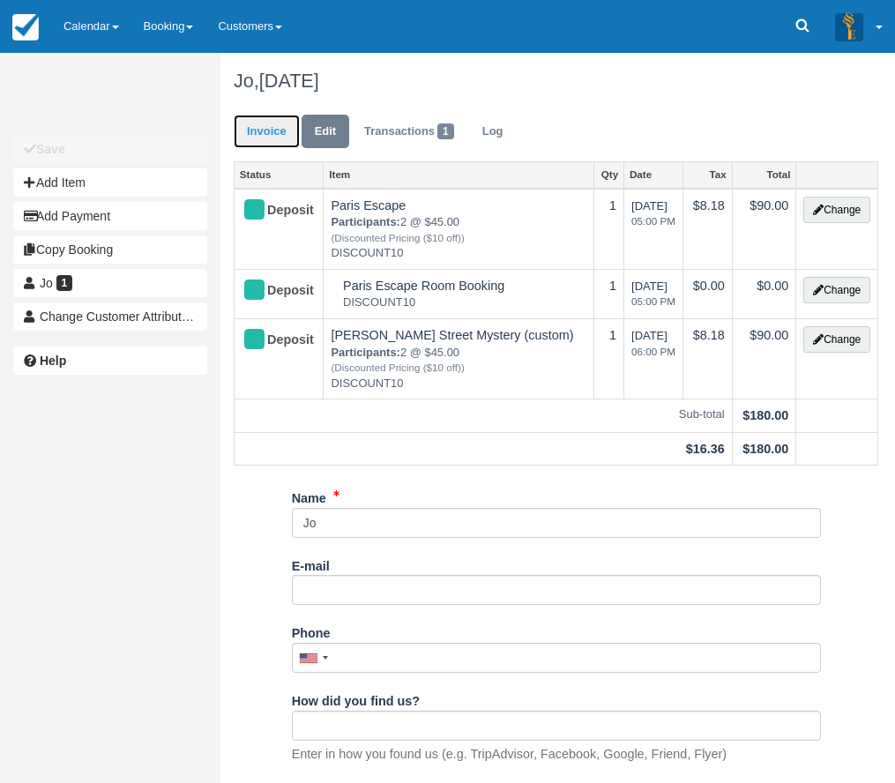
click at [280, 141] on link "Invoice" at bounding box center [267, 132] width 66 height 34
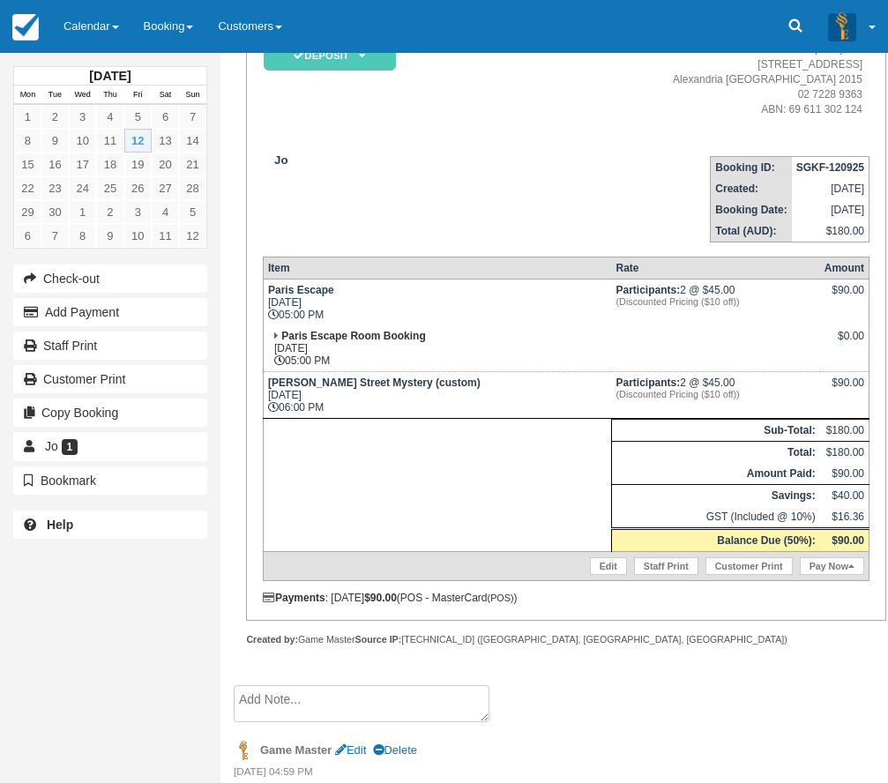
scroll to position [232, 0]
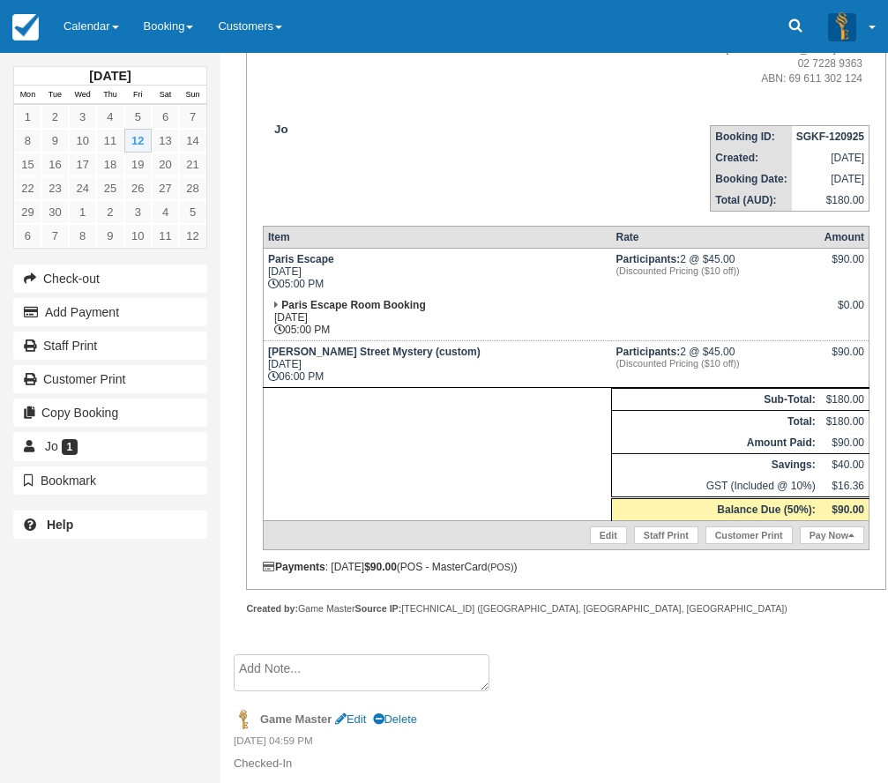
click at [421, 376] on td "[PERSON_NAME] Street Mystery (custom) [DATE] 06:00 PM" at bounding box center [437, 364] width 348 height 47
drag, startPoint x: 716, startPoint y: 367, endPoint x: 571, endPoint y: 343, distance: 147.5
click at [571, 343] on tr "[PERSON_NAME] Street Mystery (custom) [DATE] 06:00 PM Participants: 2 @ $45.00 …" at bounding box center [566, 364] width 606 height 47
click at [611, 345] on td "Participants: 2 @ $45.00 (Discounted Pricing ($10 off))" at bounding box center [715, 364] width 208 height 47
drag, startPoint x: 618, startPoint y: 359, endPoint x: 727, endPoint y: 370, distance: 109.9
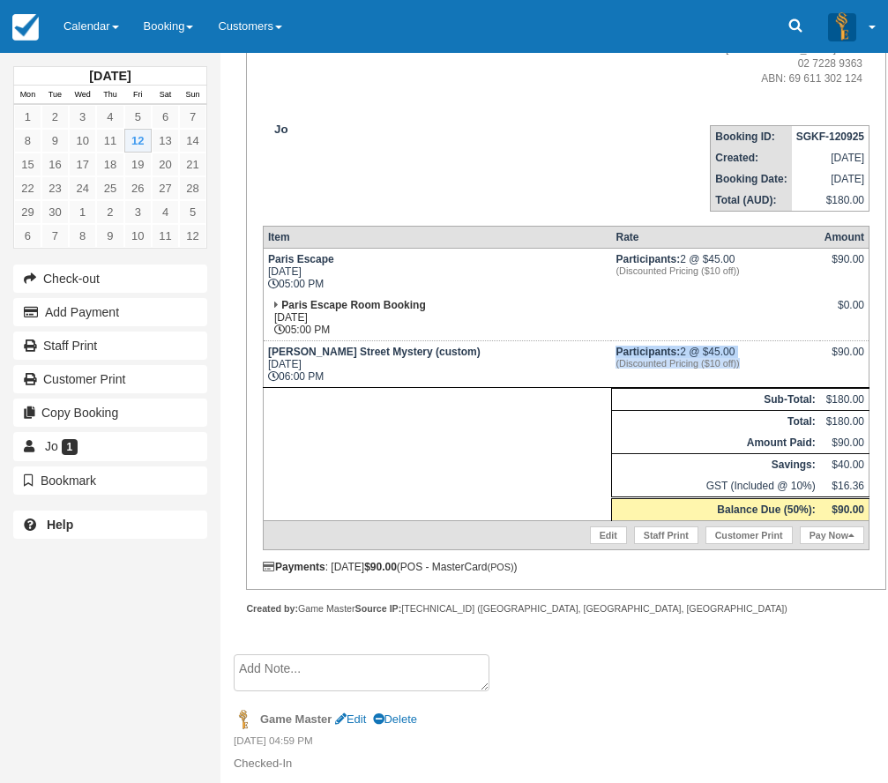
click at [727, 370] on td "Participants: 2 @ $45.00 (Discounted Pricing ($10 off))" at bounding box center [715, 364] width 208 height 47
drag, startPoint x: 725, startPoint y: 372, endPoint x: 579, endPoint y: 344, distance: 149.1
click at [611, 344] on td "Participants: 2 @ $45.00 (Discounted Pricing ($10 off))" at bounding box center [715, 364] width 208 height 47
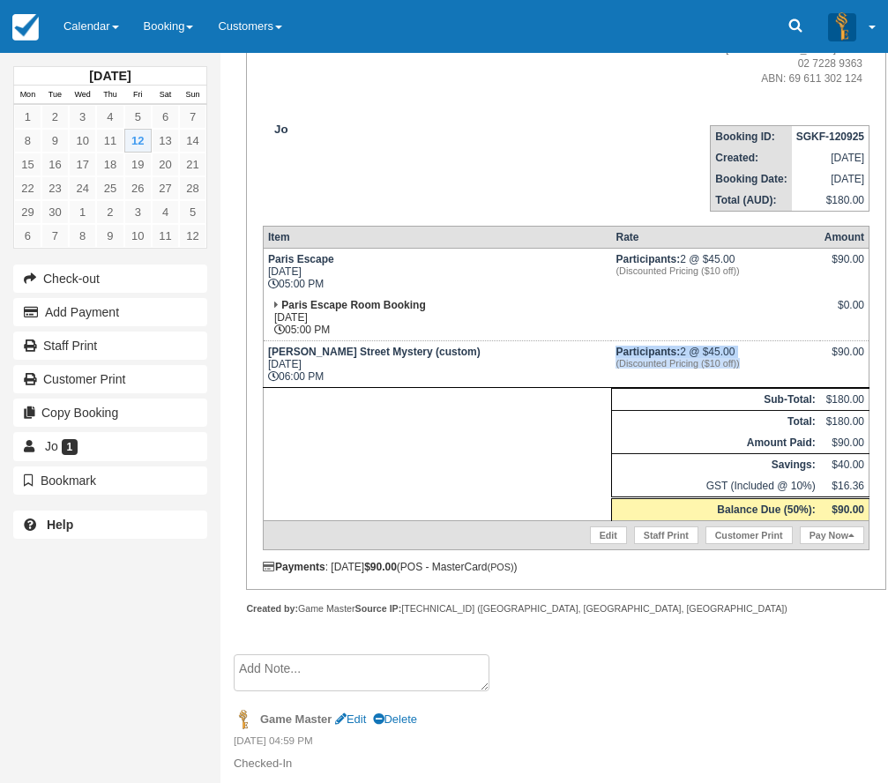
drag, startPoint x: 573, startPoint y: 348, endPoint x: 718, endPoint y: 370, distance: 146.3
click at [718, 370] on td "Participants: 2 @ $45.00 (Discounted Pricing ($10 off))" at bounding box center [715, 364] width 208 height 47
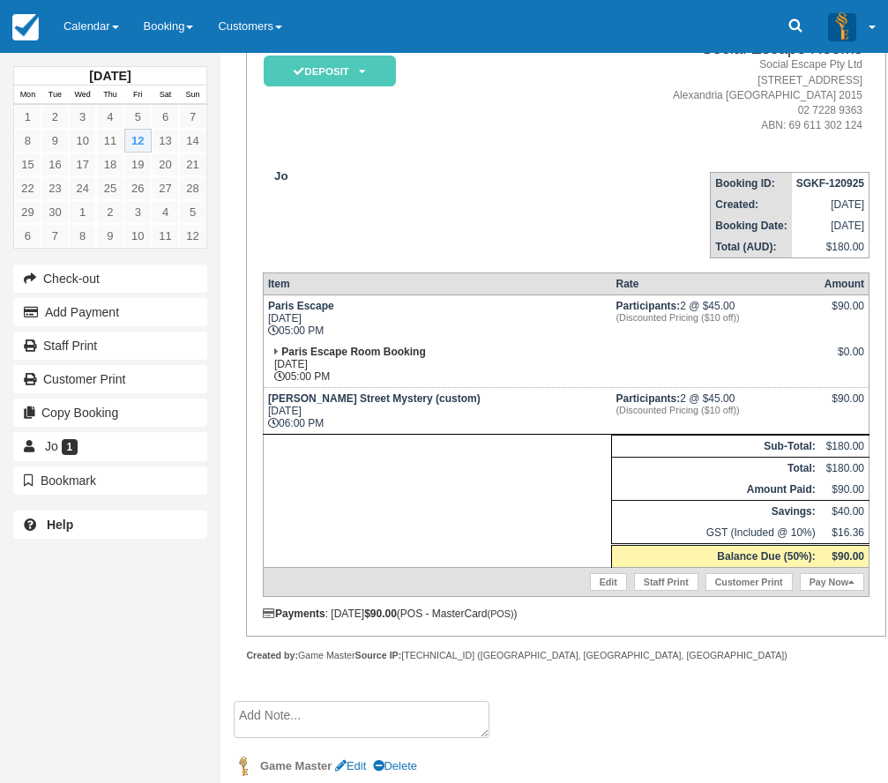
scroll to position [144, 0]
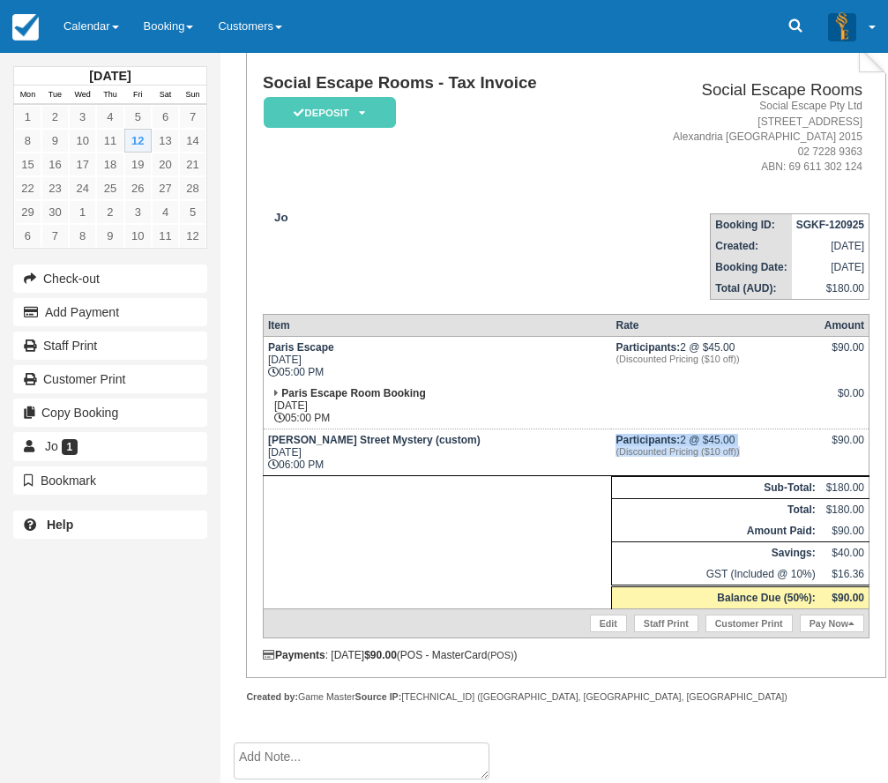
drag, startPoint x: 716, startPoint y: 453, endPoint x: 576, endPoint y: 440, distance: 140.8
click at [611, 440] on td "Participants: 2 @ $45.00 (Discounted Pricing ($10 off))" at bounding box center [715, 453] width 208 height 47
drag, startPoint x: 577, startPoint y: 439, endPoint x: 711, endPoint y: 457, distance: 135.2
click at [711, 457] on td "Participants: 2 @ $45.00 (Discounted Pricing ($10 off))" at bounding box center [715, 453] width 208 height 47
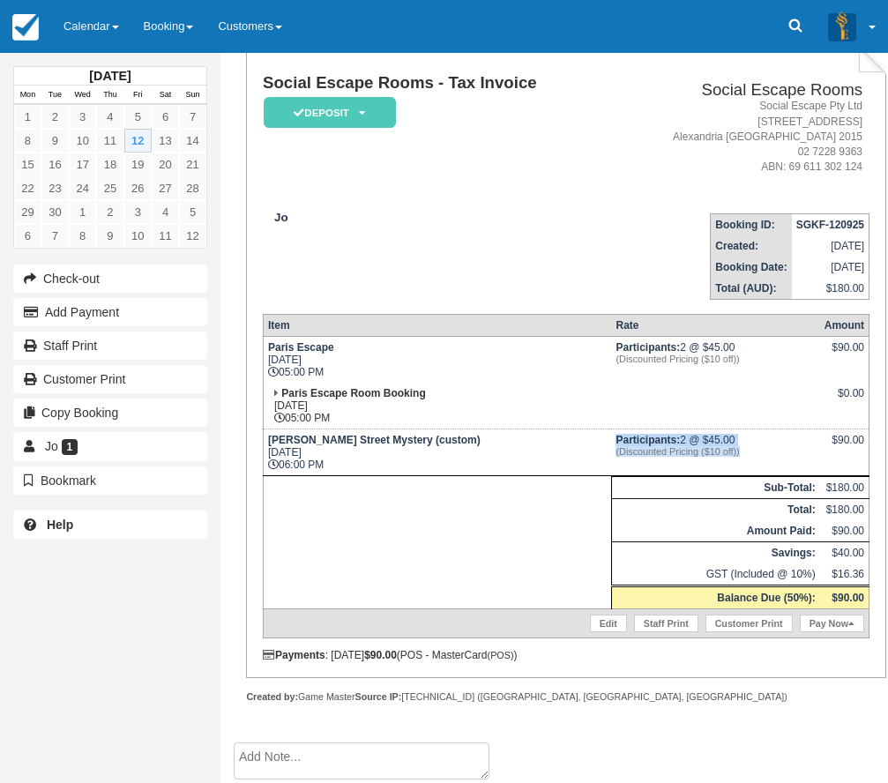
click at [711, 457] on em "(Discounted Pricing ($10 off))" at bounding box center [715, 451] width 199 height 11
drag, startPoint x: 717, startPoint y: 454, endPoint x: 578, endPoint y: 434, distance: 140.9
click at [611, 434] on td "Participants: 2 @ $45.00 (Discounted Pricing ($10 off))" at bounding box center [715, 453] width 208 height 47
click at [616, 434] on strong "Participants:" at bounding box center [648, 440] width 64 height 12
drag, startPoint x: 570, startPoint y: 438, endPoint x: 734, endPoint y: 453, distance: 164.8
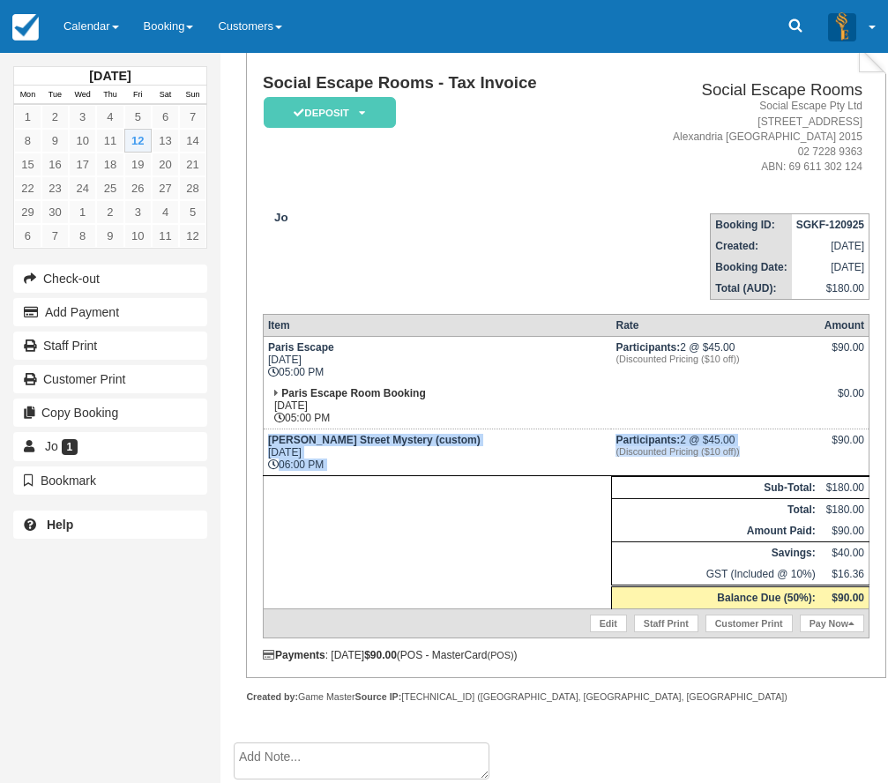
click at [734, 453] on tr "Baker Street Mystery (custom) Fri Sept 12, 2025 06:00 PM Participants: 2 @ $45.…" at bounding box center [566, 453] width 606 height 47
click at [734, 453] on em "(Discounted Pricing ($10 off))" at bounding box center [715, 451] width 199 height 11
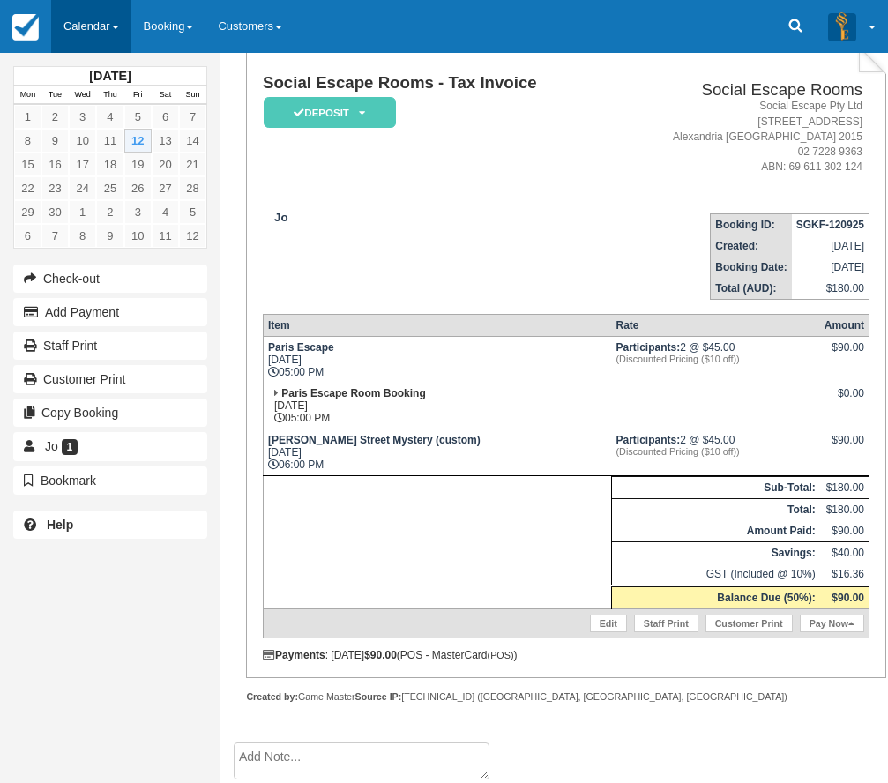
click at [76, 22] on link "Calendar" at bounding box center [91, 26] width 80 height 53
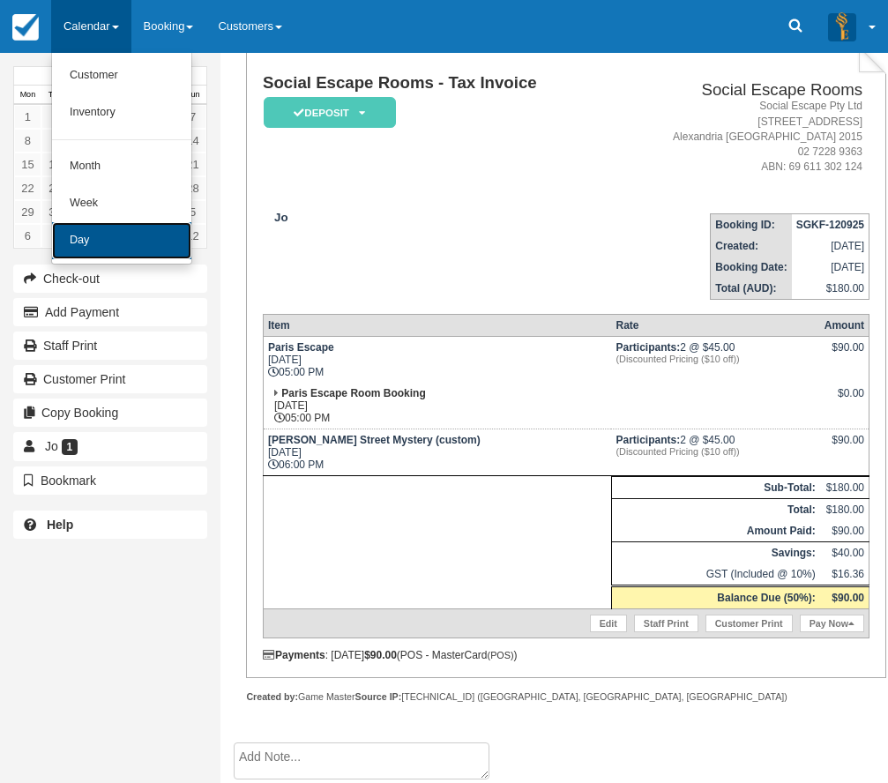
click at [136, 247] on link "Day" at bounding box center [121, 240] width 139 height 37
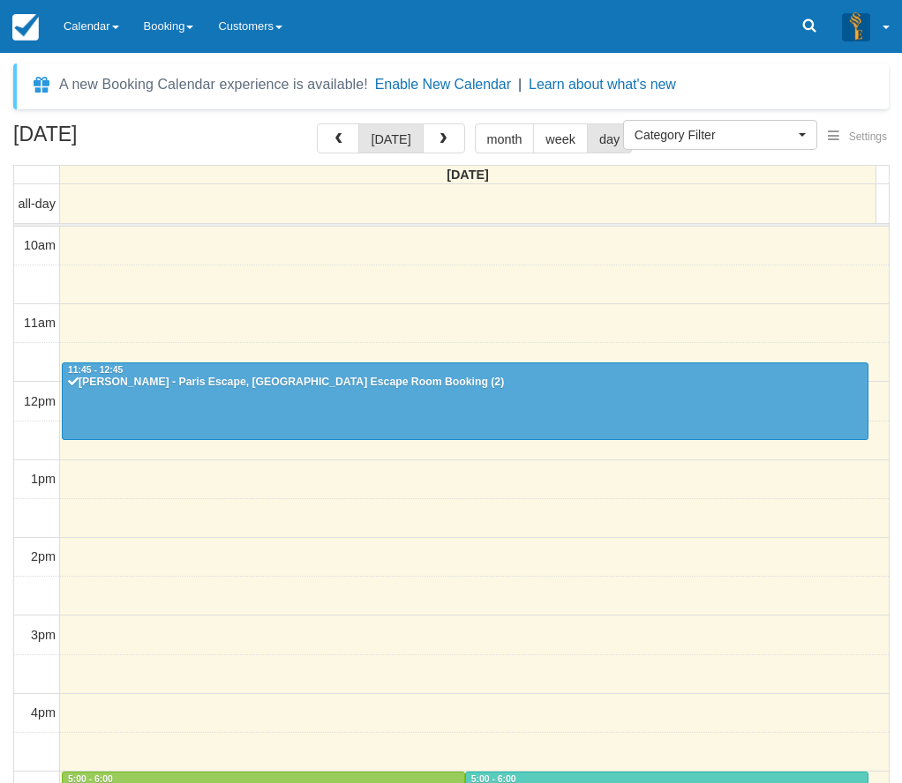
select select
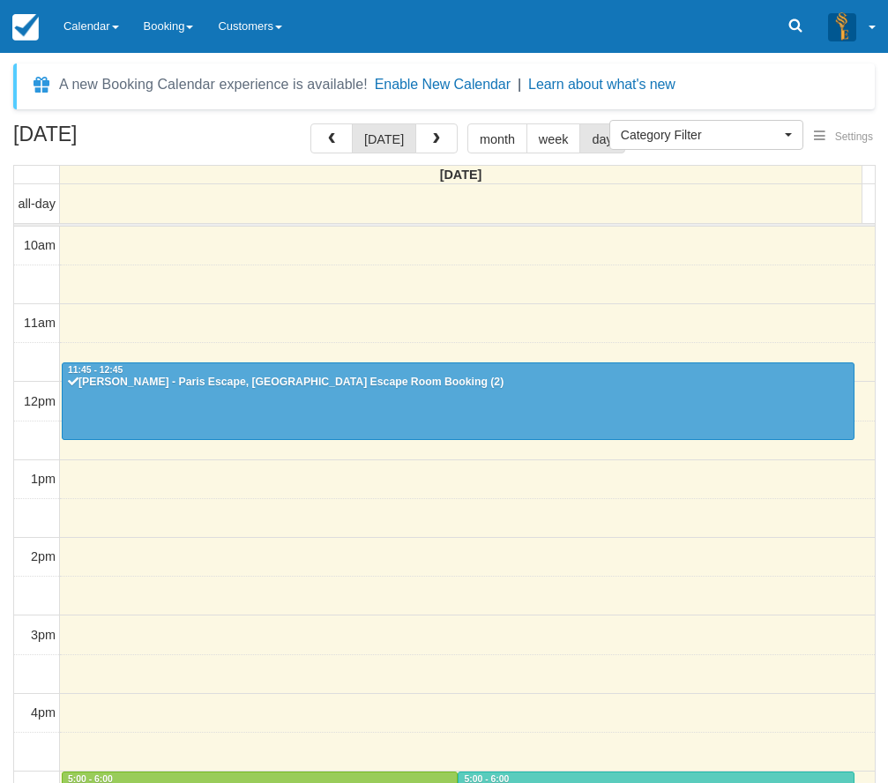
scroll to position [366, 0]
